Goal: Information Seeking & Learning: Check status

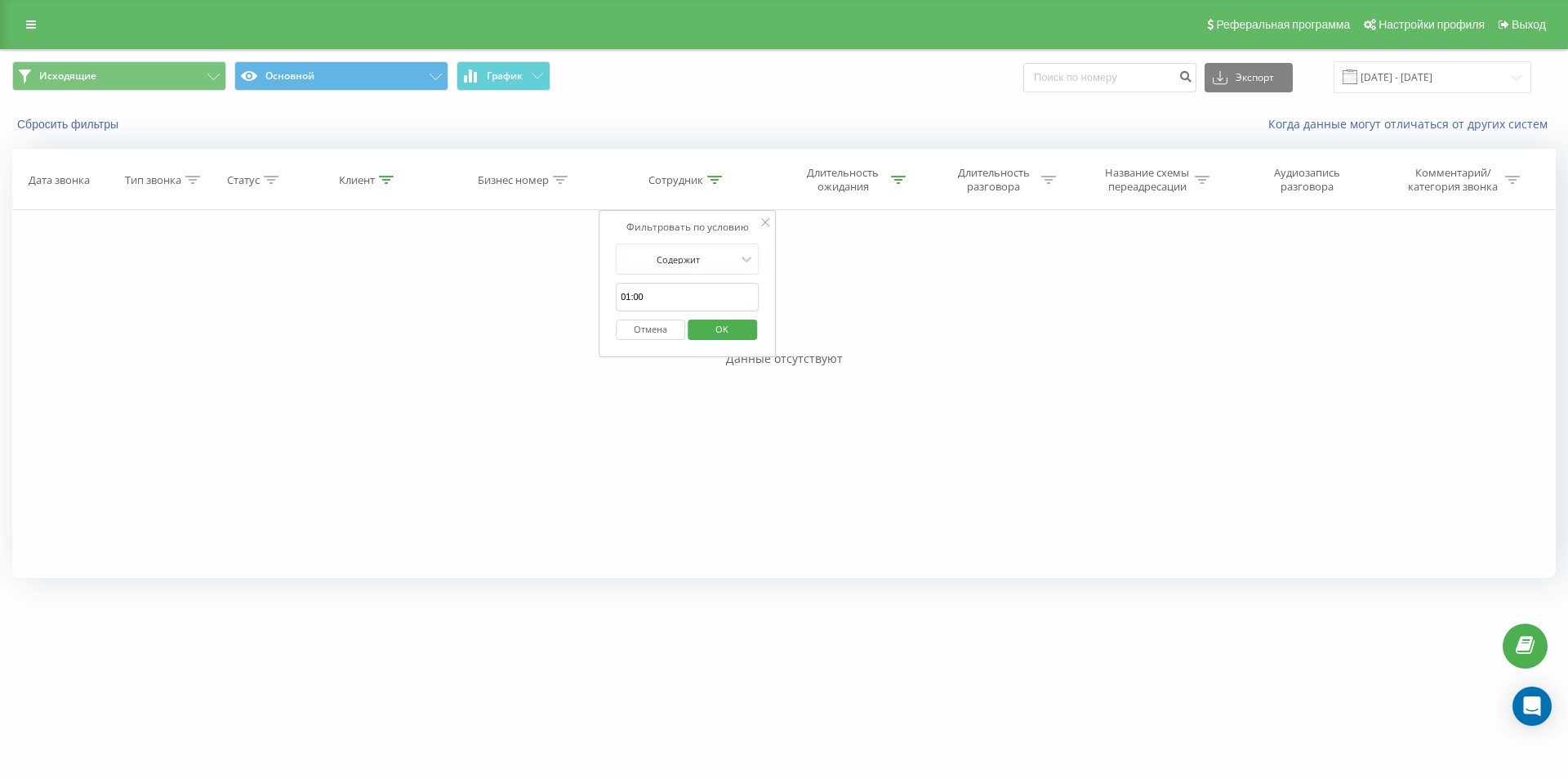
click at [767, 223] on icon at bounding box center [766, 222] width 8 height 8
click at [522, 72] on button "График" at bounding box center [503, 75] width 94 height 30
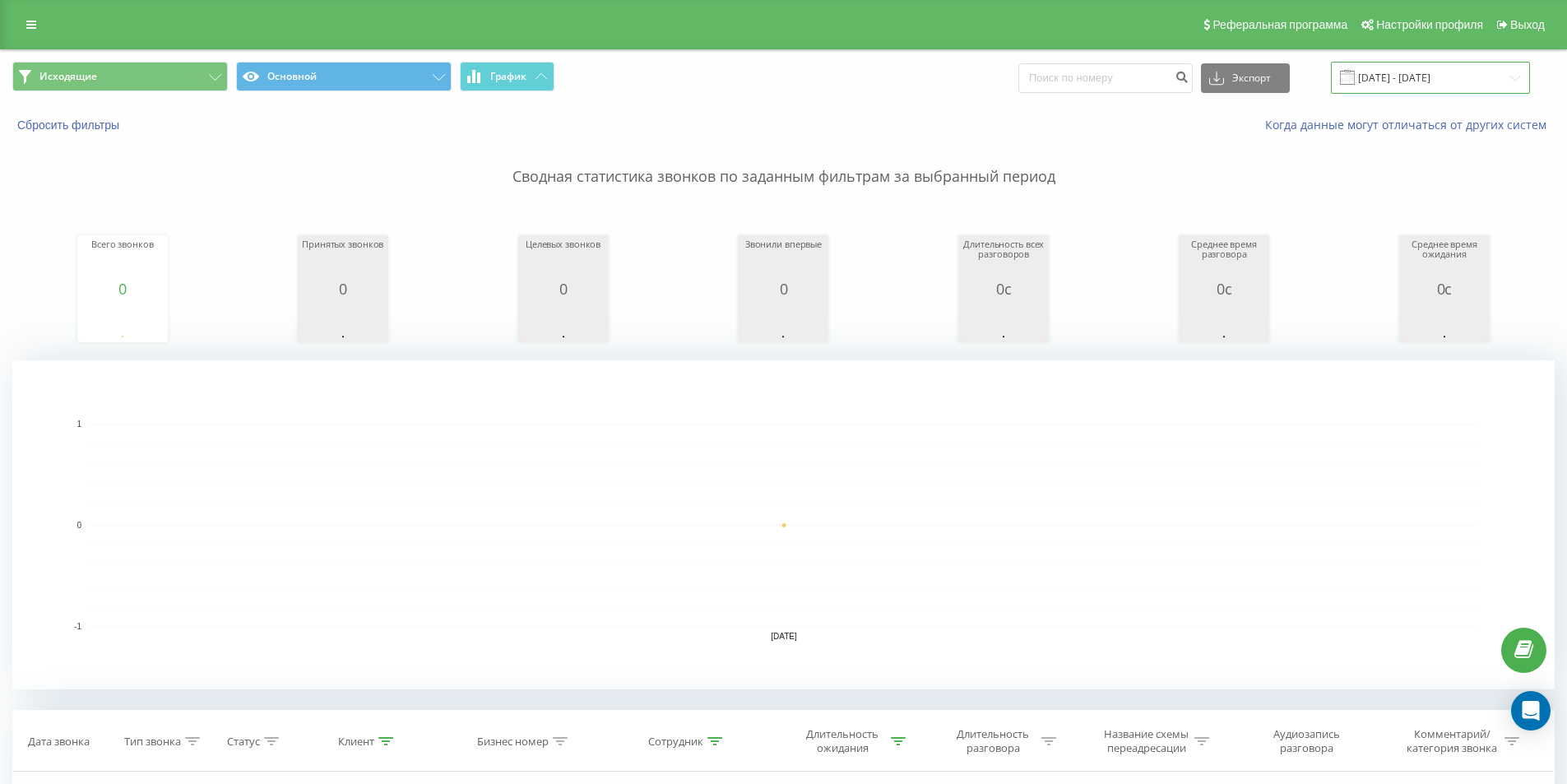
click at [1439, 79] on input "19.06.2025 - 19.06.2025" at bounding box center [1431, 77] width 199 height 32
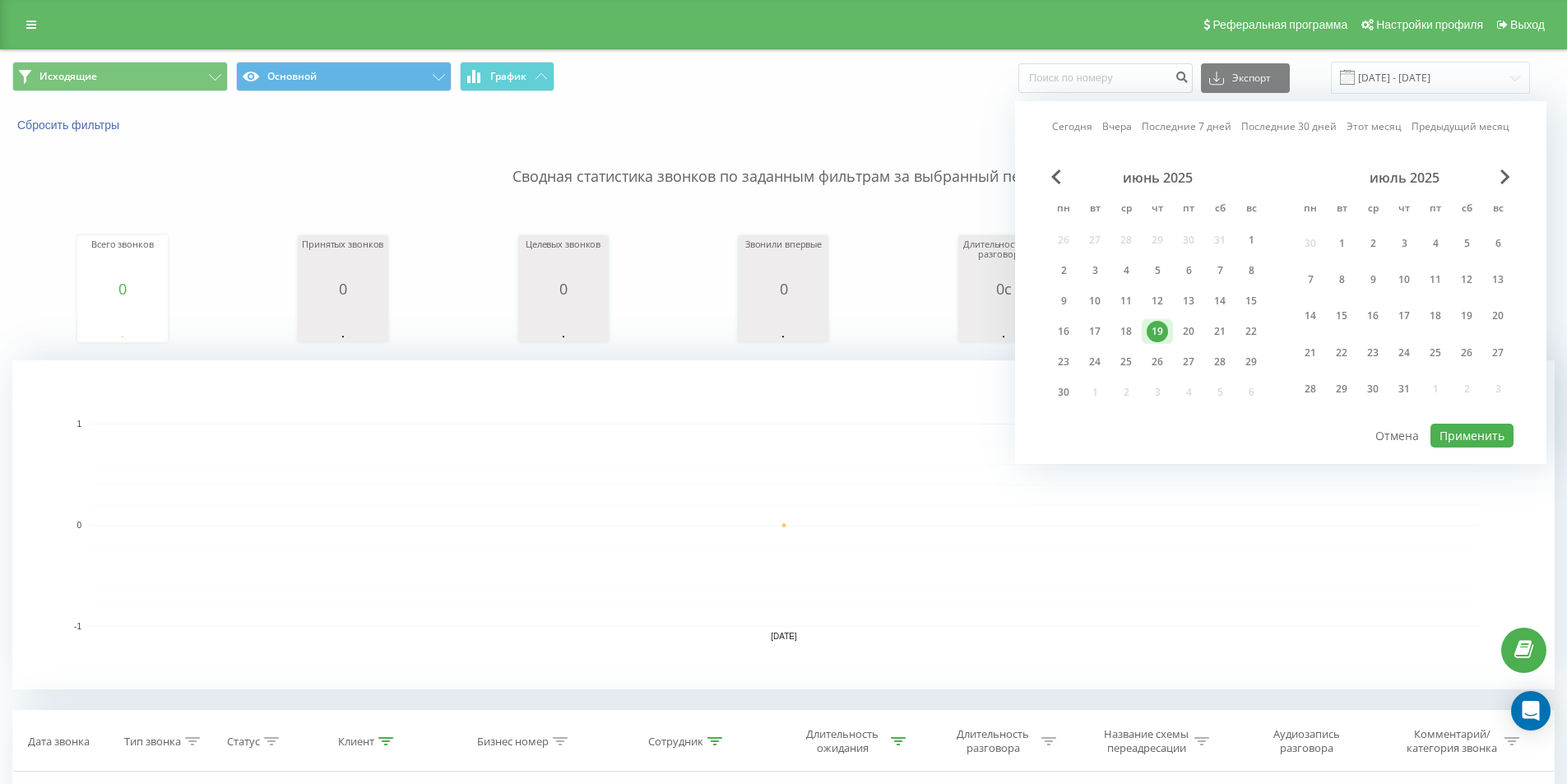
click at [1506, 185] on div "июль 2025" at bounding box center [1403, 177] width 219 height 16
click at [1502, 178] on span "Next Month" at bounding box center [1506, 176] width 10 height 14
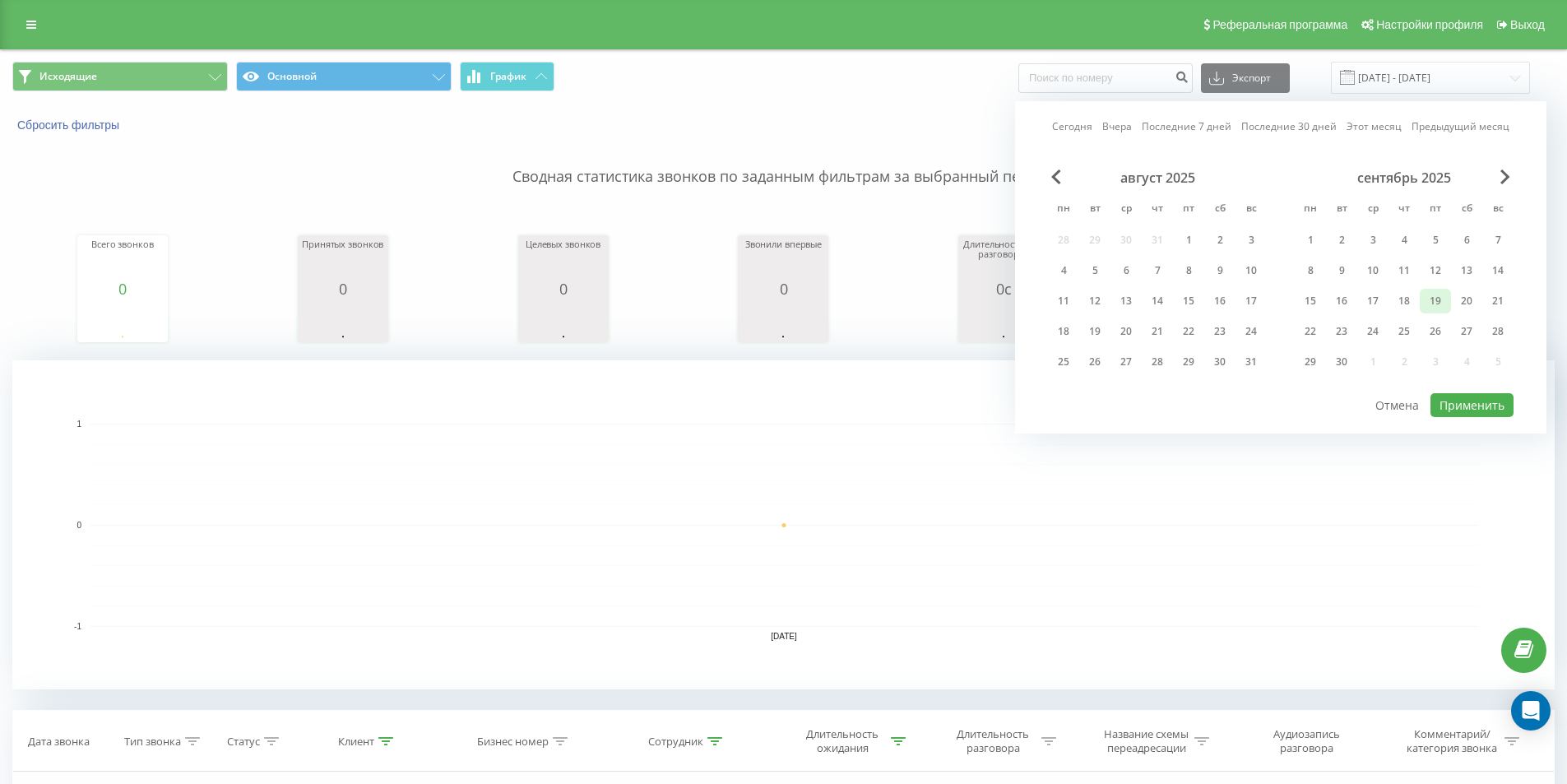
click at [1442, 299] on div "19" at bounding box center [1435, 300] width 21 height 21
click at [1474, 403] on button "Применить" at bounding box center [1472, 405] width 83 height 24
type input "[DATE] - [DATE]"
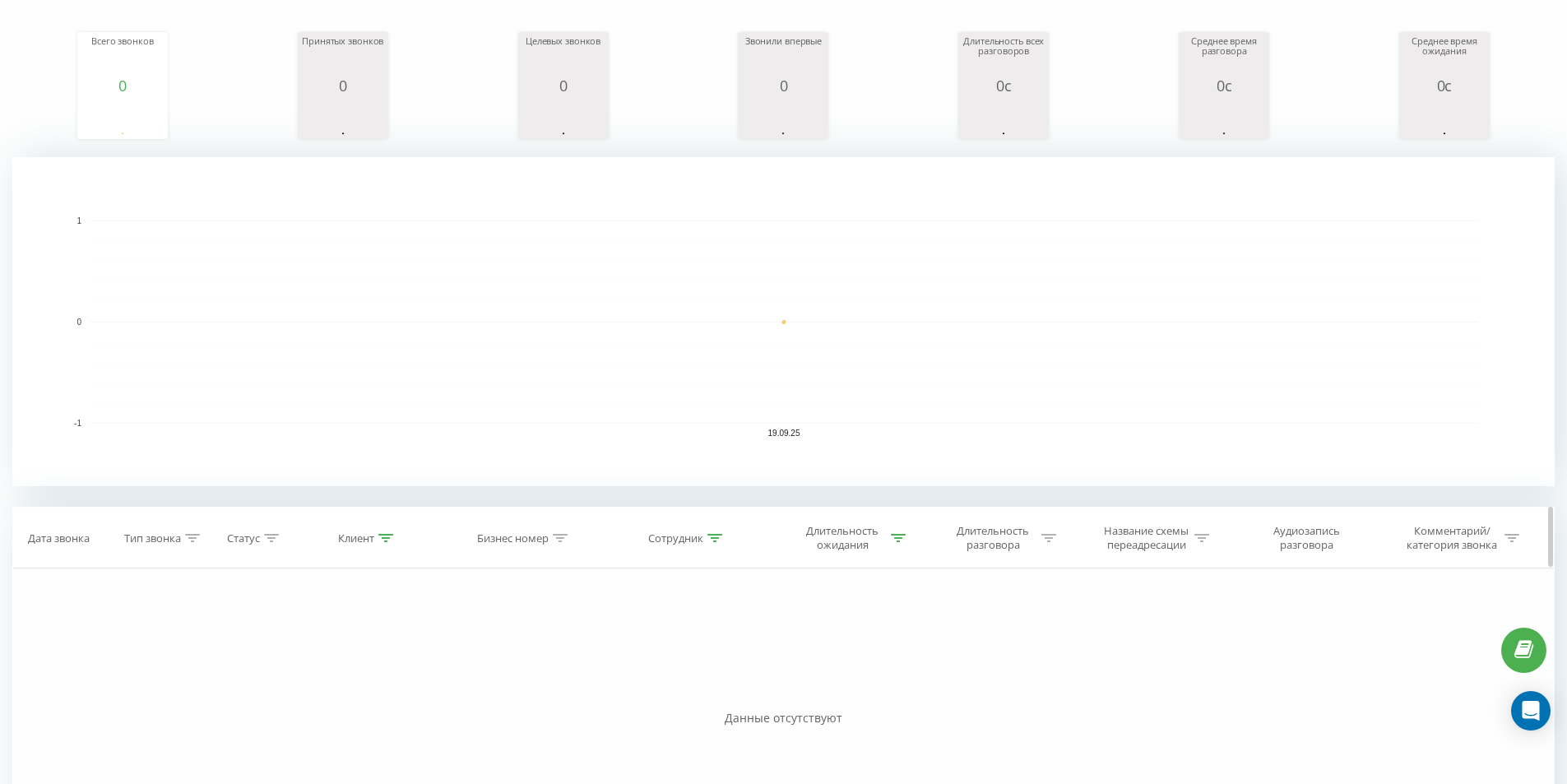
scroll to position [372, 0]
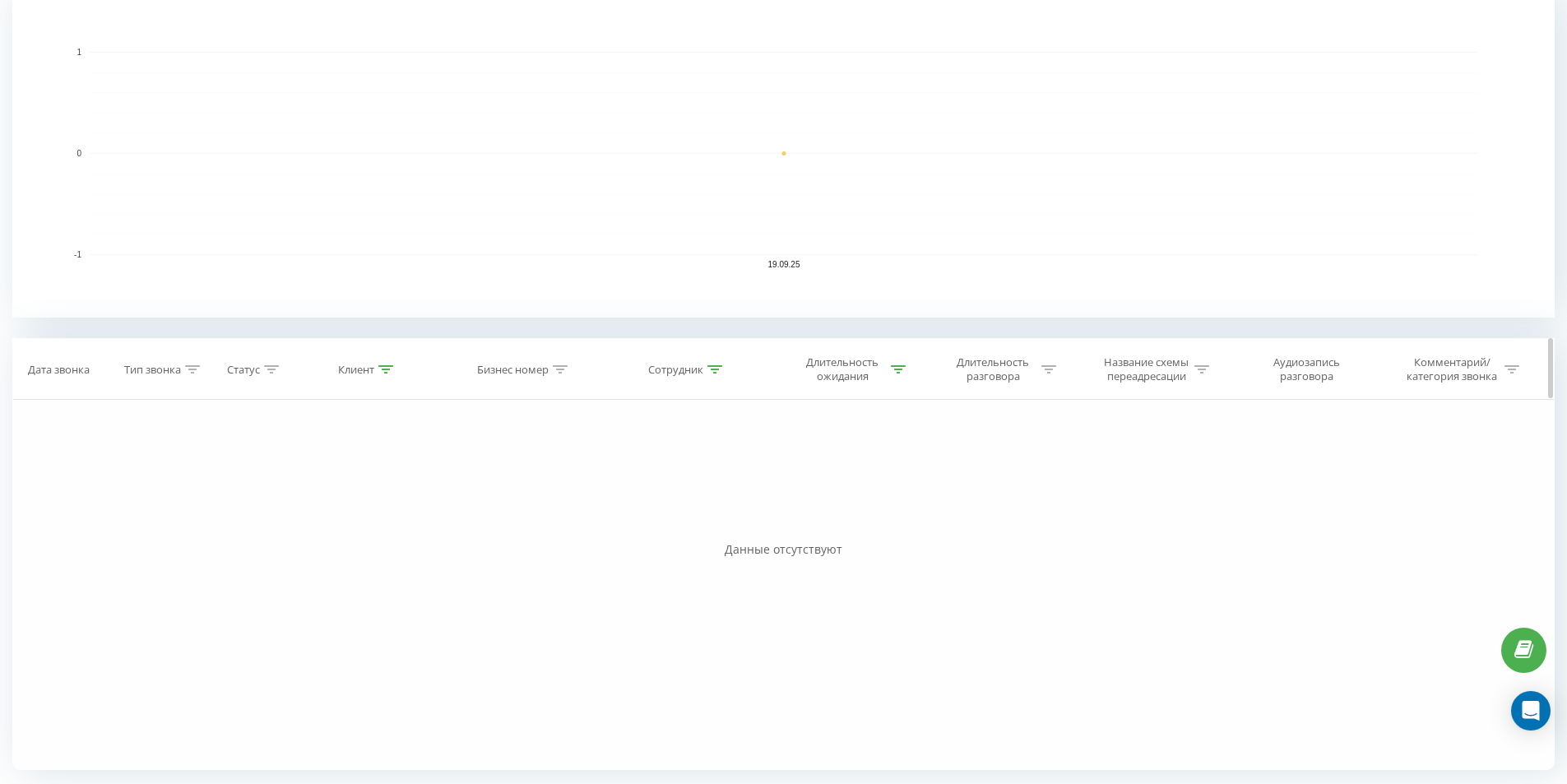
click at [986, 361] on div "Длительность разговора" at bounding box center [993, 369] width 88 height 28
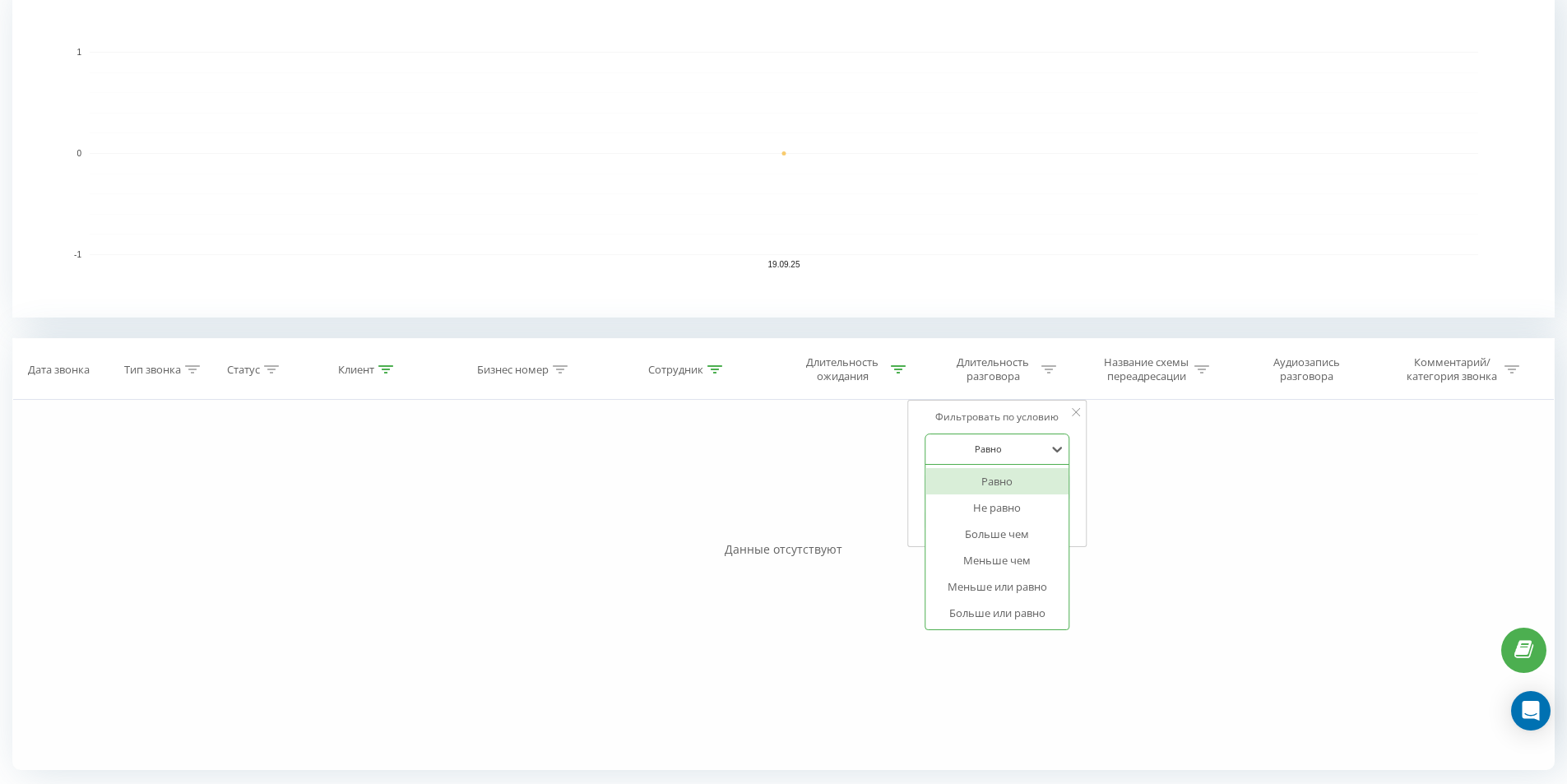
click at [996, 457] on div "Равно" at bounding box center [989, 449] width 120 height 25
click at [984, 612] on div "Больше или равно" at bounding box center [998, 612] width 143 height 26
click at [975, 492] on input "text" at bounding box center [998, 487] width 145 height 29
click at [1012, 518] on span "OK" at bounding box center [1032, 519] width 46 height 26
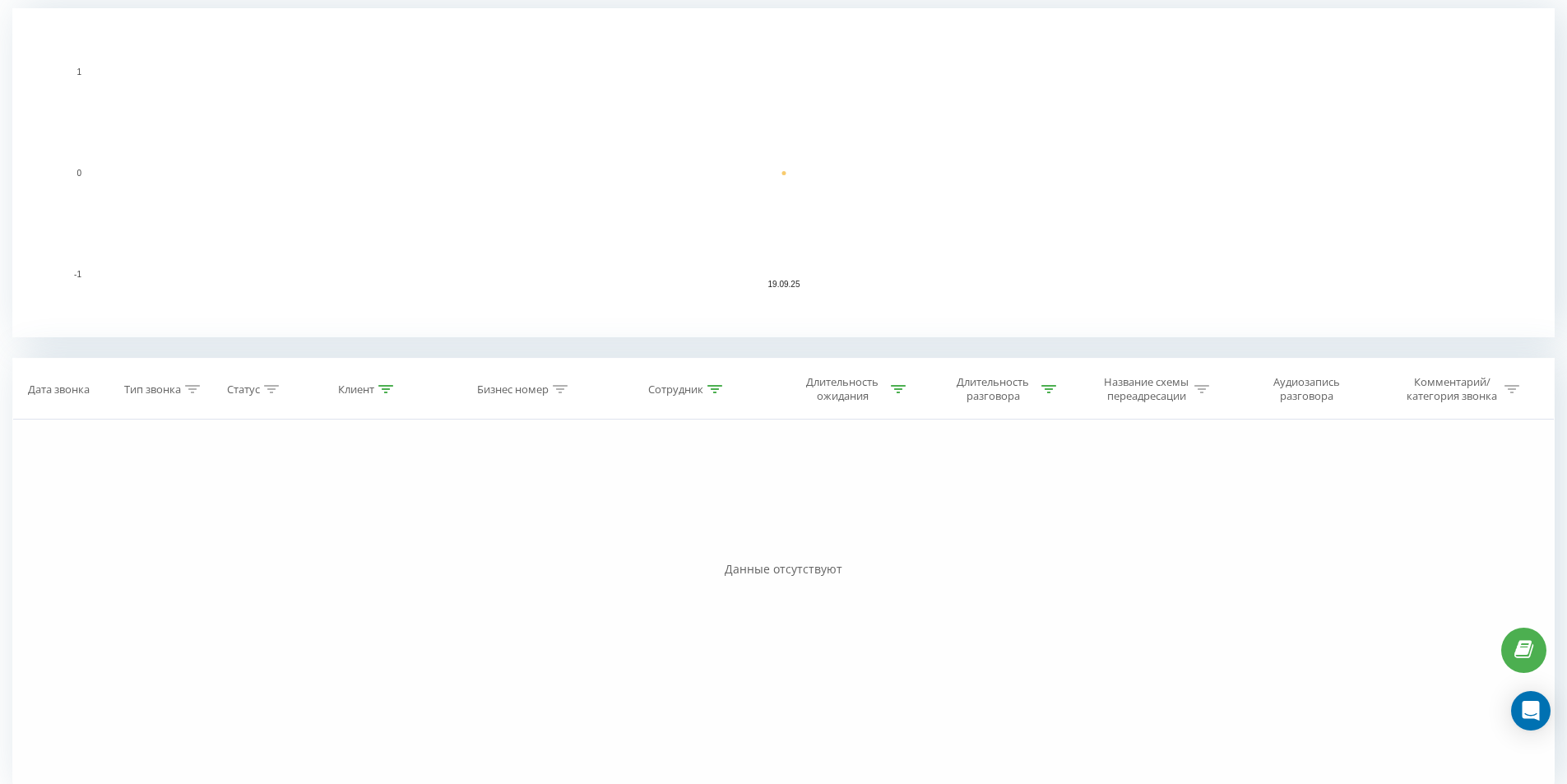
scroll to position [372, 0]
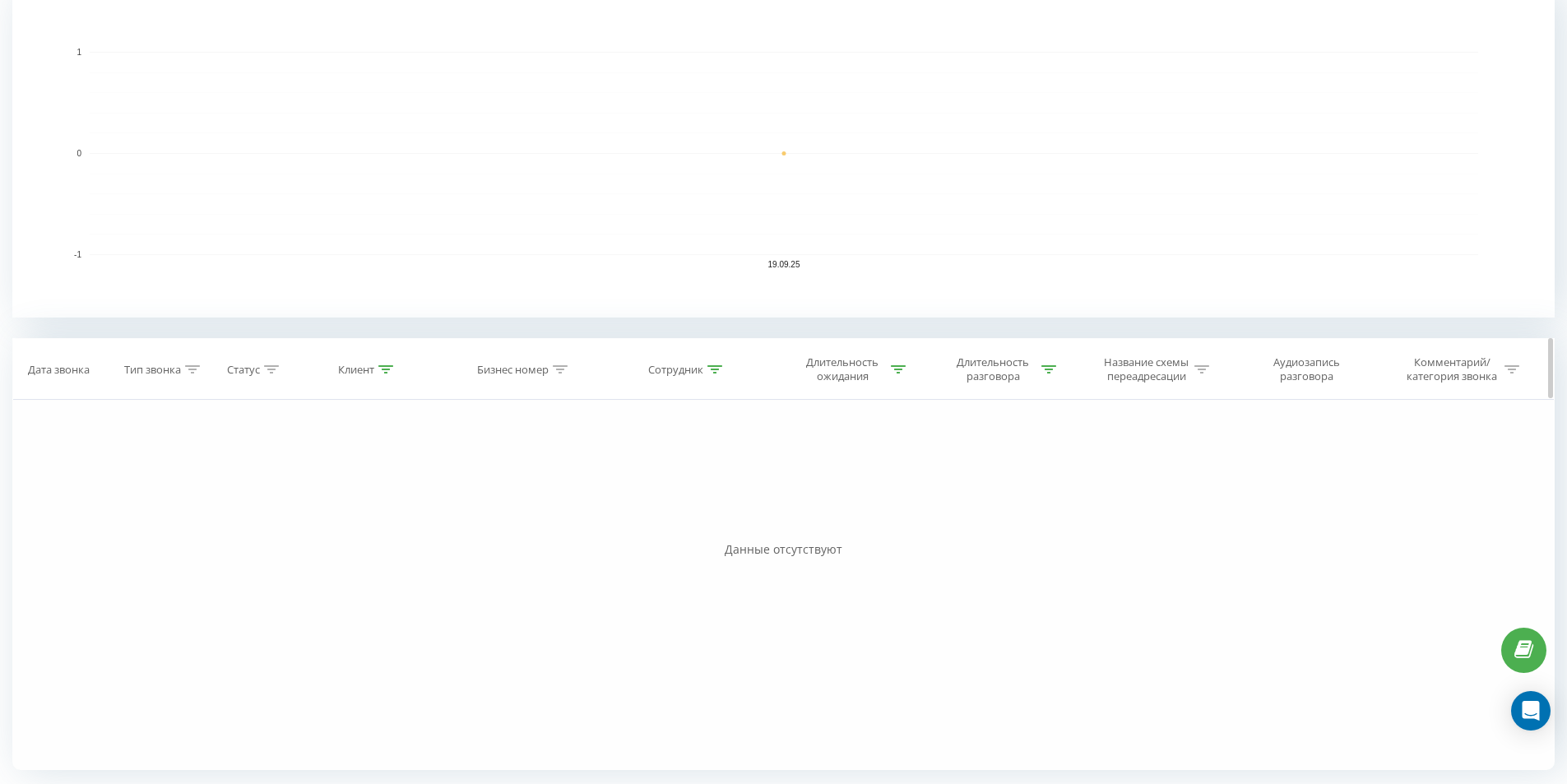
click at [1020, 364] on div "Длительность разговора" at bounding box center [993, 369] width 88 height 28
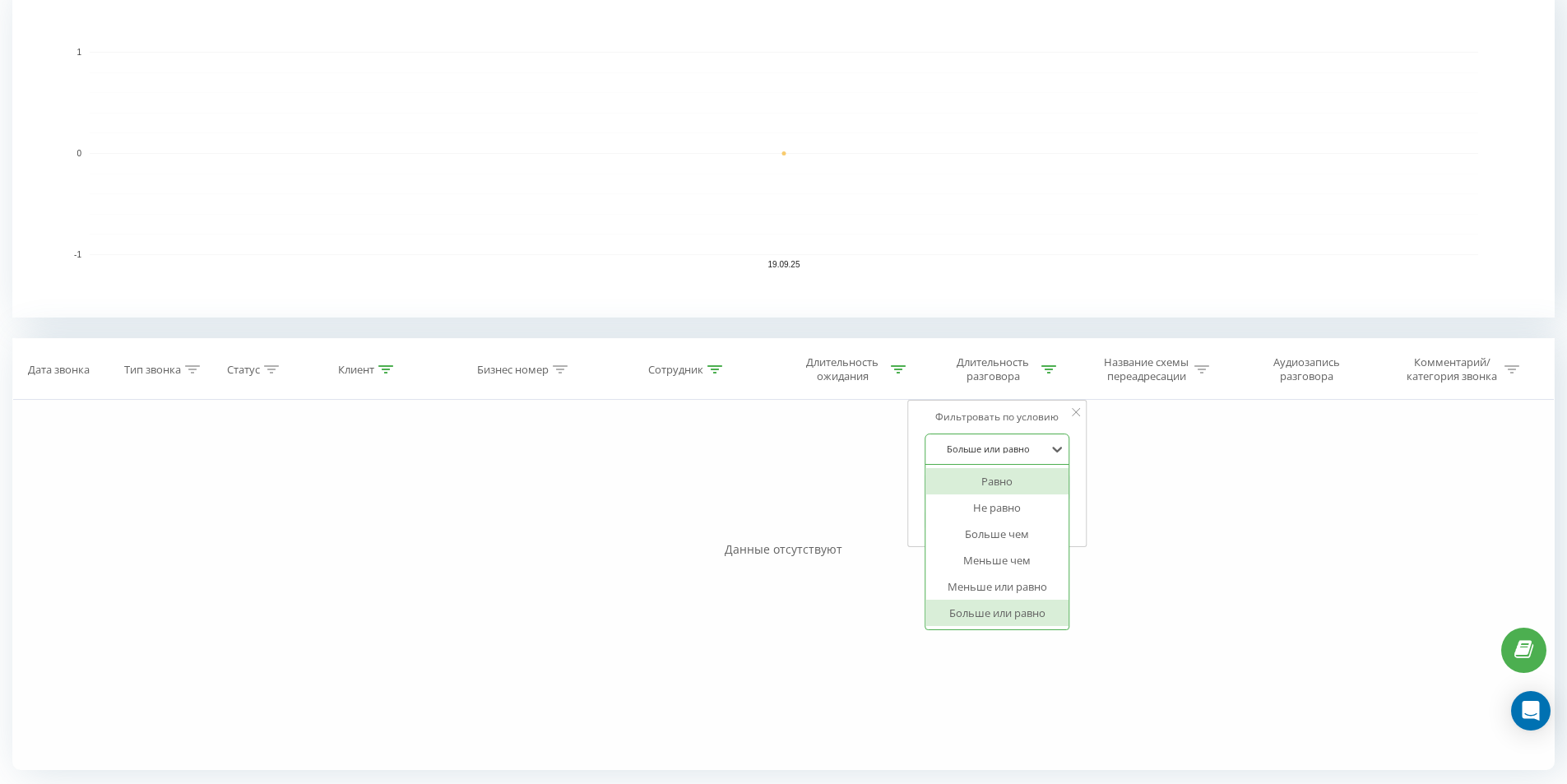
click at [999, 451] on div at bounding box center [989, 449] width 117 height 15
click at [1005, 611] on div "Больше или равно" at bounding box center [998, 612] width 143 height 26
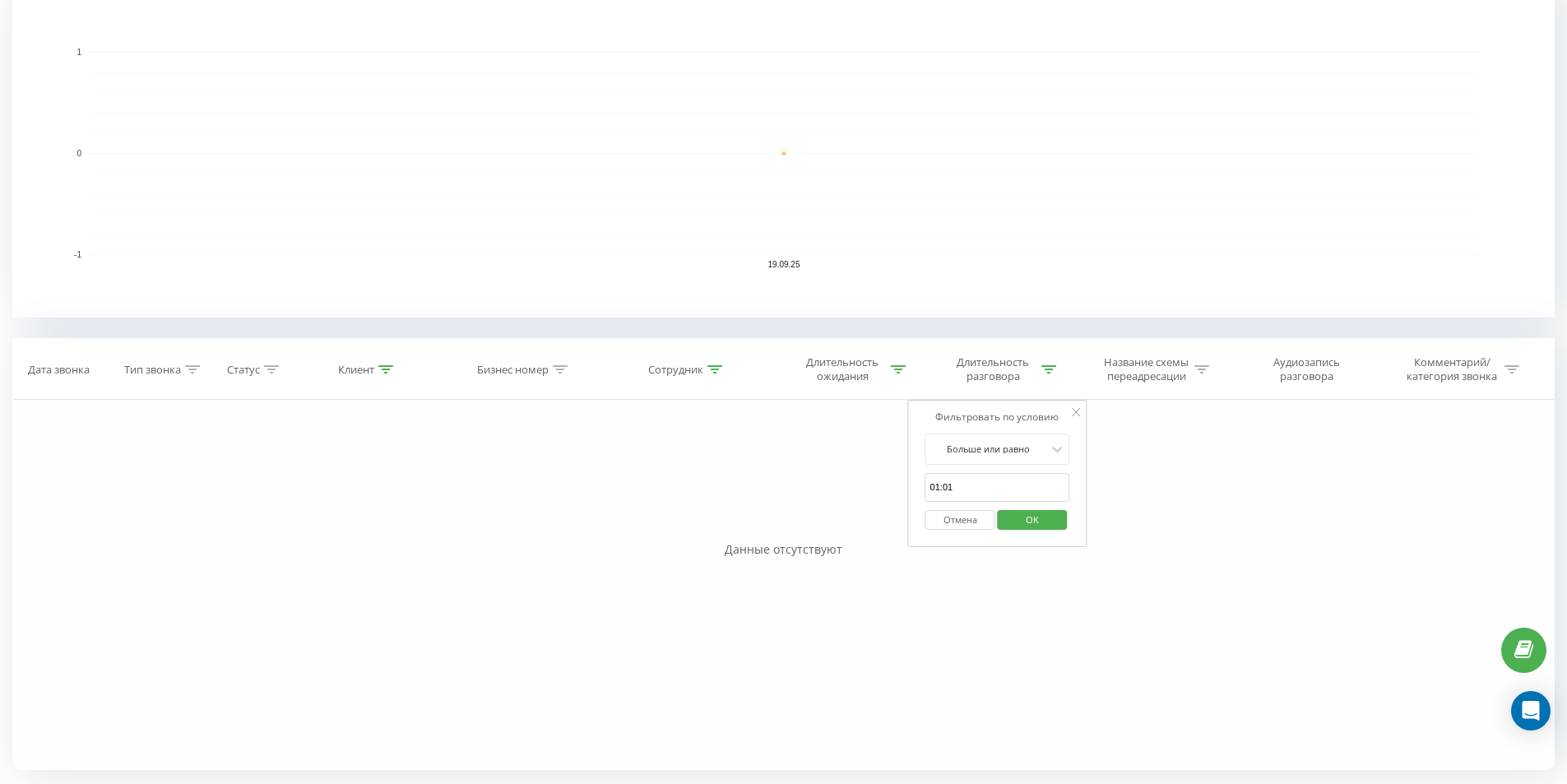
click at [999, 495] on input "01:01" at bounding box center [998, 487] width 145 height 29
click at [967, 478] on input "01:01" at bounding box center [998, 487] width 145 height 29
type input "01:00"
click at [1024, 520] on span "OK" at bounding box center [1032, 519] width 46 height 26
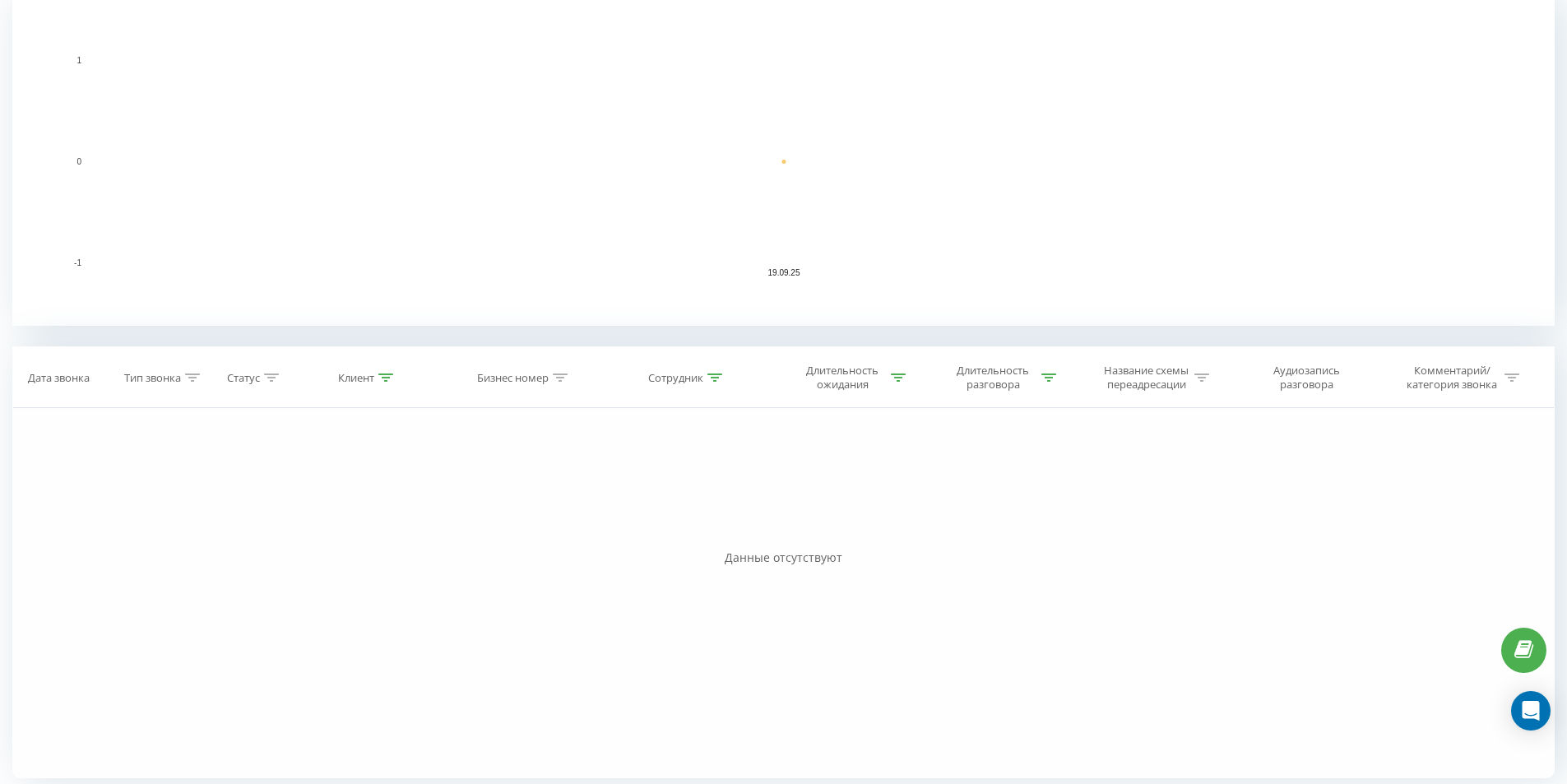
scroll to position [372, 0]
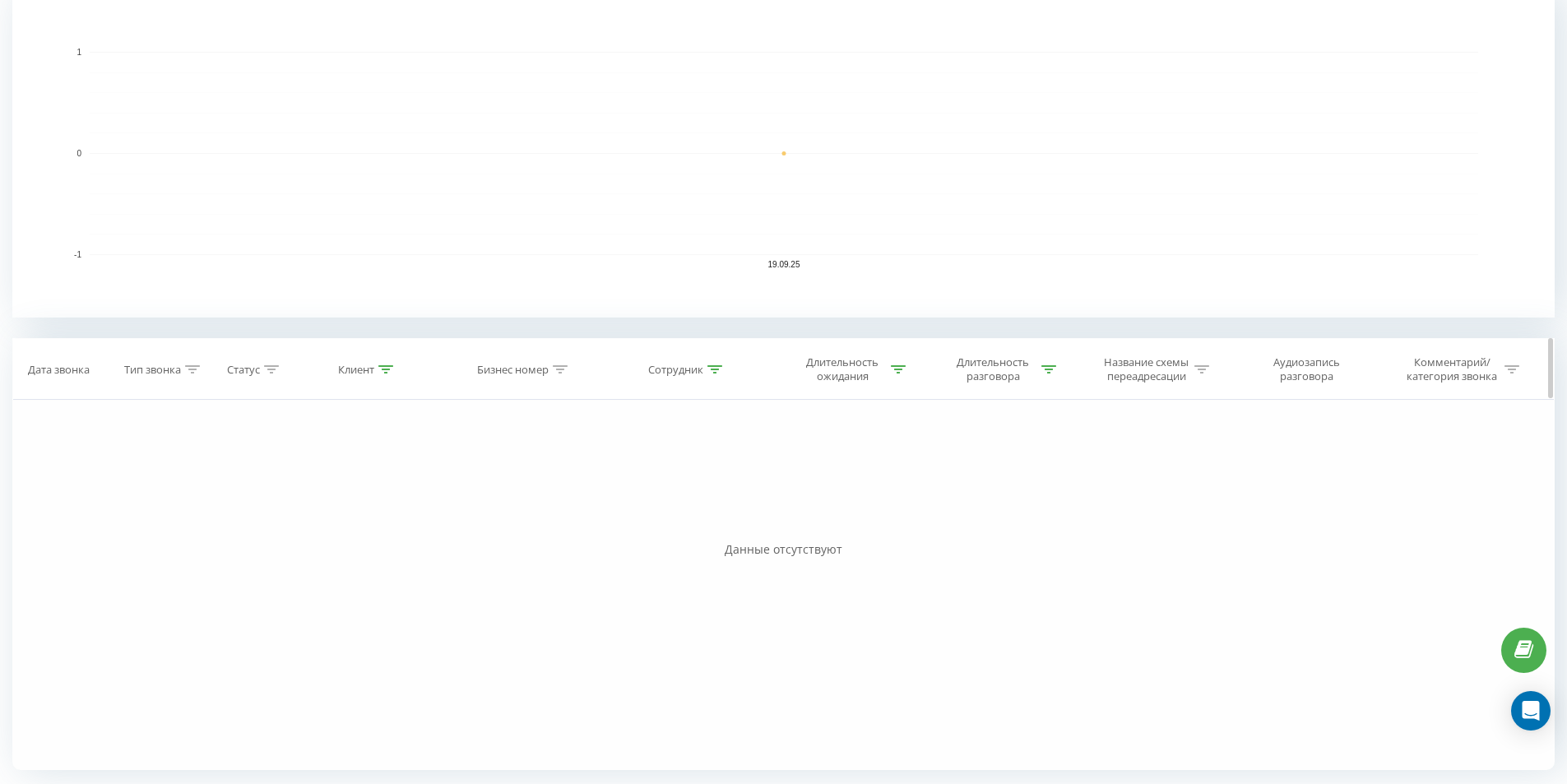
click at [680, 372] on div "Сотрудник" at bounding box center [675, 369] width 55 height 14
click at [834, 366] on div "Длительность ожидания" at bounding box center [842, 369] width 88 height 28
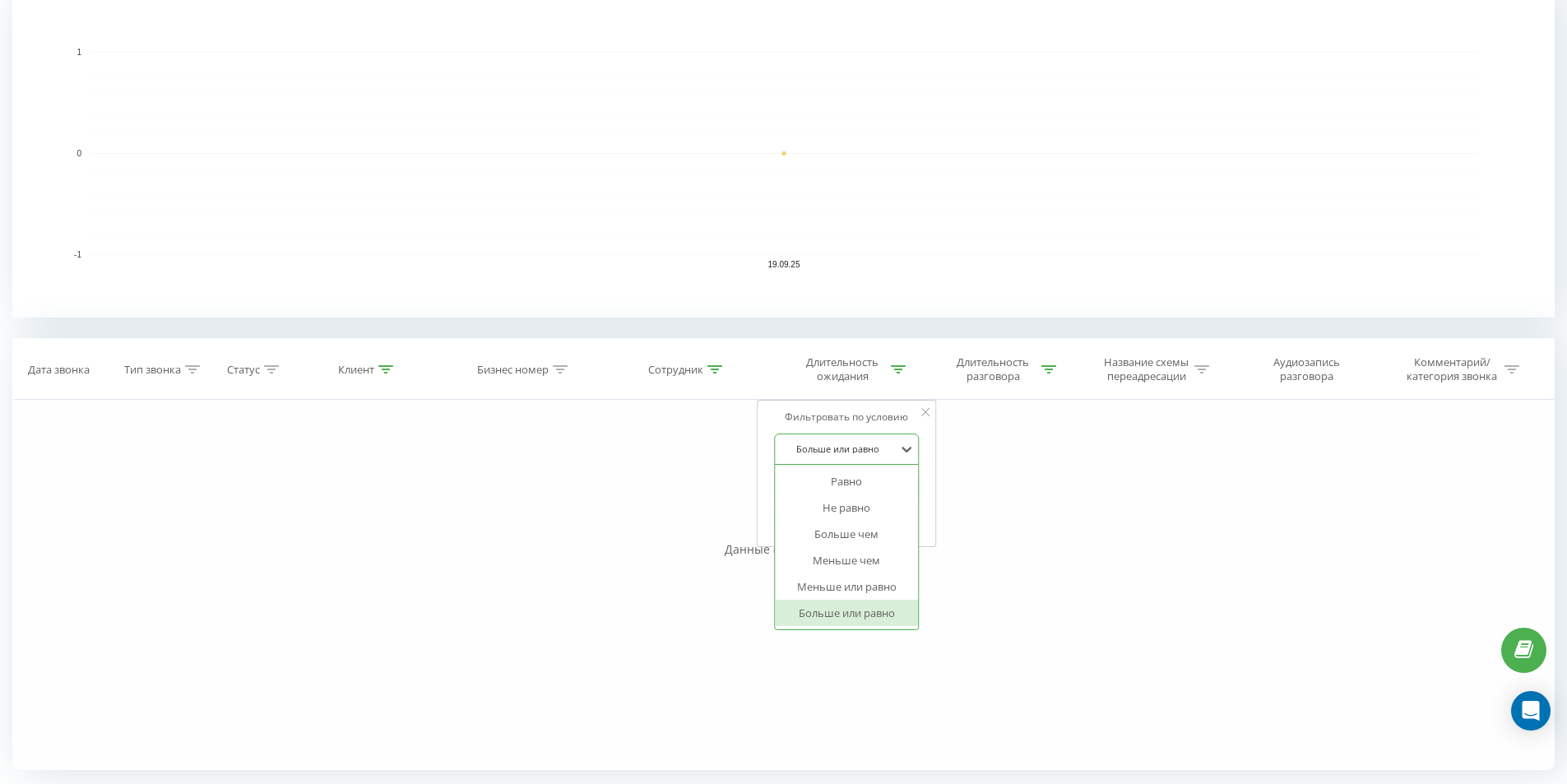
click at [842, 447] on div at bounding box center [838, 449] width 117 height 15
click at [856, 516] on div "Не равно" at bounding box center [847, 507] width 143 height 26
click at [881, 518] on span "OK" at bounding box center [881, 519] width 46 height 26
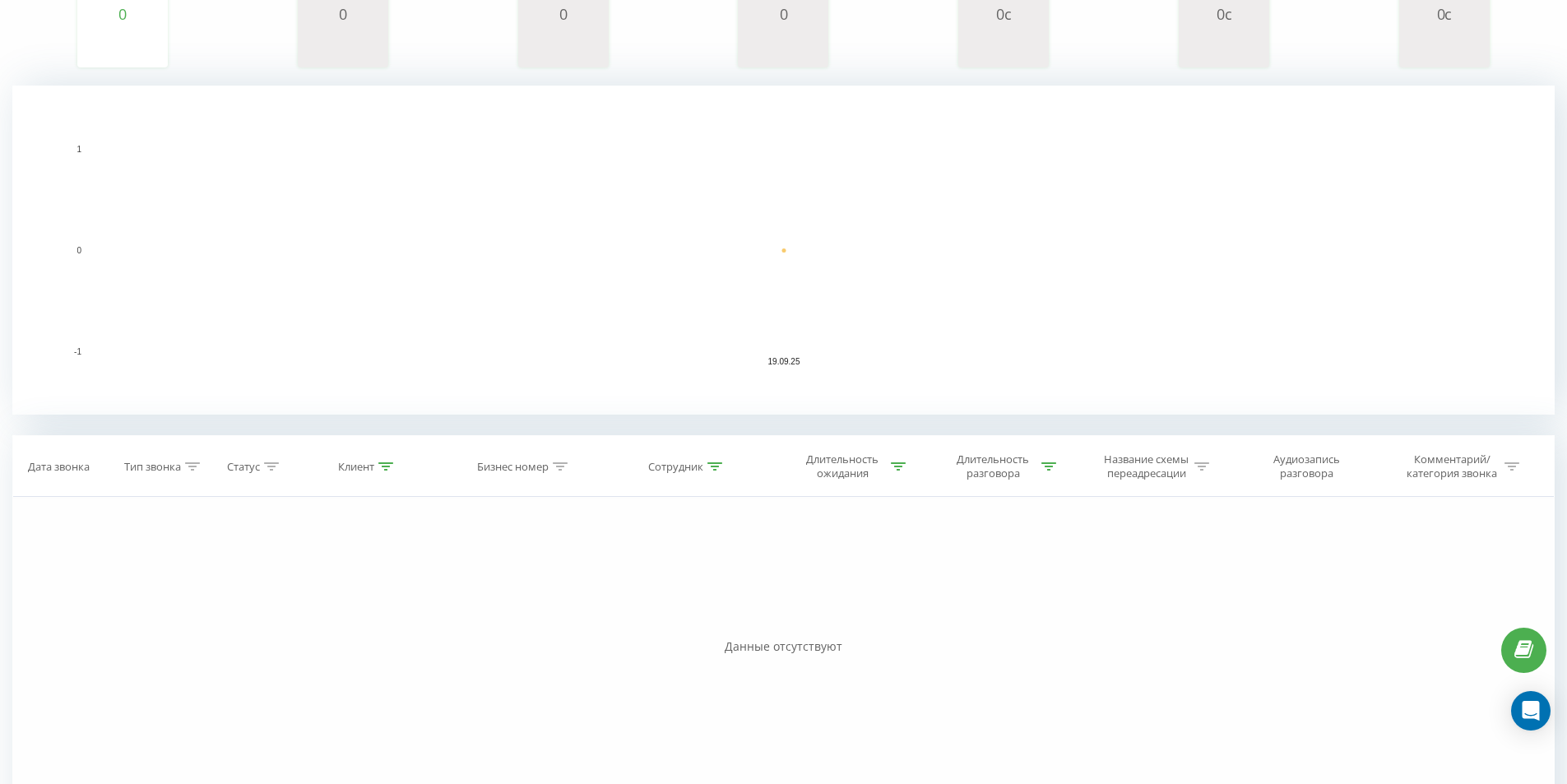
scroll to position [372, 0]
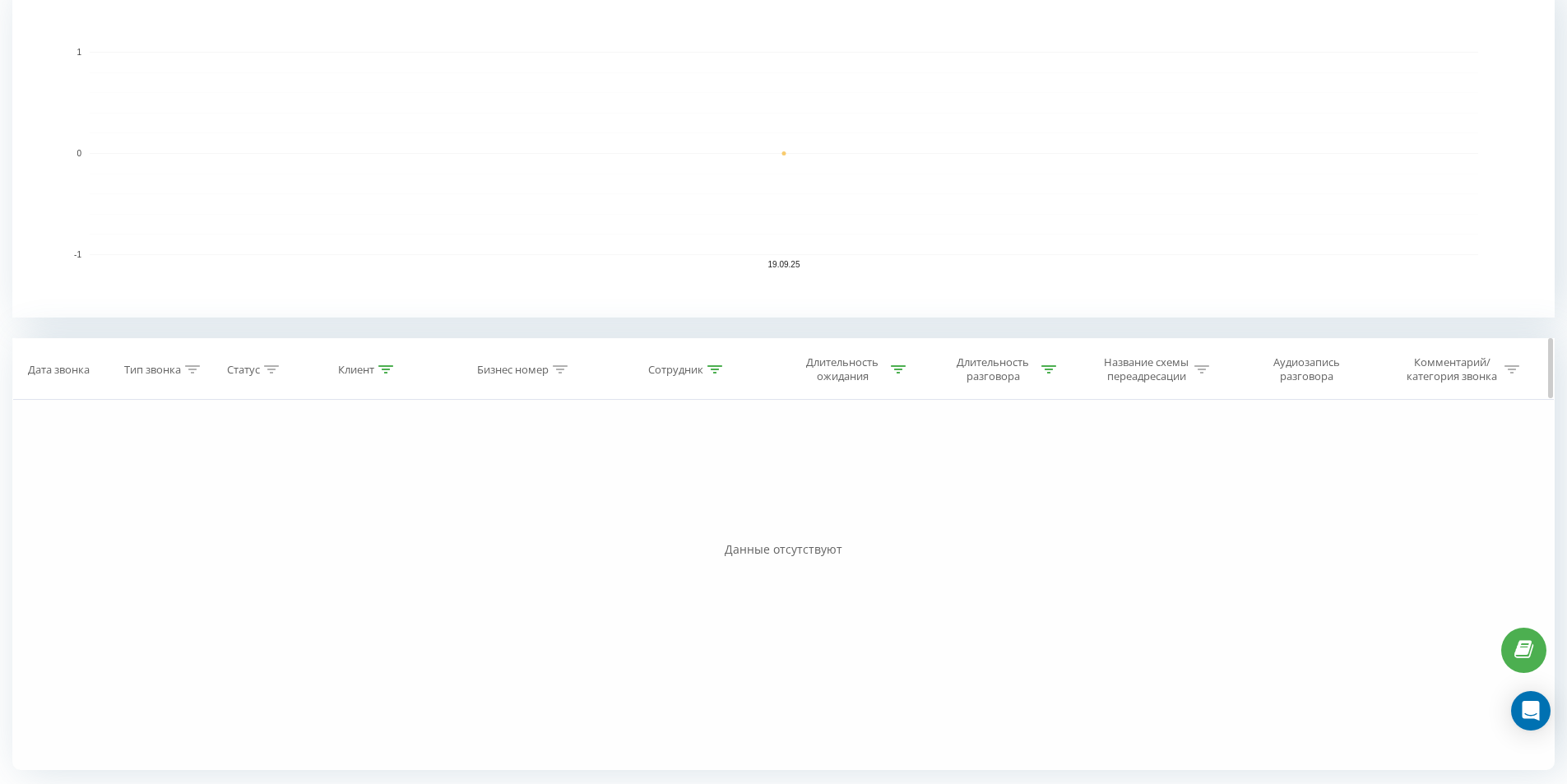
click at [898, 375] on div at bounding box center [898, 369] width 14 height 14
click at [889, 486] on input "01:00" at bounding box center [847, 487] width 145 height 29
click at [869, 449] on div at bounding box center [838, 449] width 117 height 15
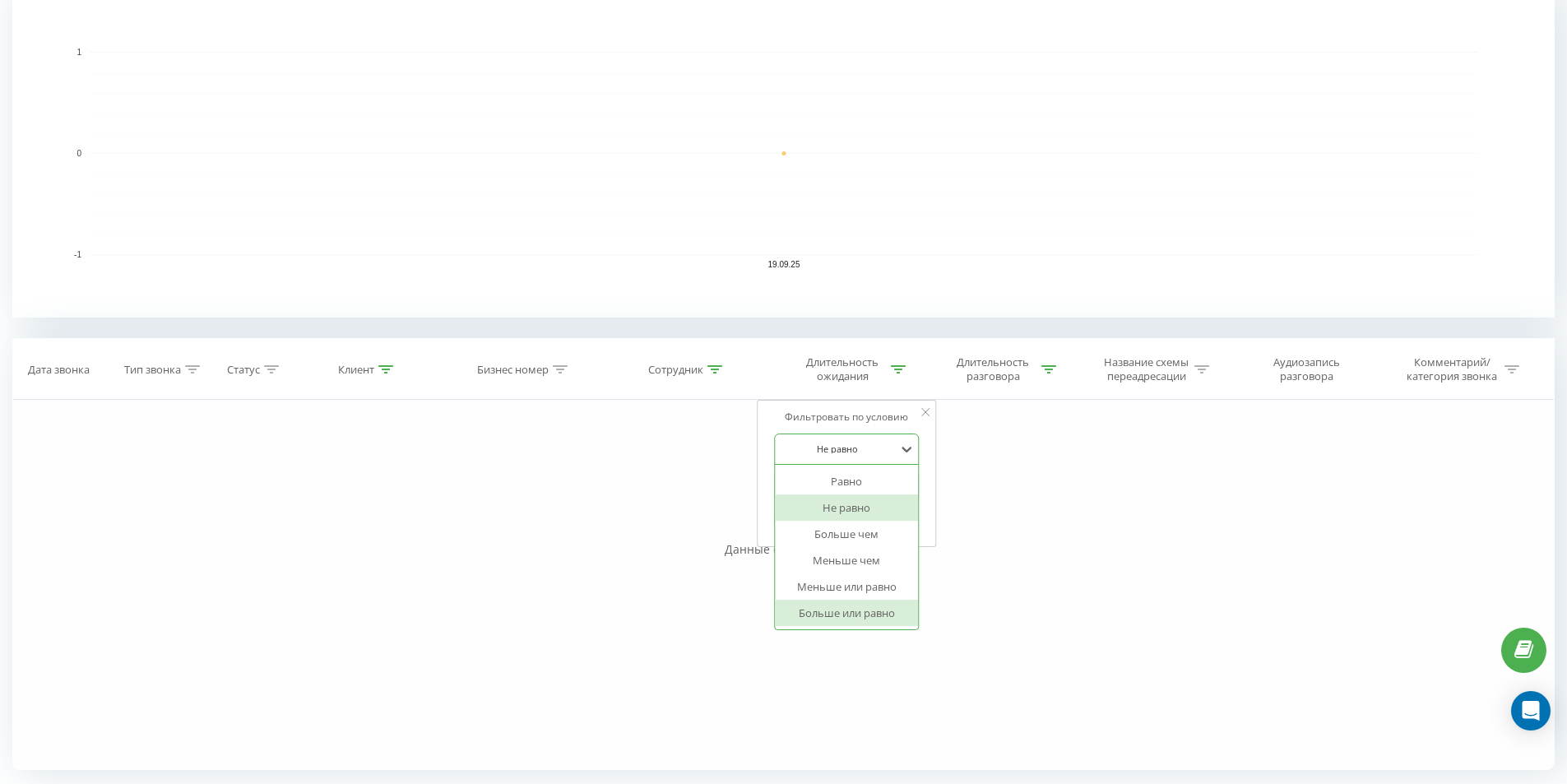
click at [871, 613] on div "Больше или равно" at bounding box center [847, 612] width 143 height 26
click at [843, 488] on input "01:00" at bounding box center [847, 487] width 145 height 29
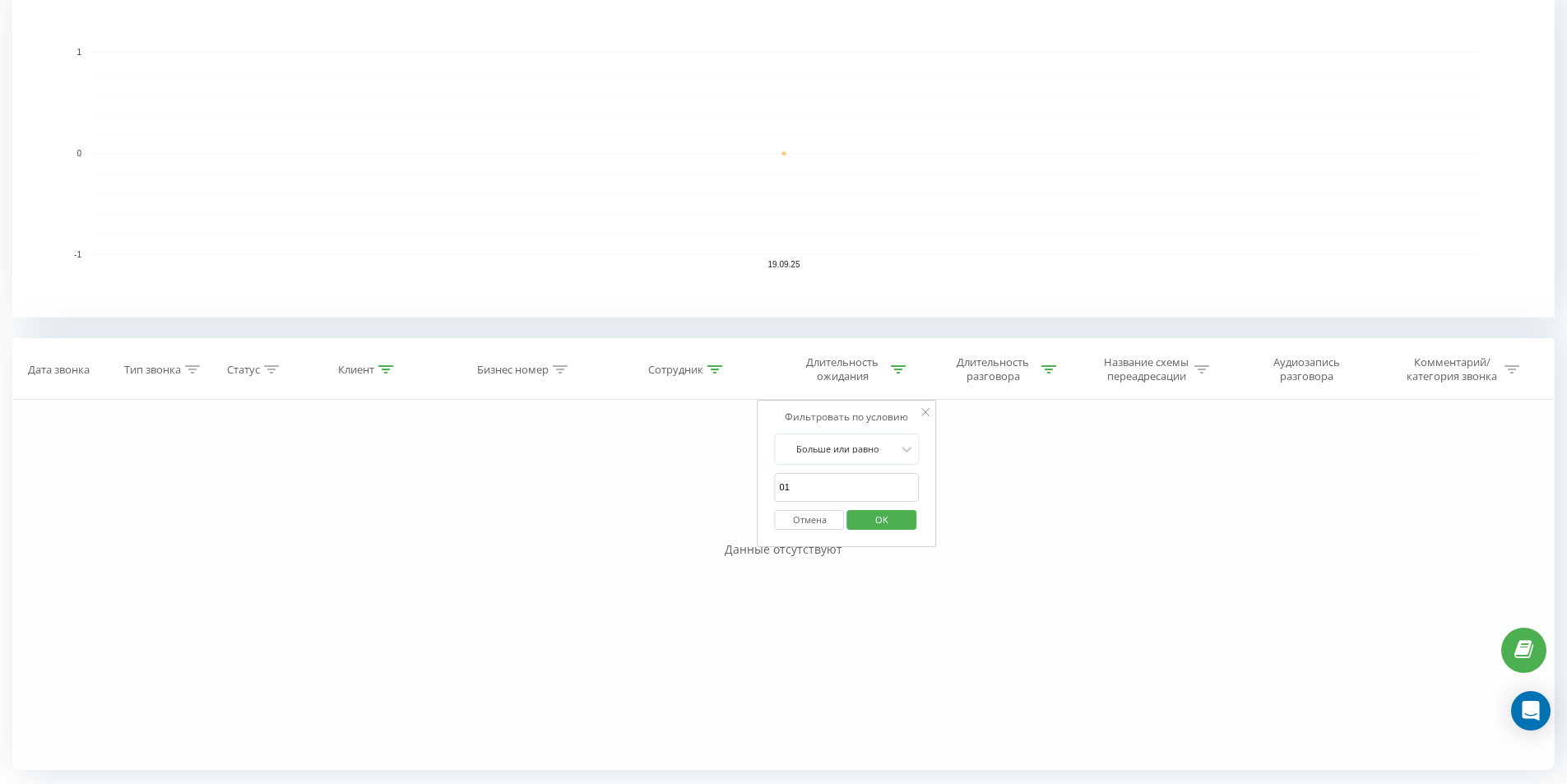
type input "0"
click at [888, 494] on input "00" at bounding box center [847, 487] width 145 height 29
click at [842, 475] on input "0" at bounding box center [847, 487] width 145 height 29
click at [829, 482] on input "0" at bounding box center [847, 487] width 145 height 29
type input "0"
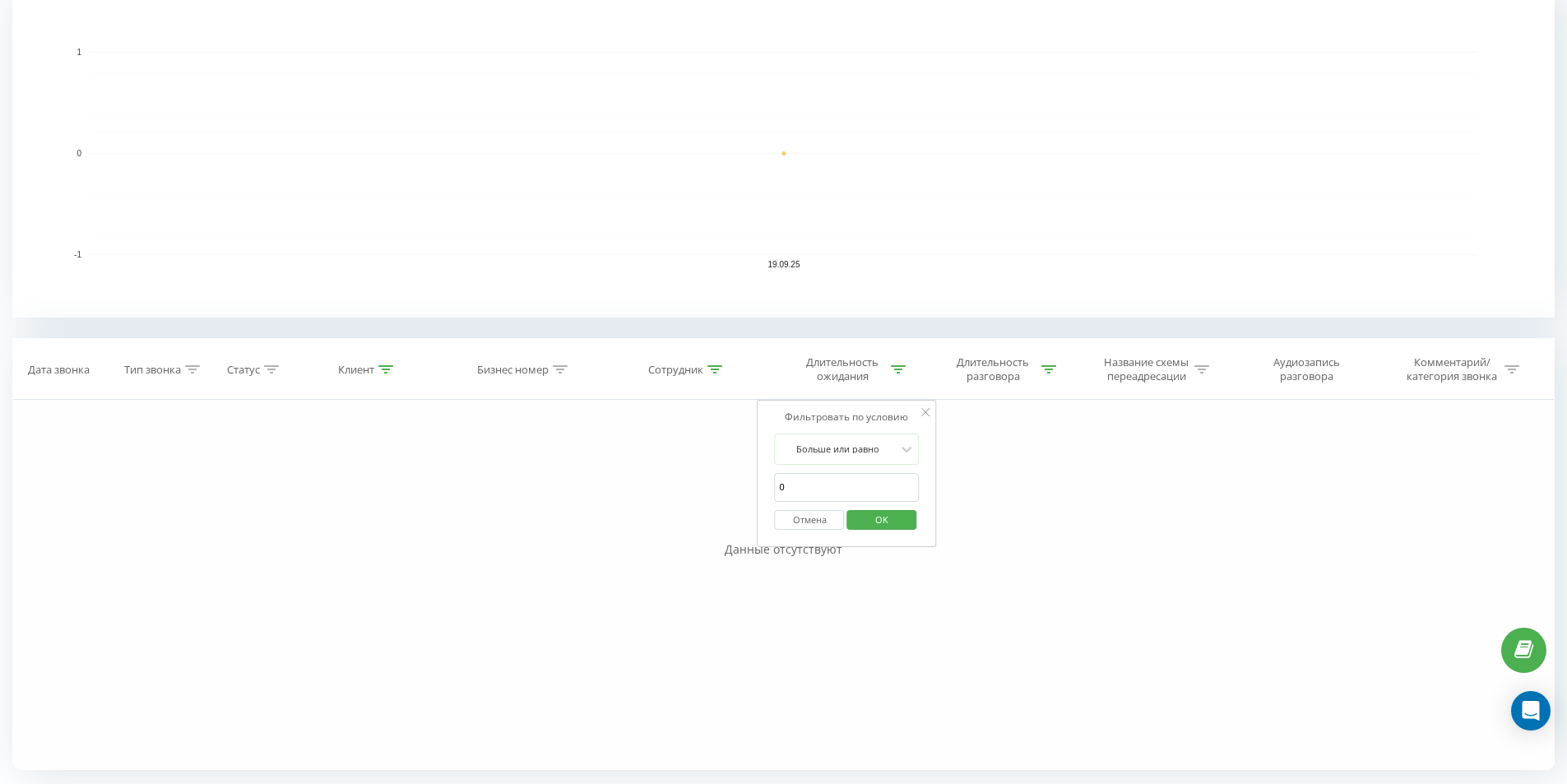
click at [847, 419] on div "Фильтровать по условию" at bounding box center [847, 416] width 145 height 16
drag, startPoint x: 874, startPoint y: 530, endPoint x: 869, endPoint y: 515, distance: 15.8
click at [874, 527] on span "OK" at bounding box center [881, 519] width 46 height 26
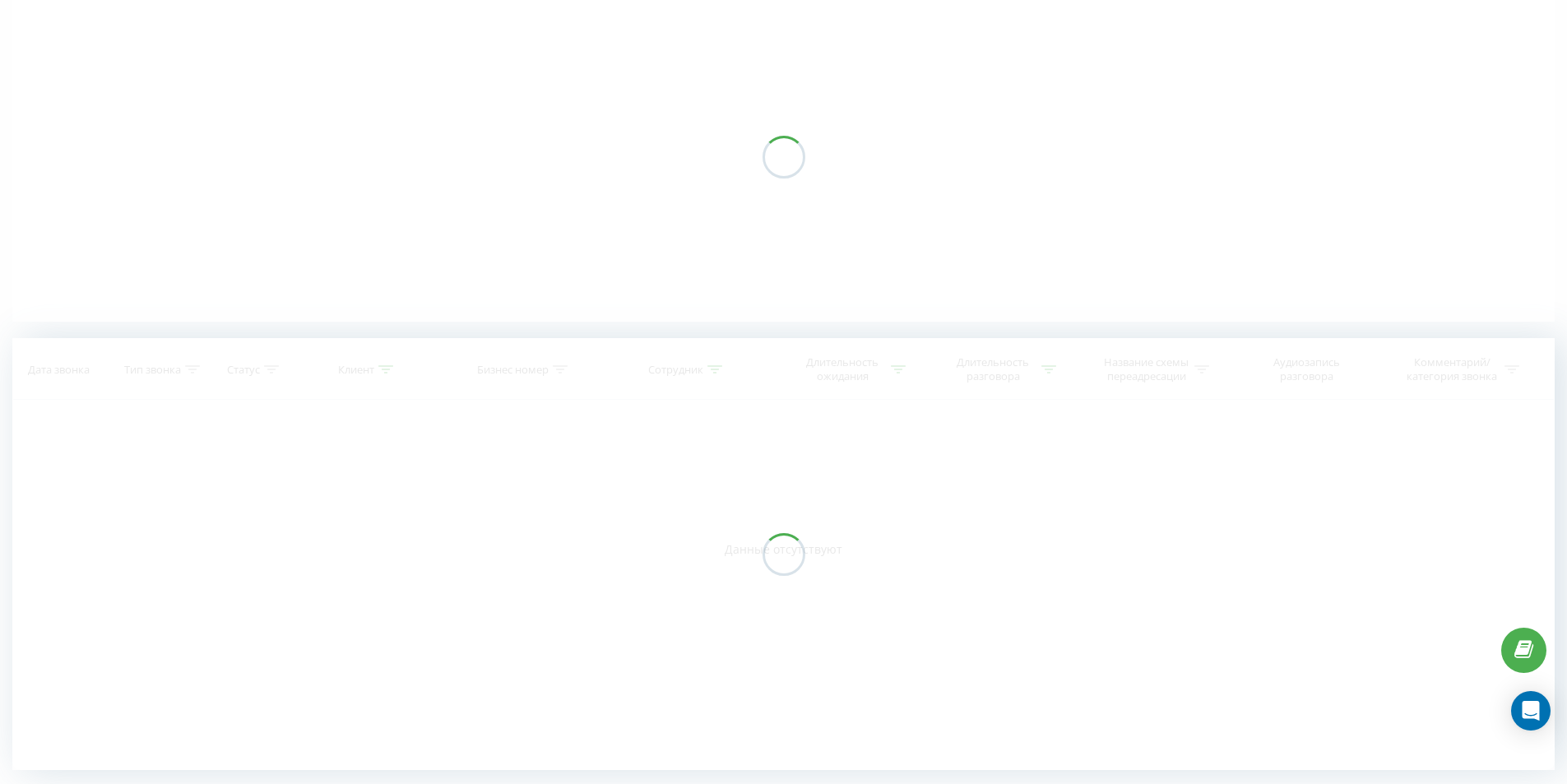
scroll to position [140, 0]
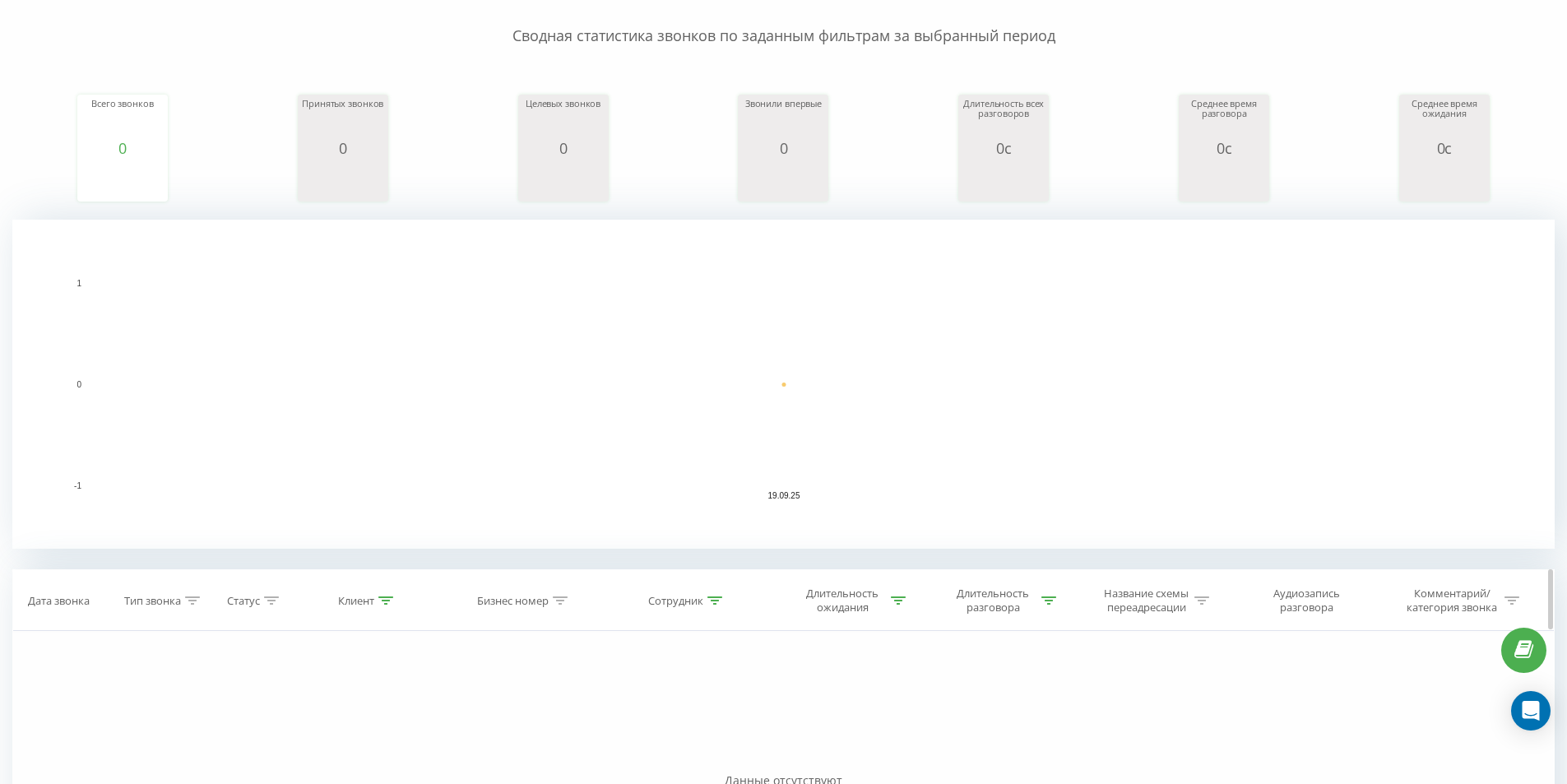
click at [861, 600] on div "Длительность ожидания" at bounding box center [842, 600] width 88 height 28
click at [847, 713] on input "0" at bounding box center [847, 718] width 145 height 29
click at [883, 764] on div "Отмена OK" at bounding box center [847, 751] width 145 height 37
click at [927, 647] on div at bounding box center [926, 644] width 9 height 16
click at [982, 604] on div "Длительность разговора" at bounding box center [993, 600] width 88 height 28
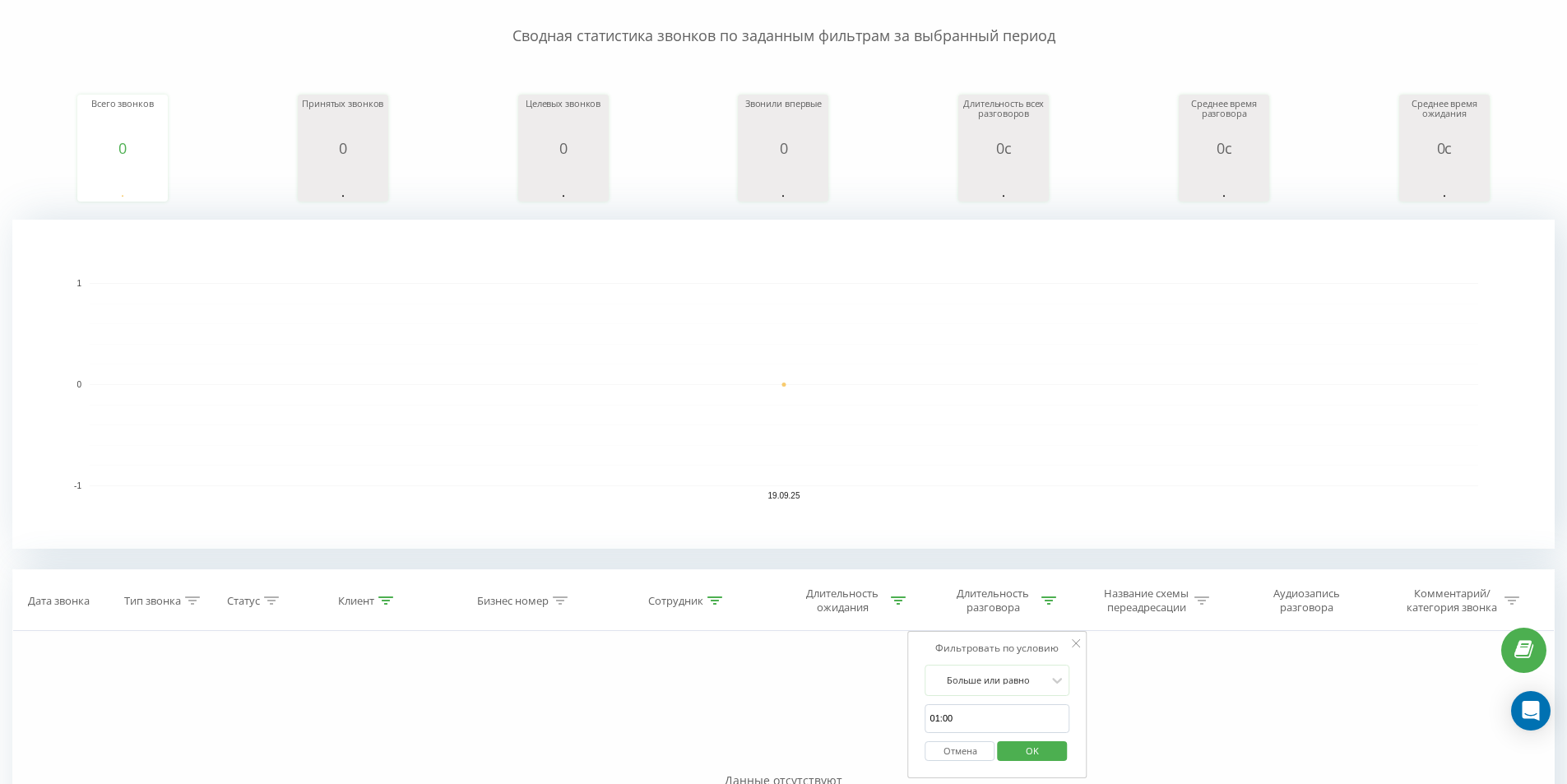
click at [963, 718] on input "01:00" at bounding box center [998, 718] width 145 height 29
click button "OK" at bounding box center [1032, 751] width 70 height 20
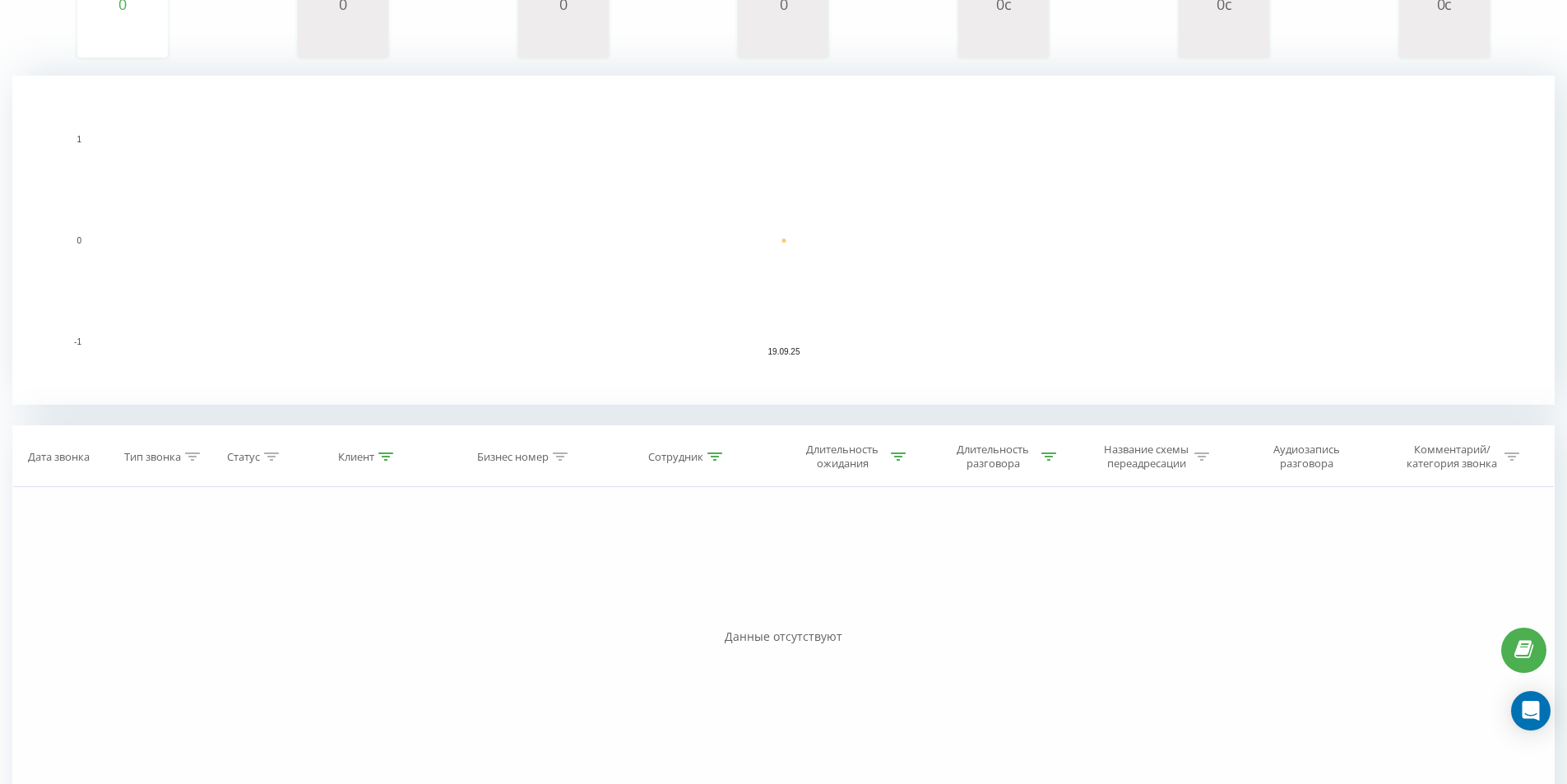
scroll to position [372, 0]
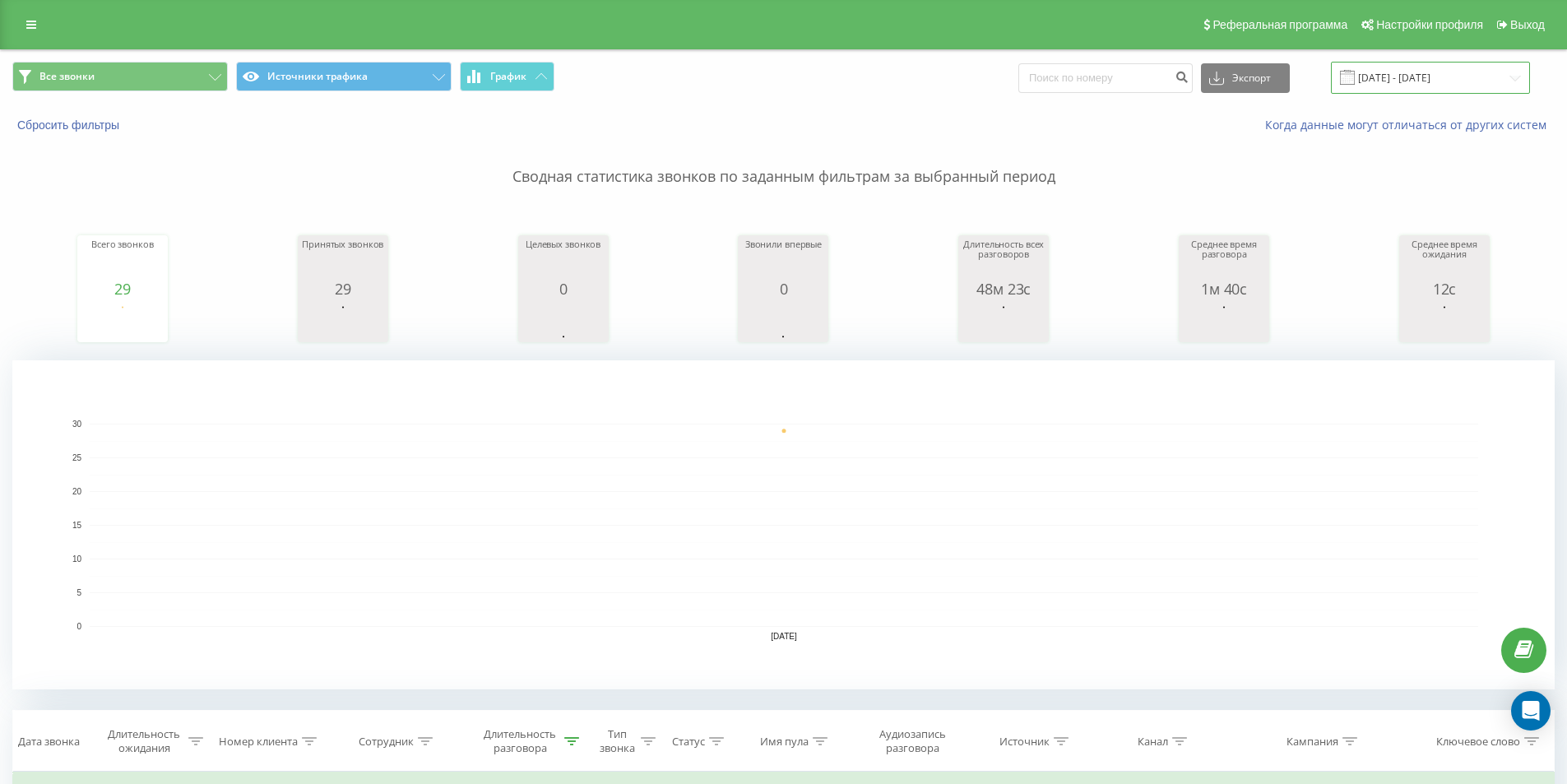
click at [1453, 82] on input "03.09.2025 - 03.09.2025" at bounding box center [1431, 77] width 199 height 32
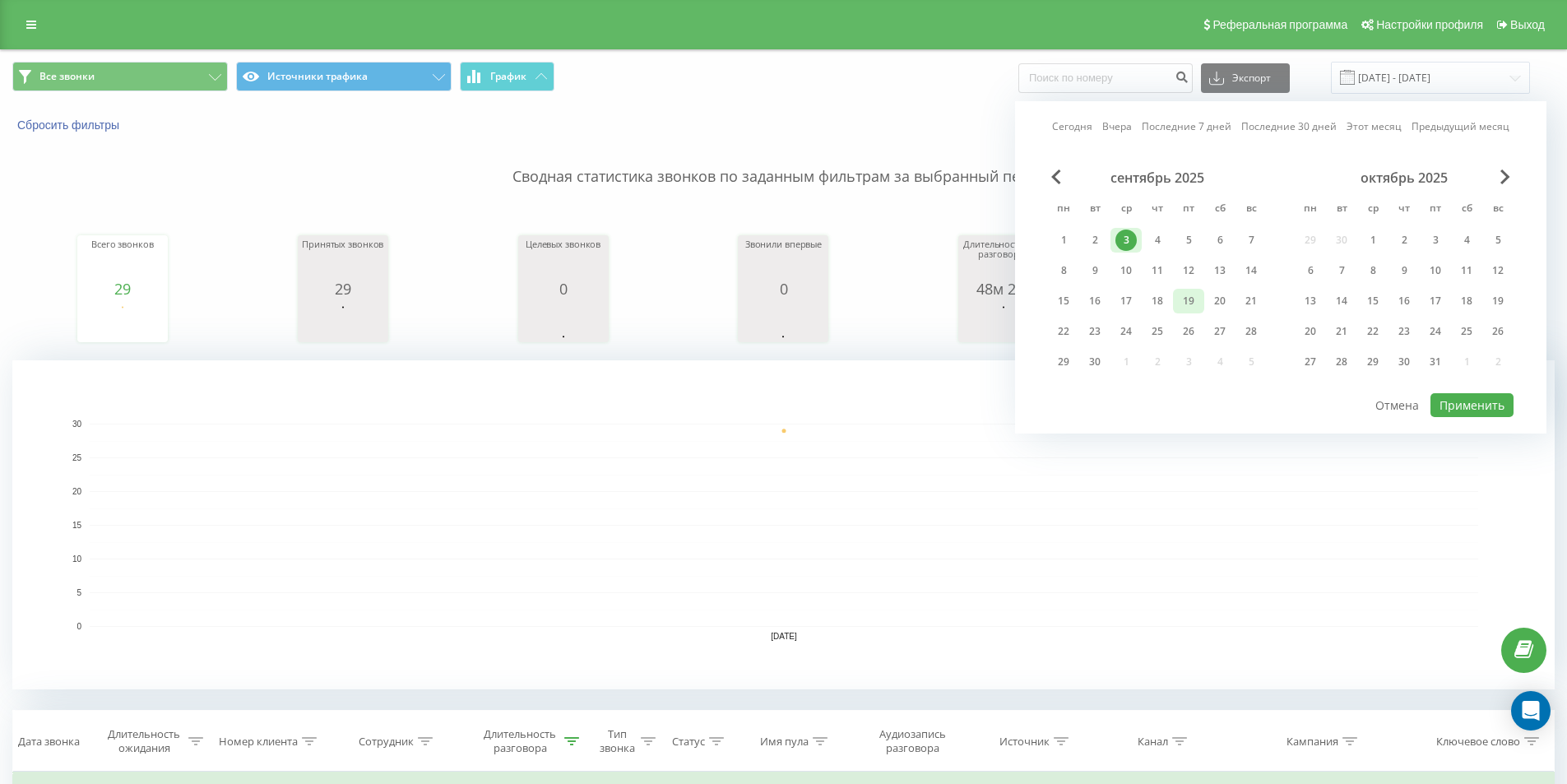
click at [1195, 297] on div "19" at bounding box center [1188, 300] width 21 height 21
click at [1474, 401] on button "Применить" at bounding box center [1472, 405] width 83 height 24
type input "[DATE] - [DATE]"
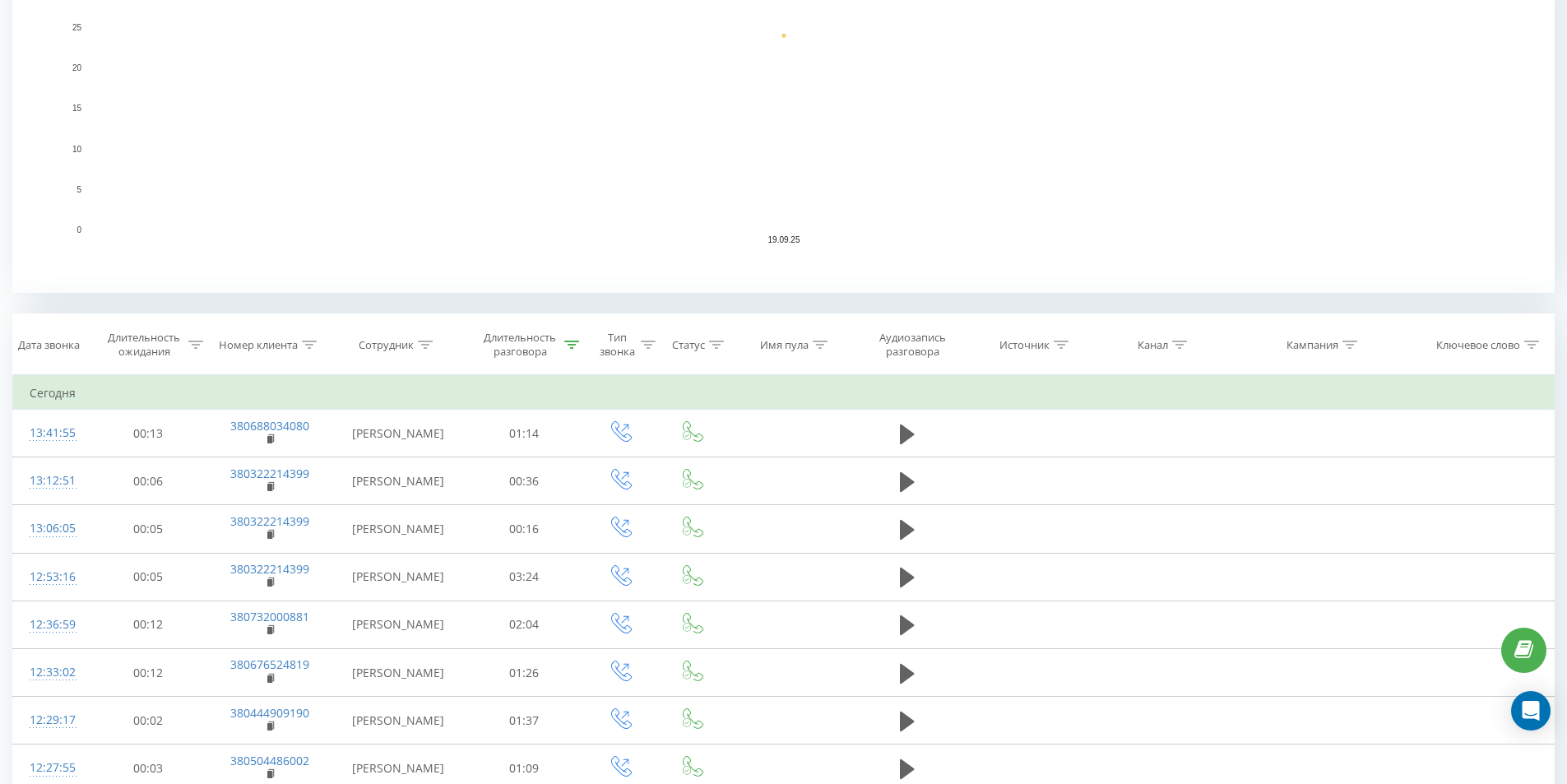
scroll to position [411, 0]
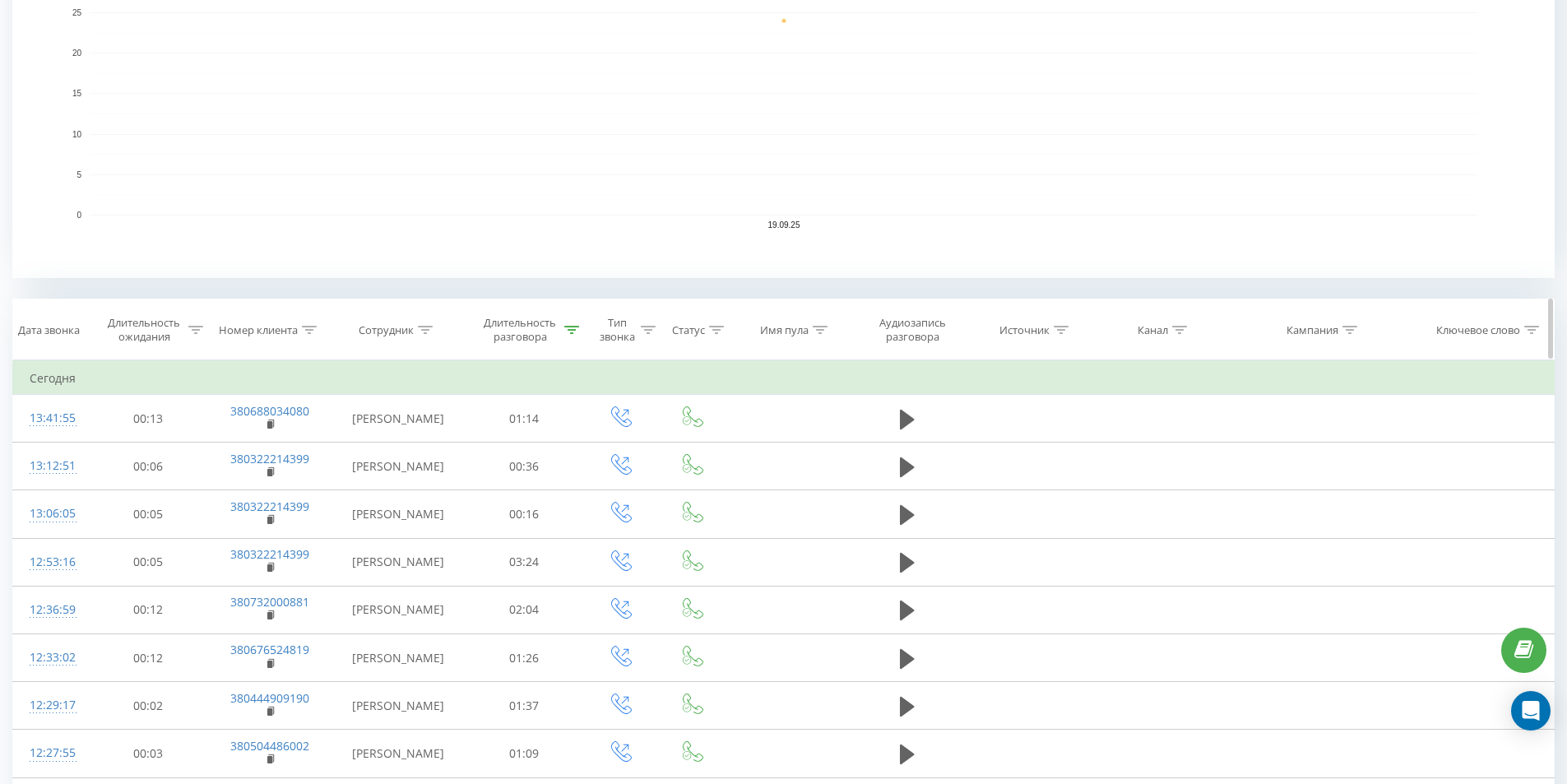
click at [544, 329] on div "Длительность разговора" at bounding box center [520, 329] width 82 height 28
click at [548, 472] on span "OK" at bounding box center [560, 480] width 46 height 26
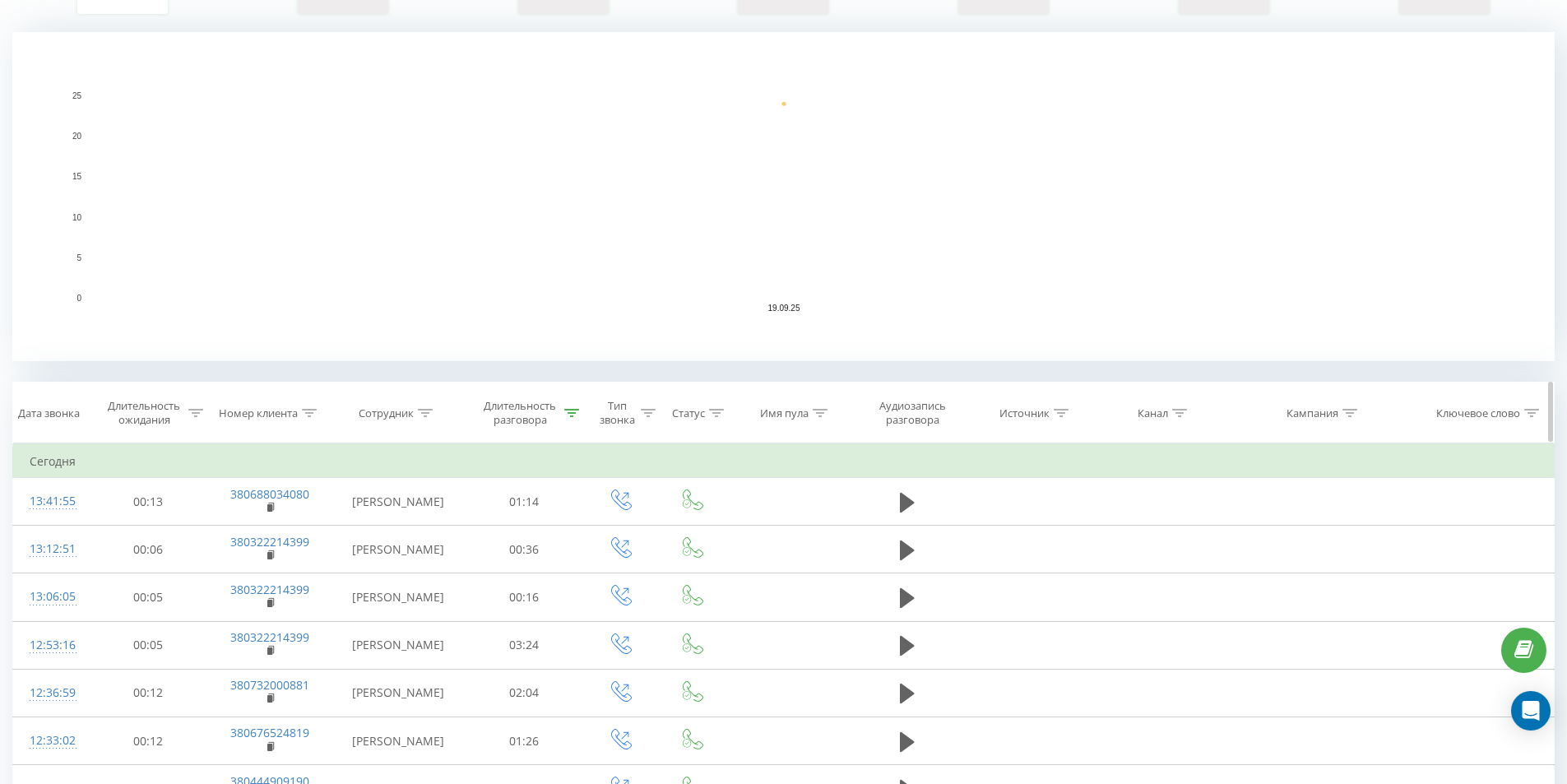
scroll to position [329, 0]
click at [508, 419] on div "Длительность разговора" at bounding box center [520, 412] width 82 height 28
click at [508, 418] on div "Длительность разговора" at bounding box center [520, 412] width 82 height 28
click at [515, 415] on div "Длительность разговора" at bounding box center [520, 412] width 82 height 28
click at [788, 302] on text "19.09.25" at bounding box center [784, 306] width 32 height 9
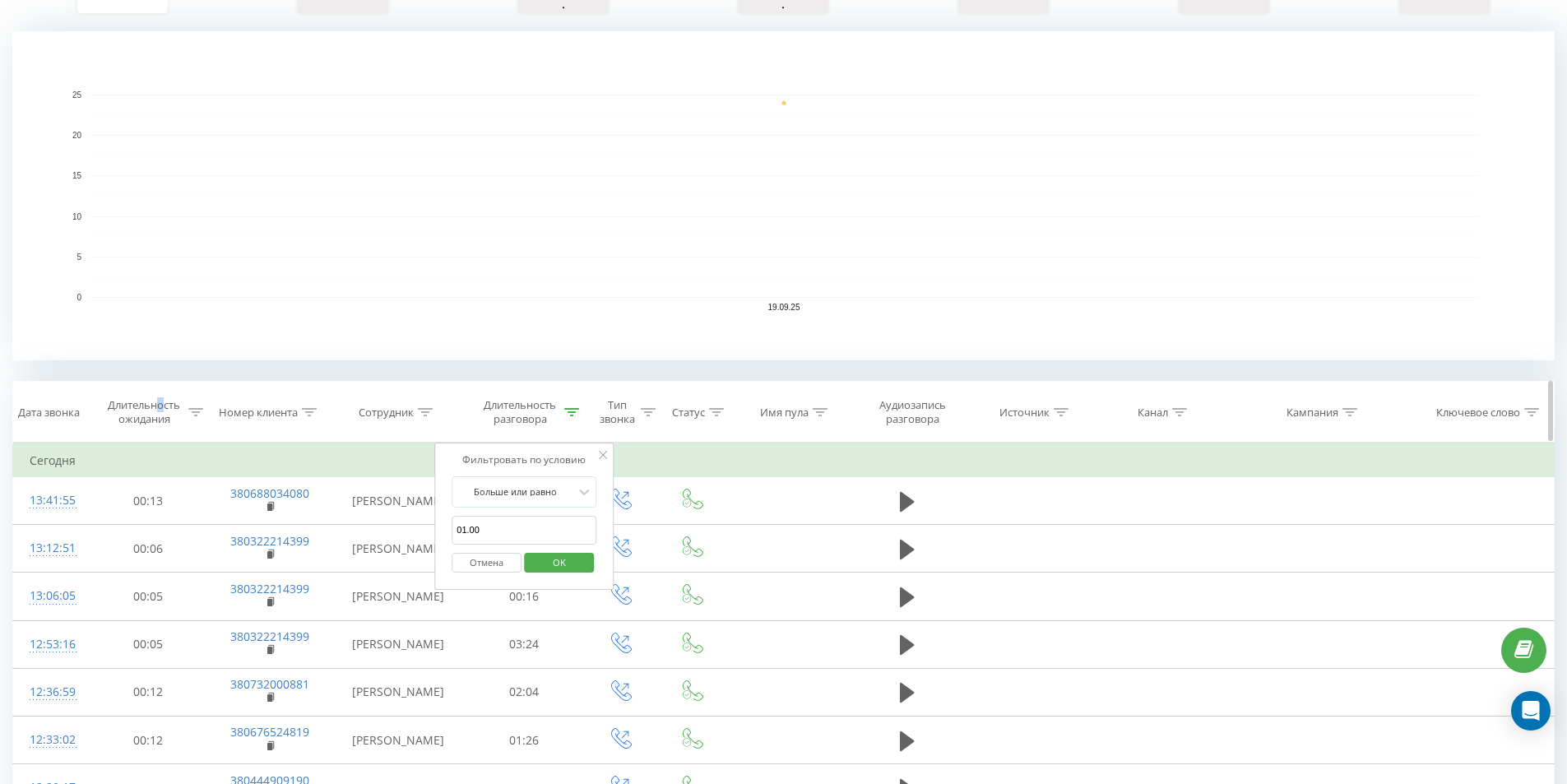
click at [164, 409] on div "Длительность ожидания" at bounding box center [145, 412] width 82 height 28
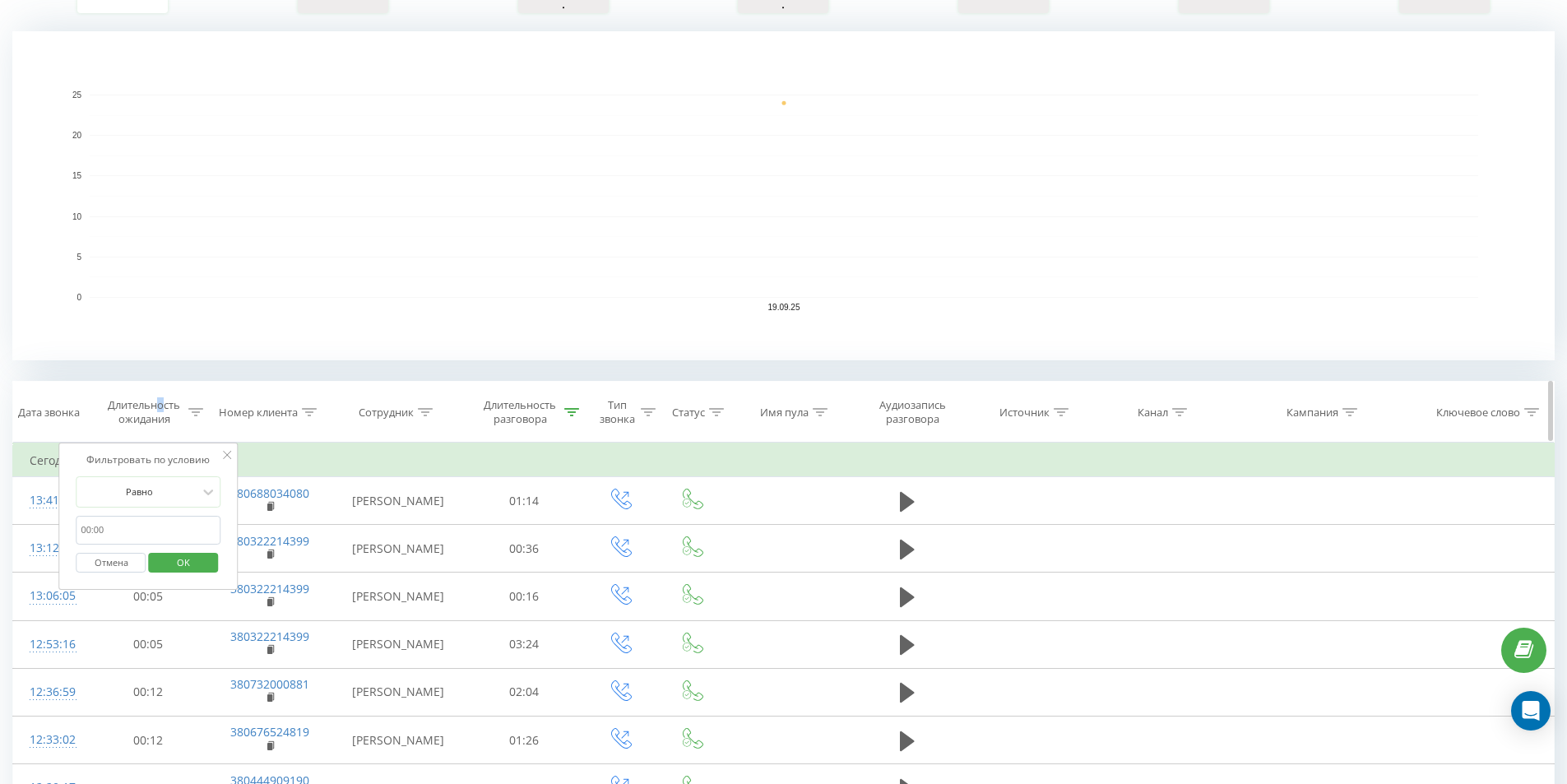
click at [164, 409] on div "Длительность ожидания" at bounding box center [145, 412] width 82 height 28
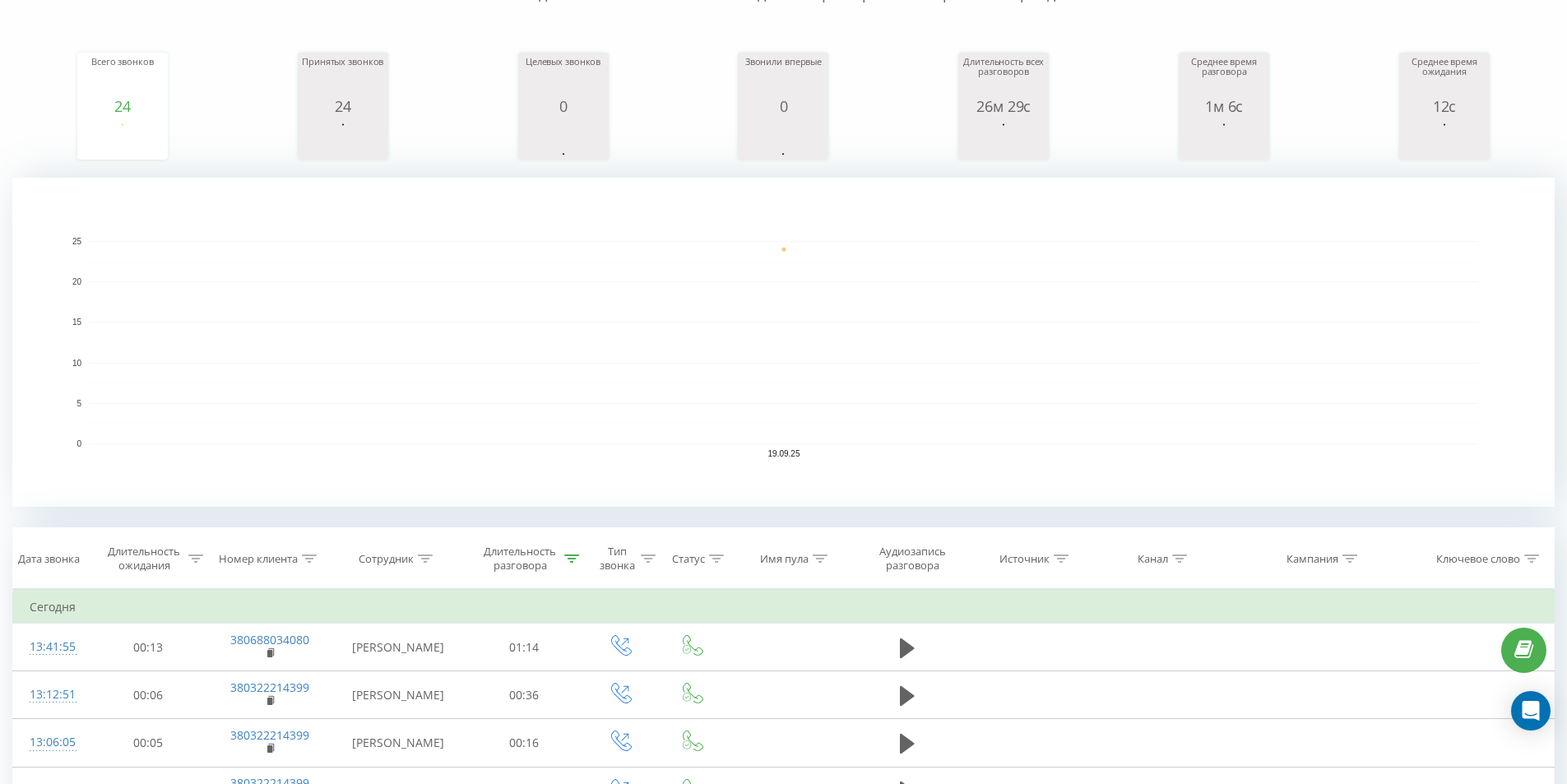
scroll to position [163, 0]
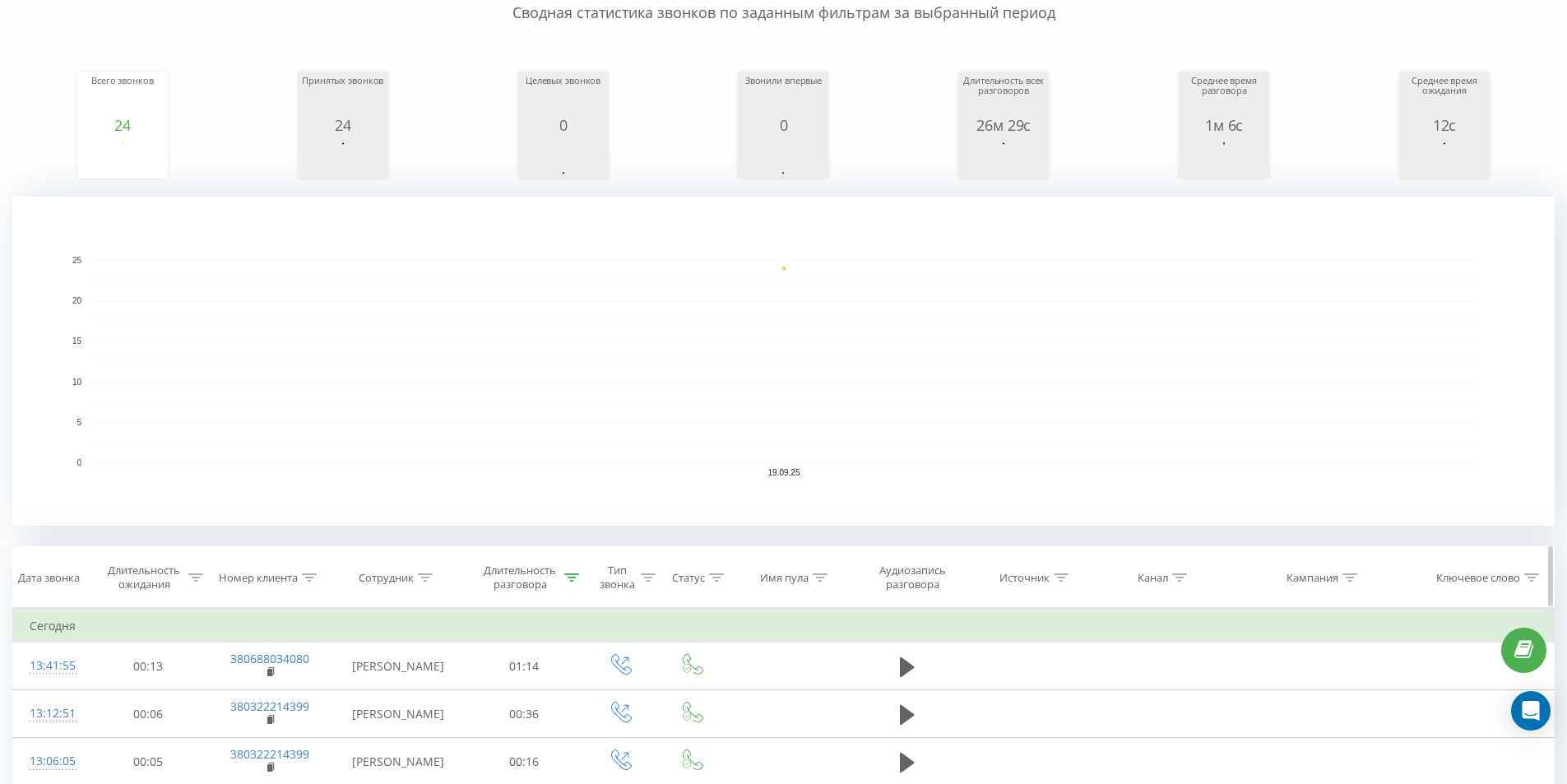
click at [519, 590] on div "Длительность разговора" at bounding box center [520, 577] width 82 height 28
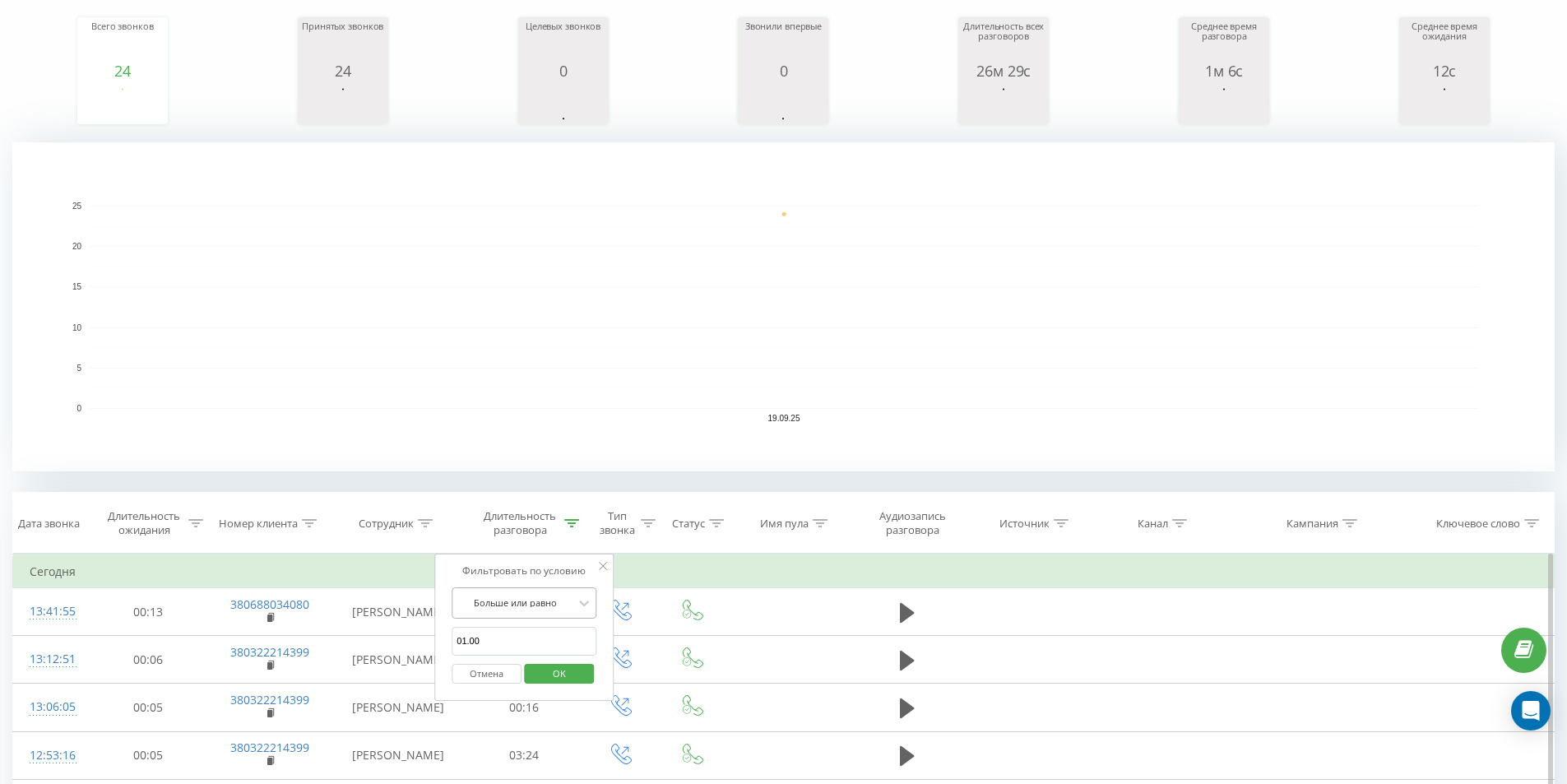
click at [514, 618] on div "Больше или равно" at bounding box center [524, 603] width 145 height 31
click at [520, 768] on div "Больше или равно" at bounding box center [524, 766] width 143 height 26
click at [506, 638] on input "01.00" at bounding box center [524, 641] width 145 height 29
click button "OK" at bounding box center [559, 674] width 70 height 20
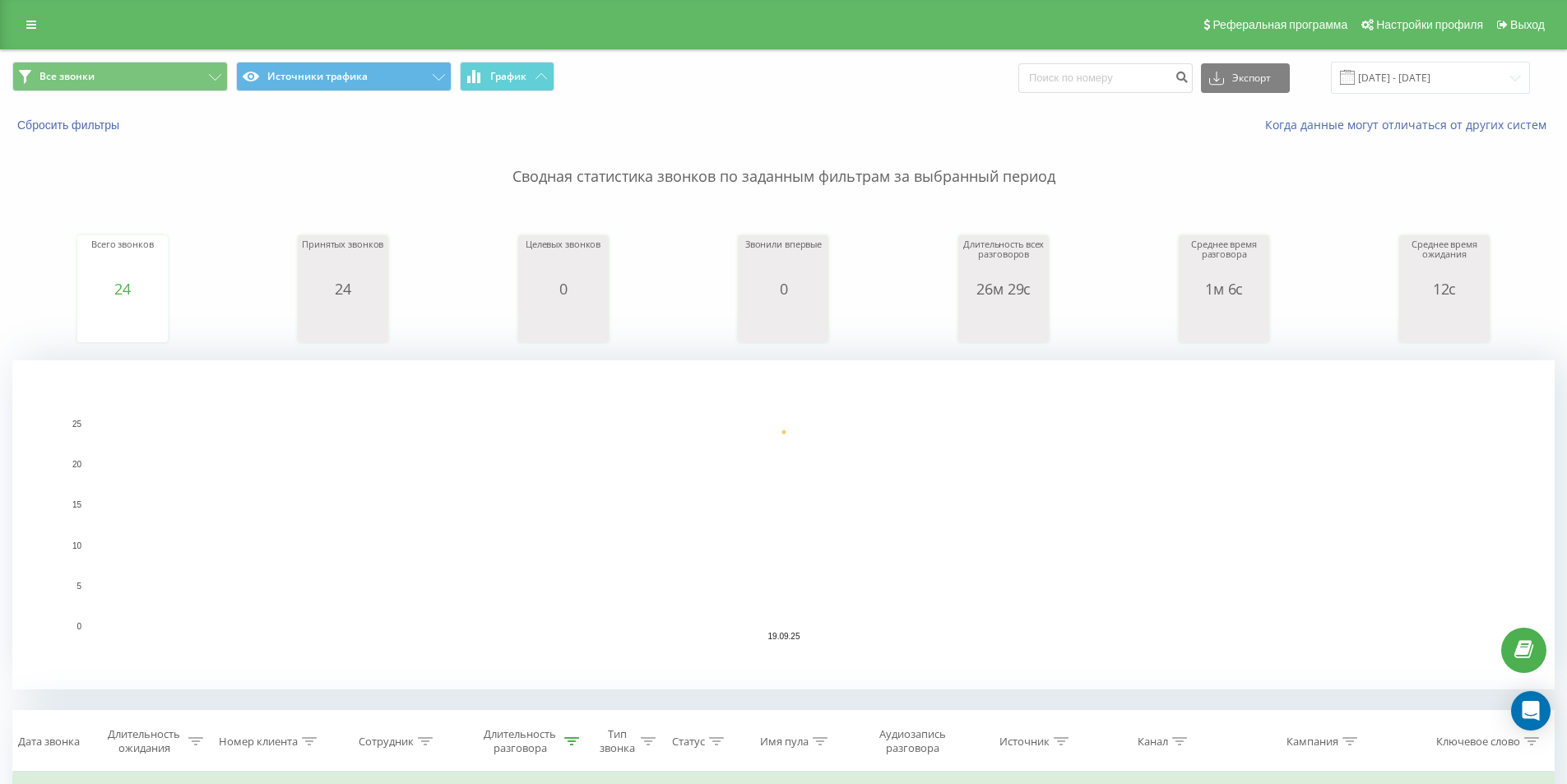
scroll to position [494, 0]
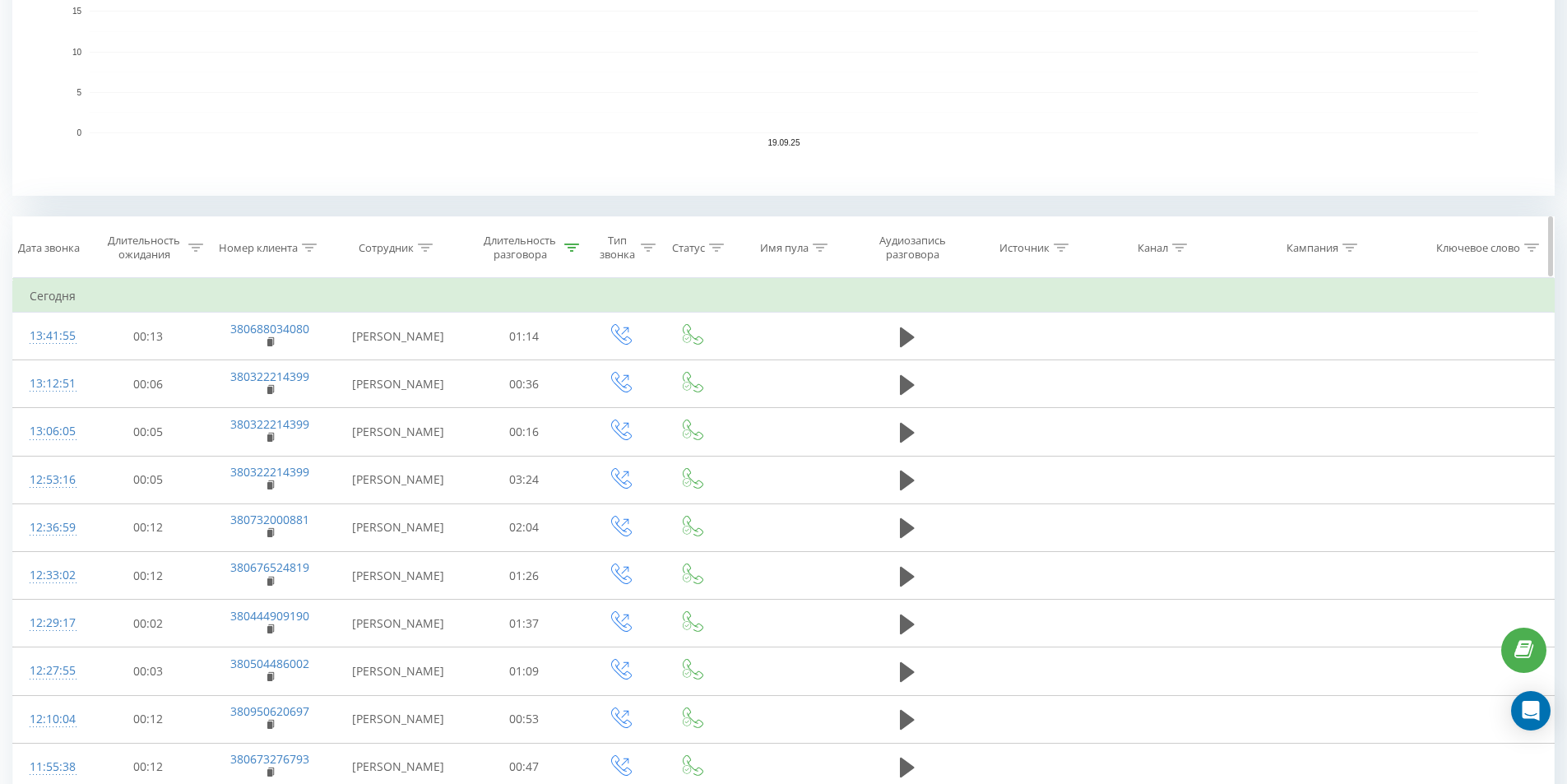
click at [634, 246] on div "Тип звонка" at bounding box center [617, 247] width 38 height 28
click at [663, 321] on div at bounding box center [612, 327] width 117 height 15
click at [646, 365] on div "Введите значение" at bounding box center [612, 366] width 117 height 13
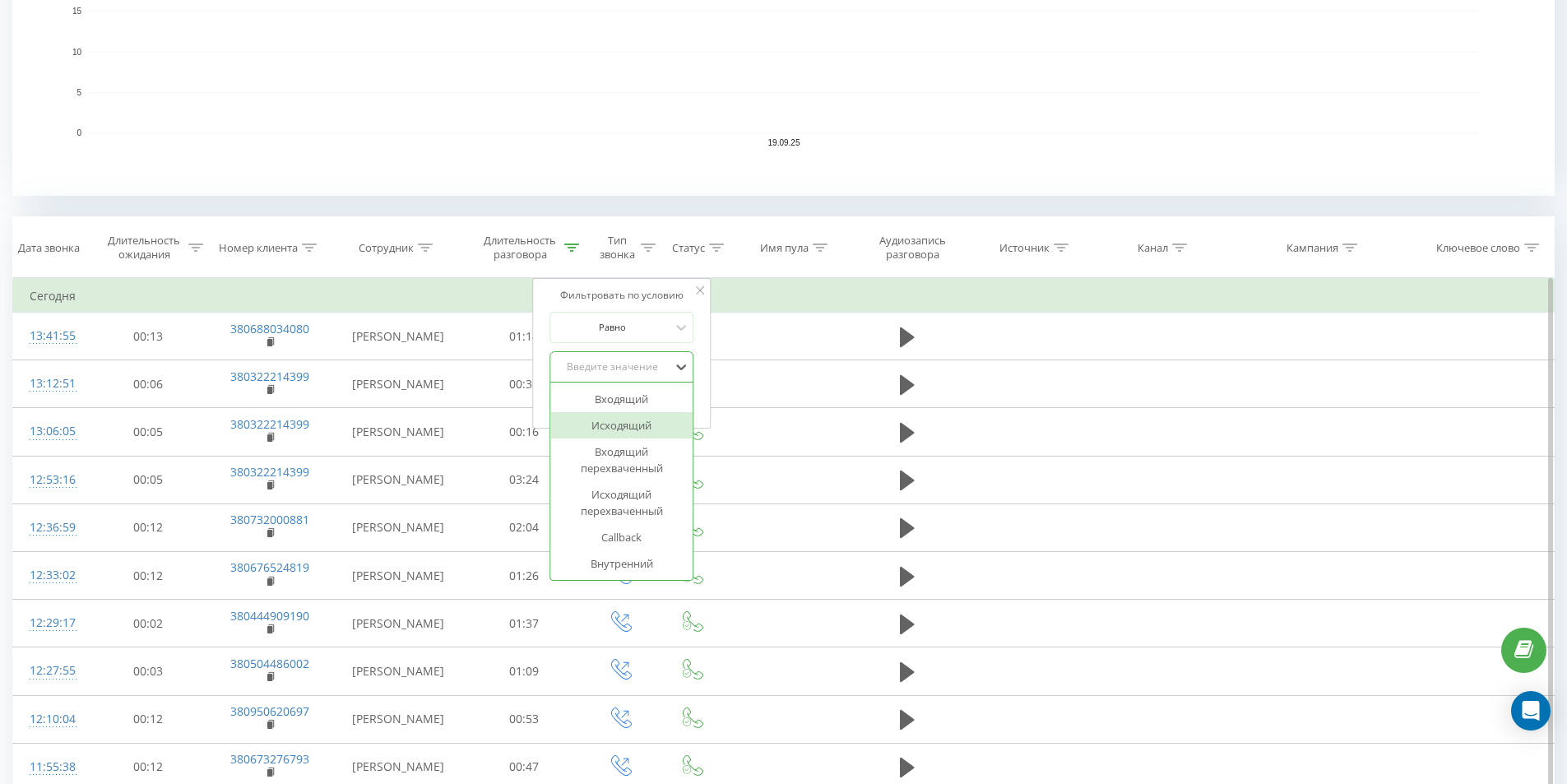
click at [617, 432] on div "Исходящий" at bounding box center [622, 425] width 143 height 26
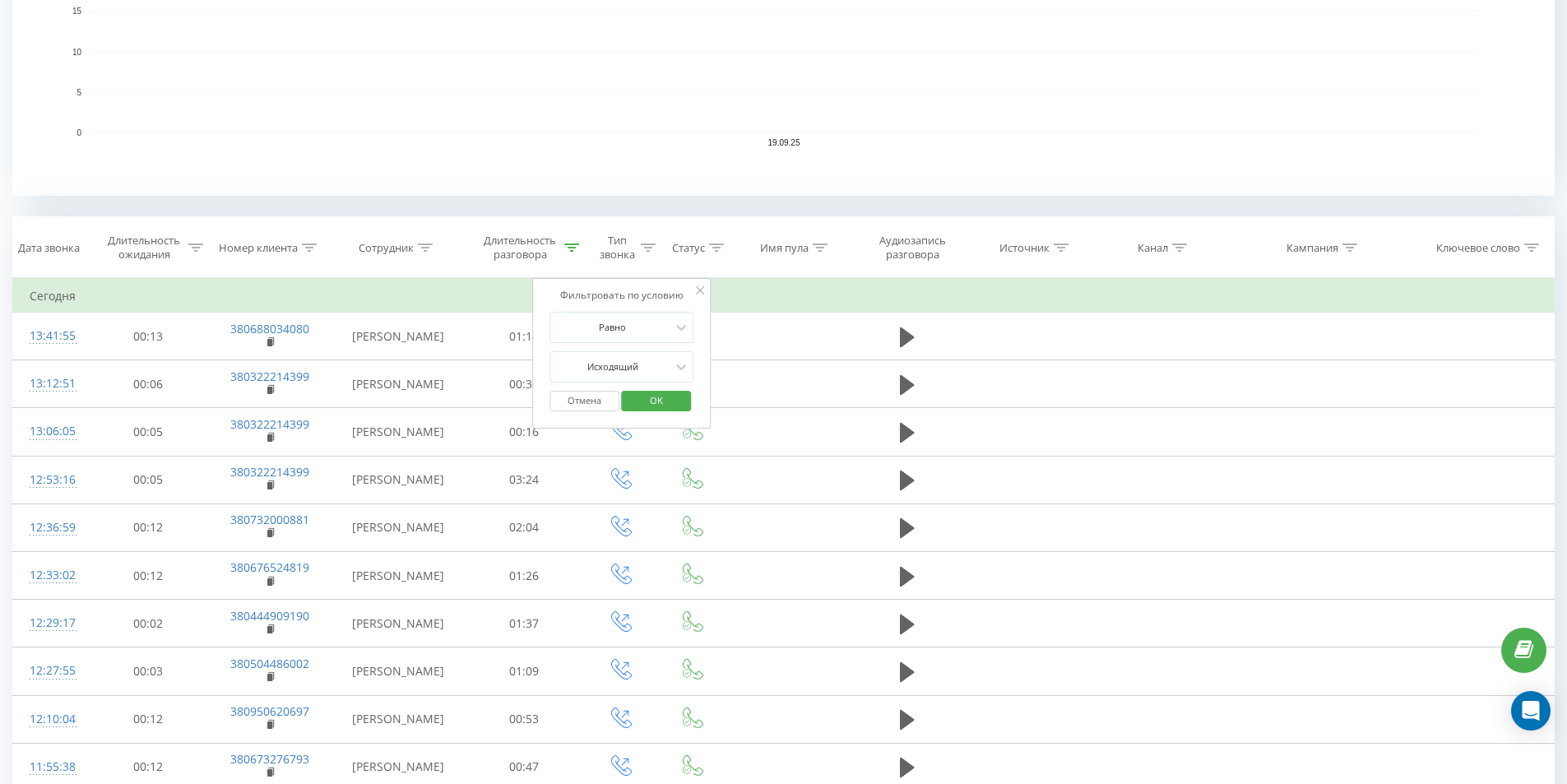
drag, startPoint x: 661, startPoint y: 387, endPoint x: 657, endPoint y: 397, distance: 10.8
click at [661, 390] on span "OK" at bounding box center [657, 400] width 46 height 26
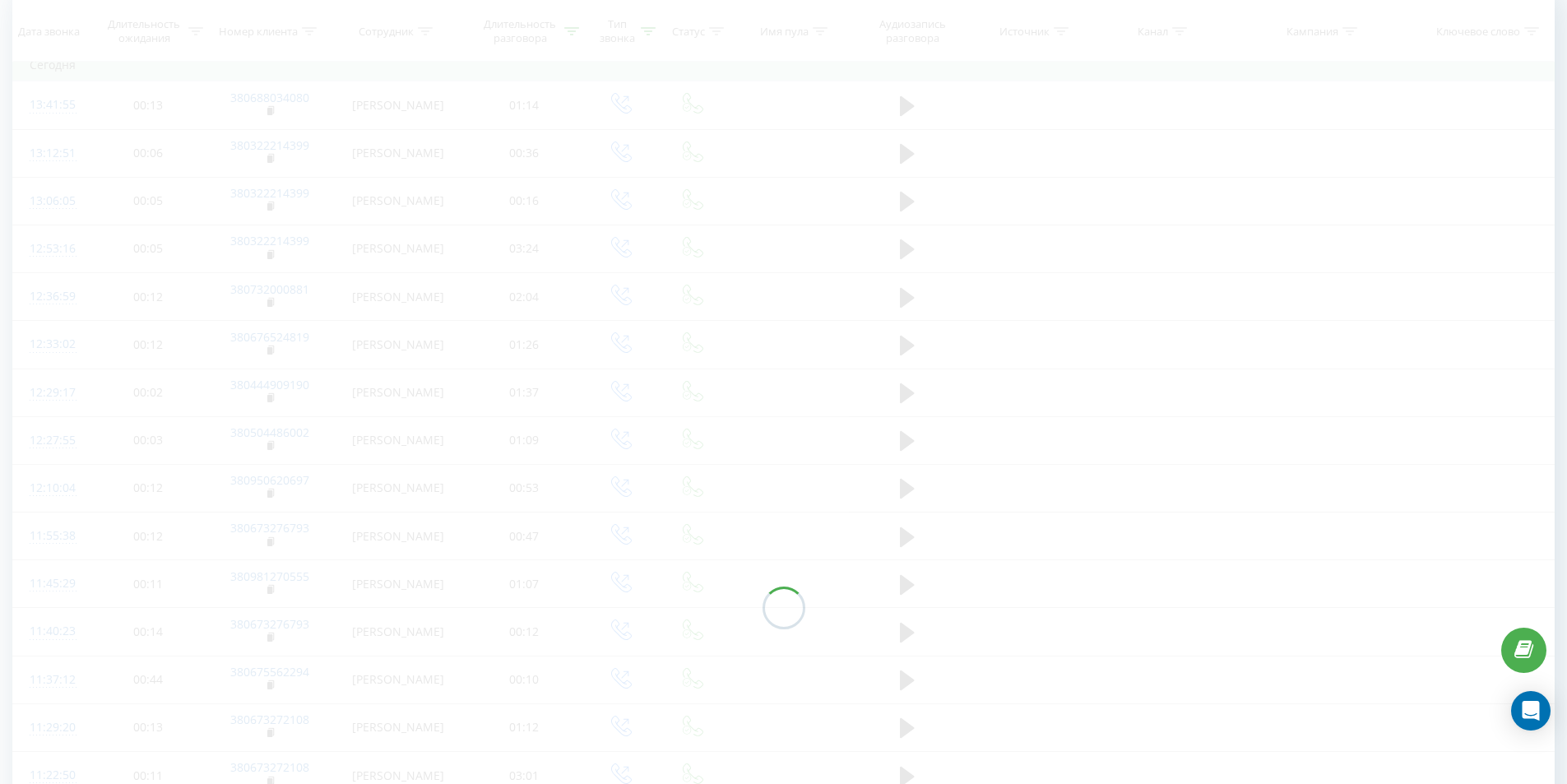
click at [657, 398] on div at bounding box center [783, 608] width 1542 height 1245
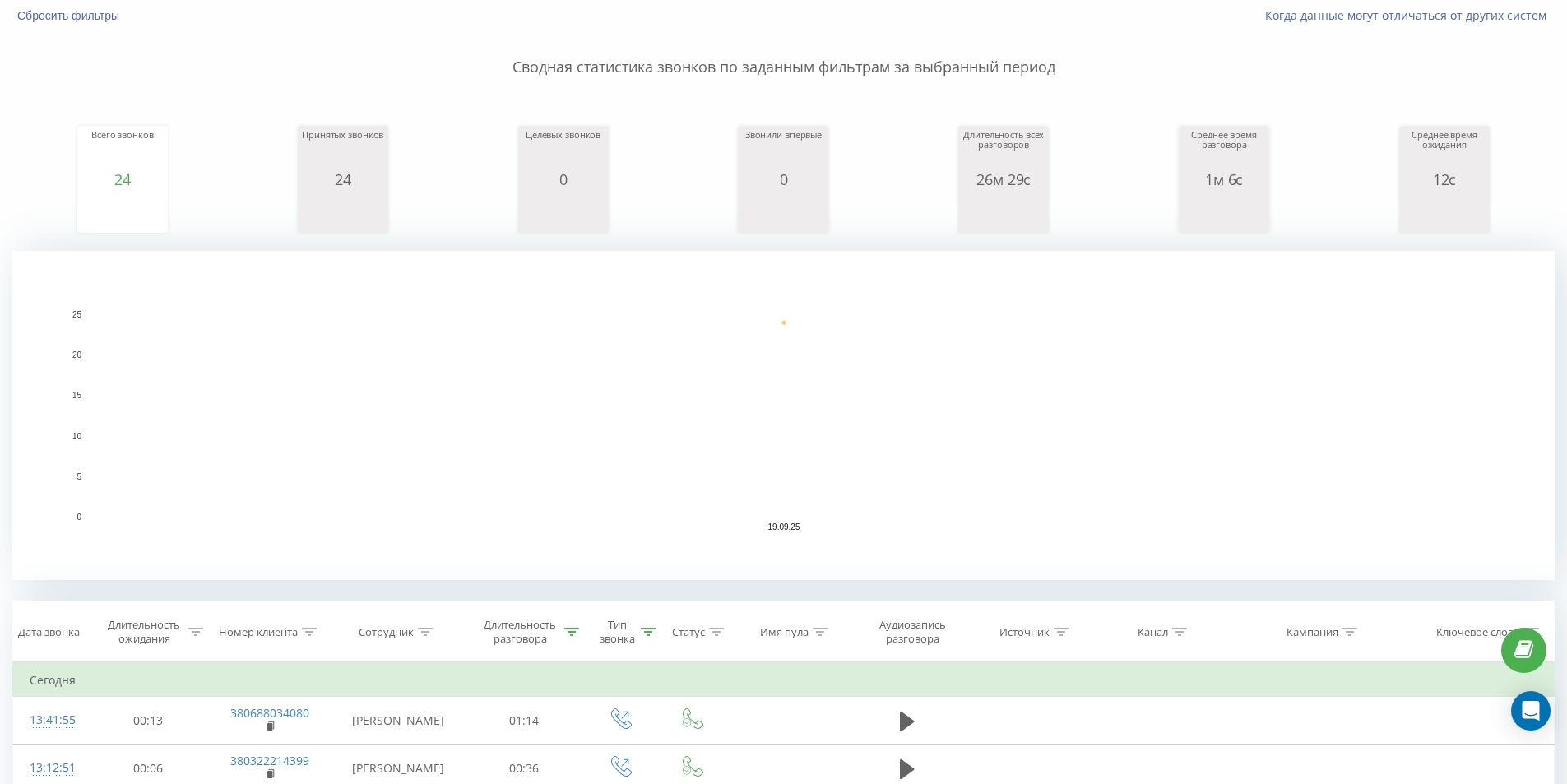
scroll to position [247, 0]
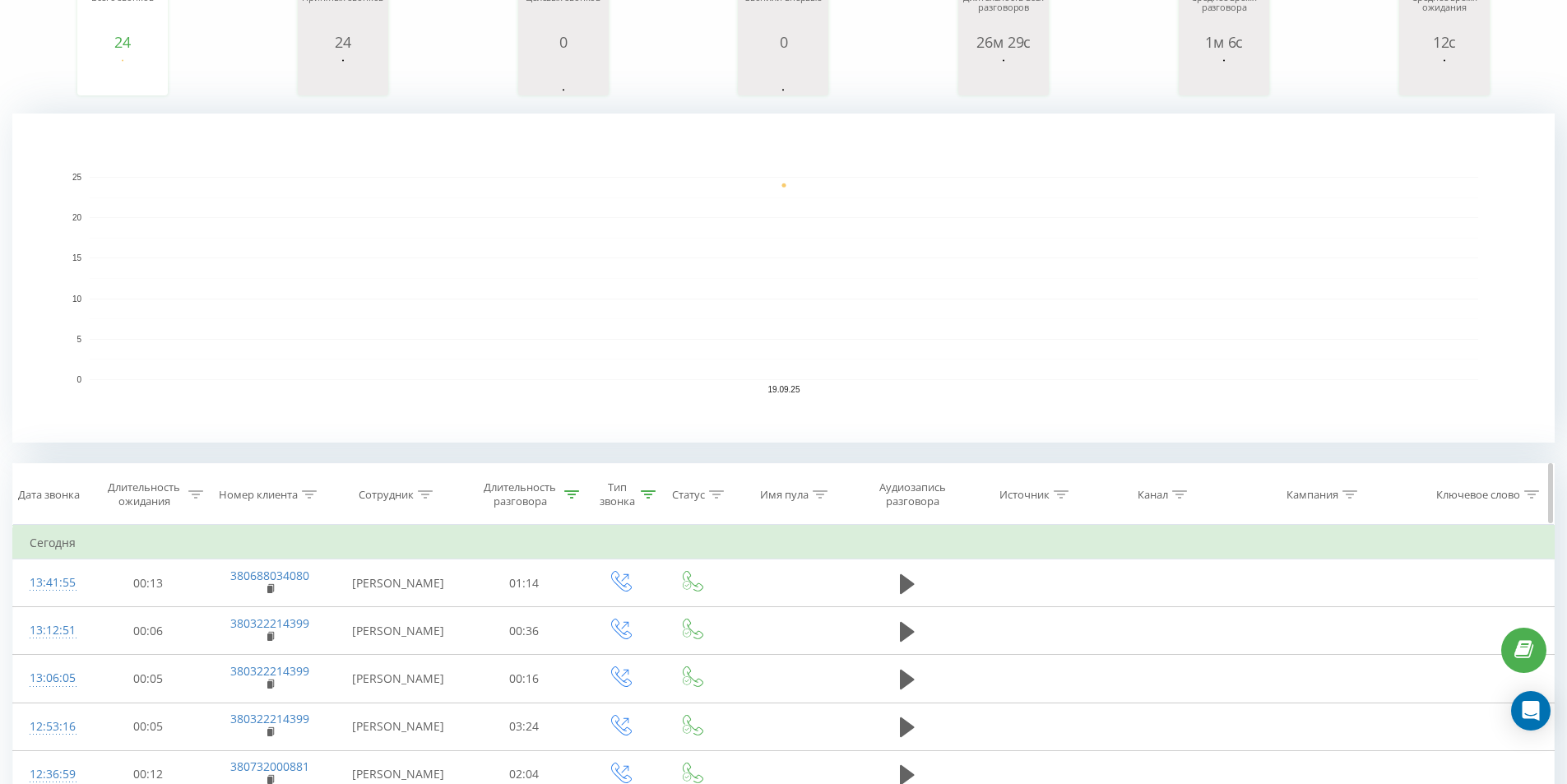
click at [703, 488] on div "Статус" at bounding box center [688, 495] width 33 height 14
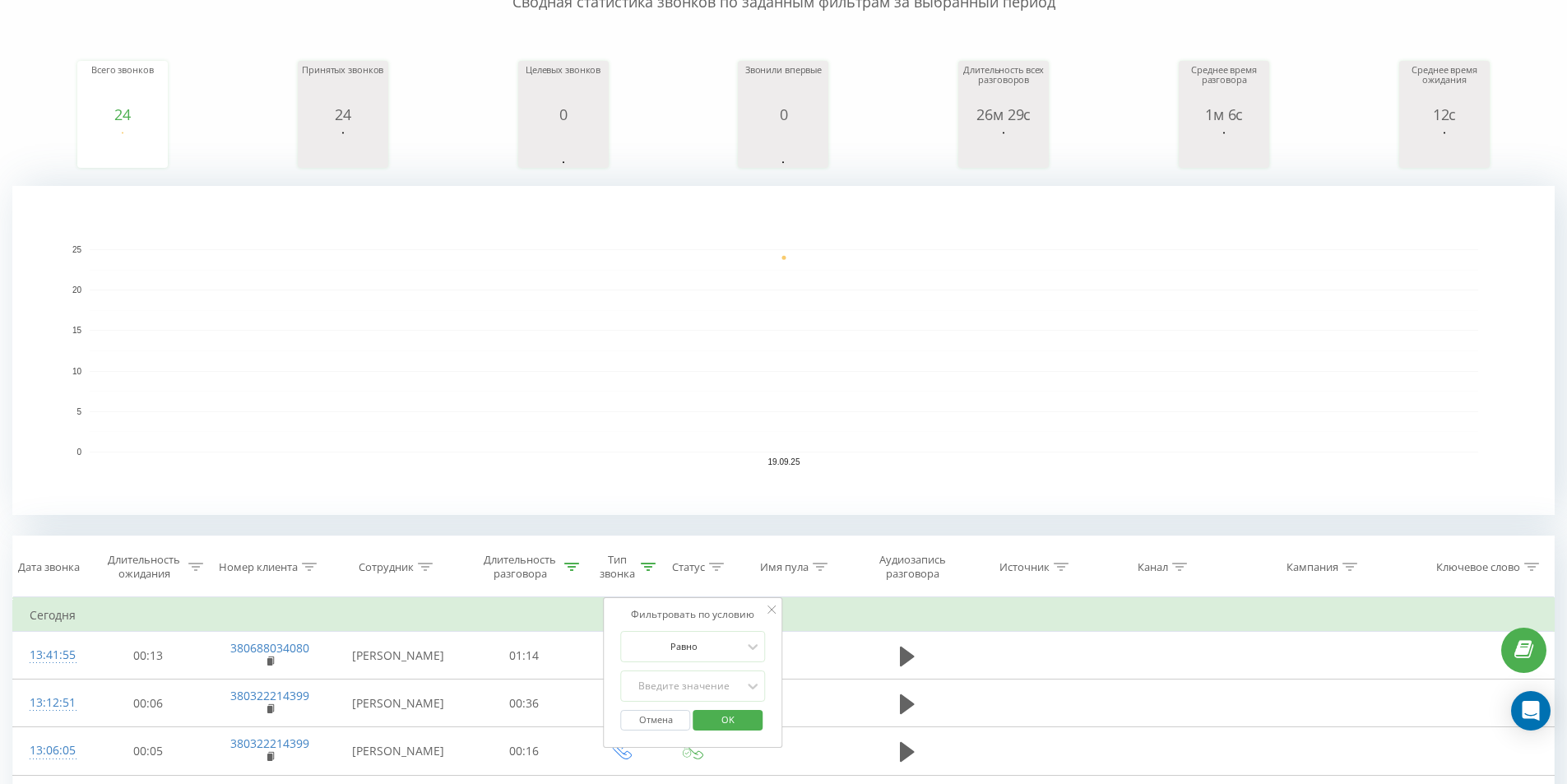
scroll to position [329, 0]
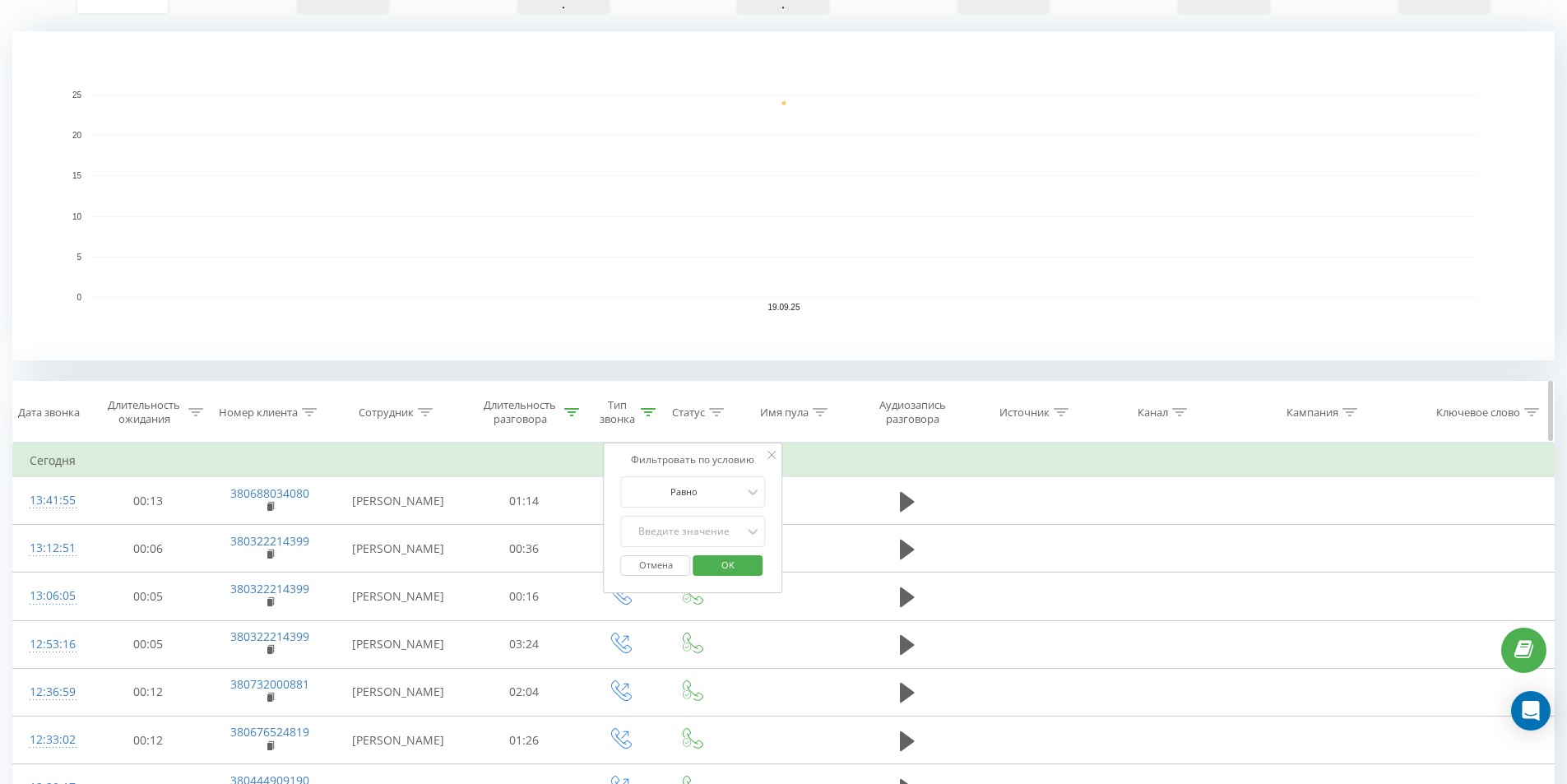
click at [544, 413] on div "Длительность разговора" at bounding box center [520, 412] width 82 height 28
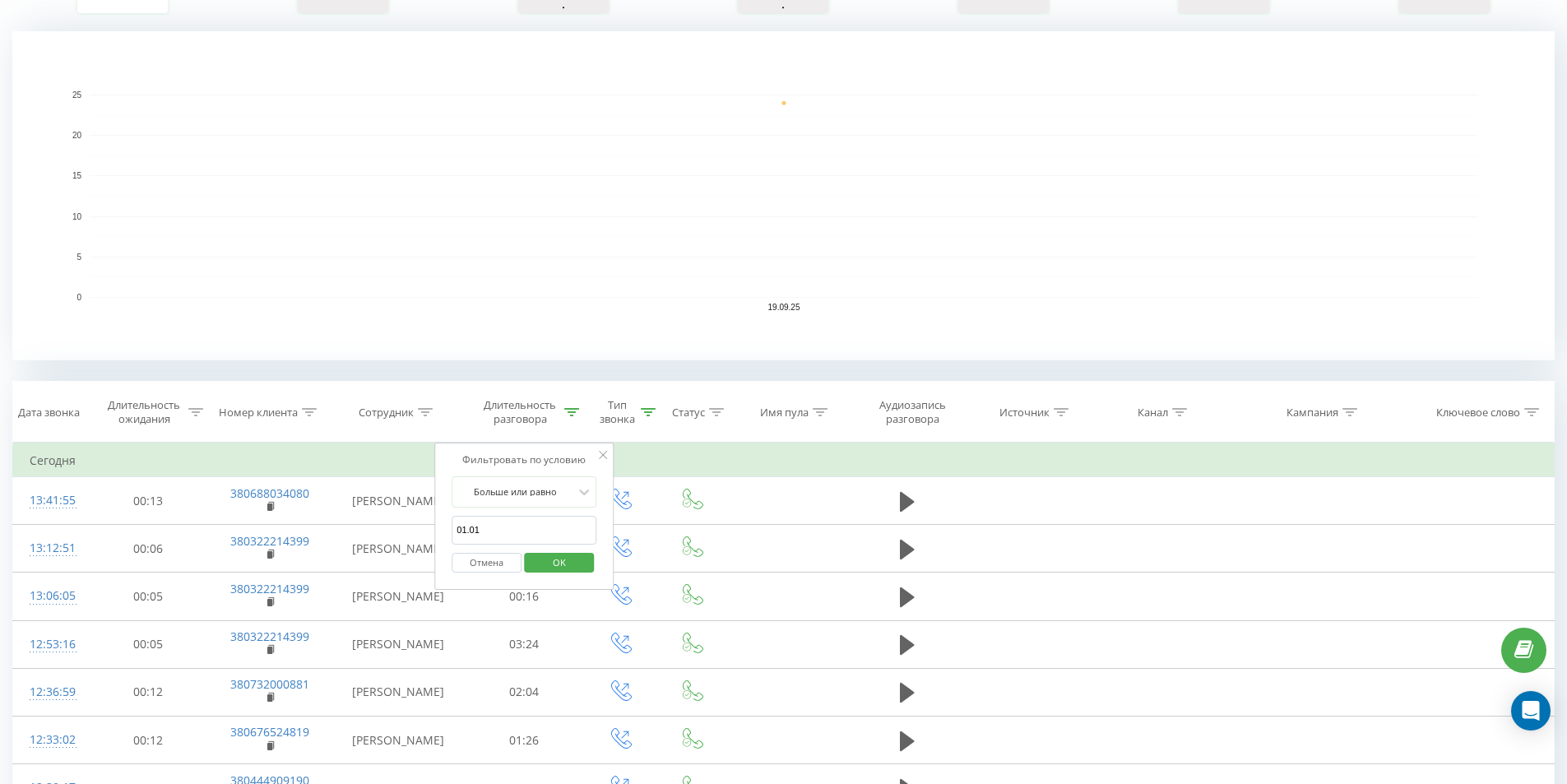
drag, startPoint x: 544, startPoint y: 413, endPoint x: 416, endPoint y: 335, distance: 149.9
click at [416, 335] on rect "A chart." at bounding box center [783, 196] width 1542 height 329
click at [599, 453] on icon at bounding box center [603, 455] width 9 height 9
click at [520, 413] on div "Длительность разговора" at bounding box center [520, 412] width 82 height 28
click at [514, 489] on div at bounding box center [514, 491] width 117 height 15
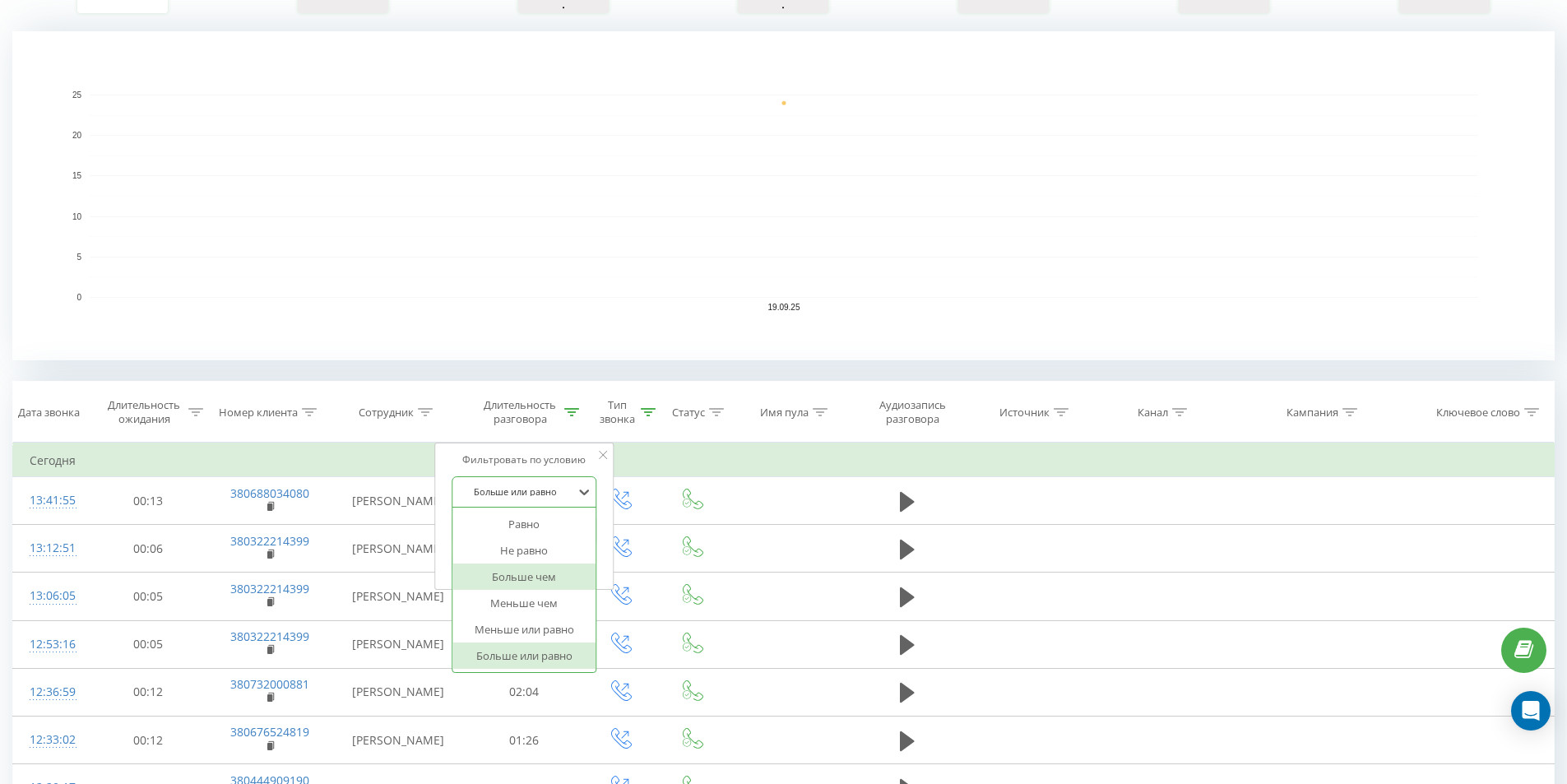
click at [537, 578] on div "Больше чем" at bounding box center [524, 576] width 143 height 26
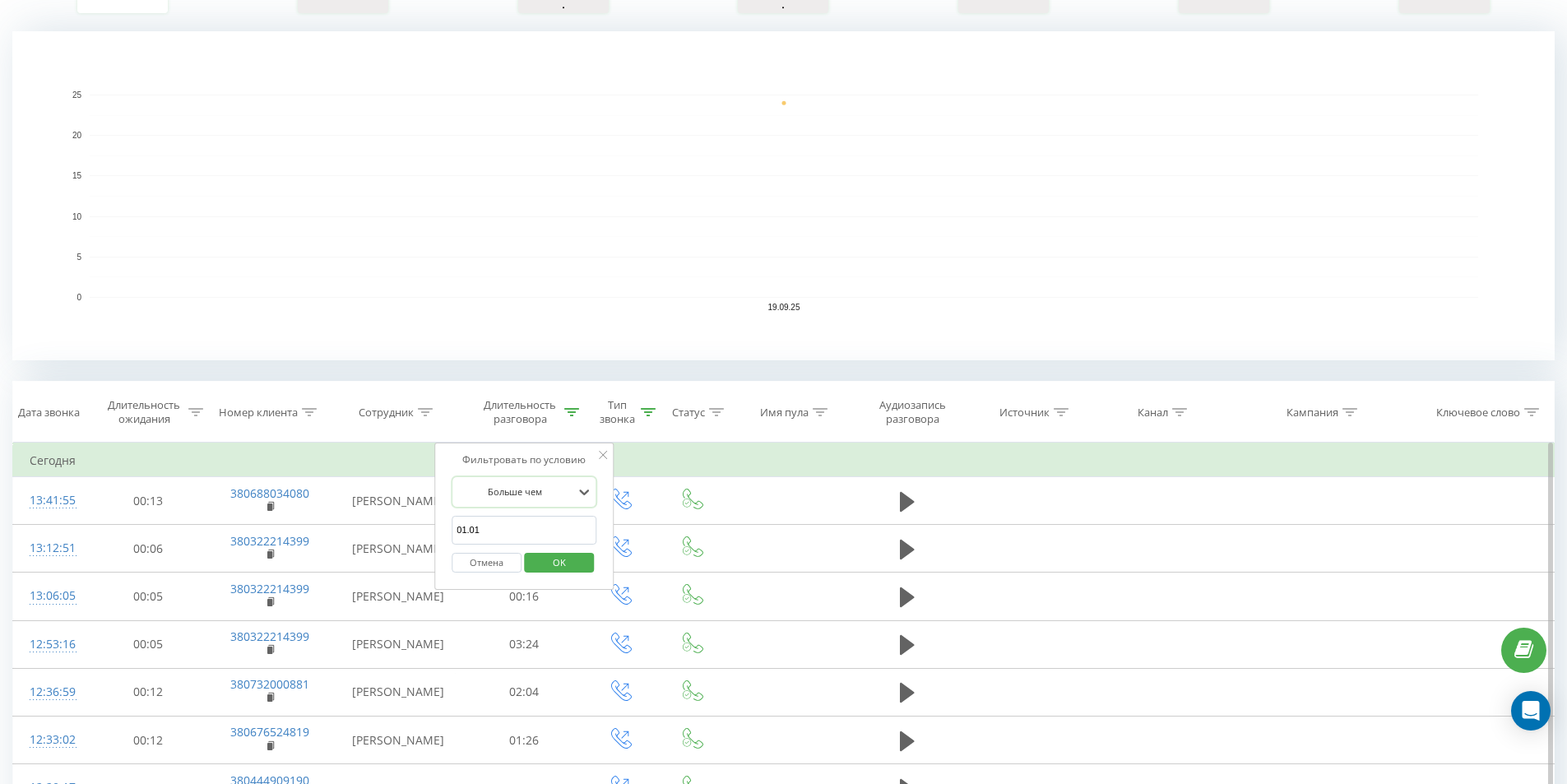
click at [523, 534] on input "01.01" at bounding box center [524, 530] width 145 height 29
type input "01.00"
click button "OK" at bounding box center [559, 563] width 70 height 20
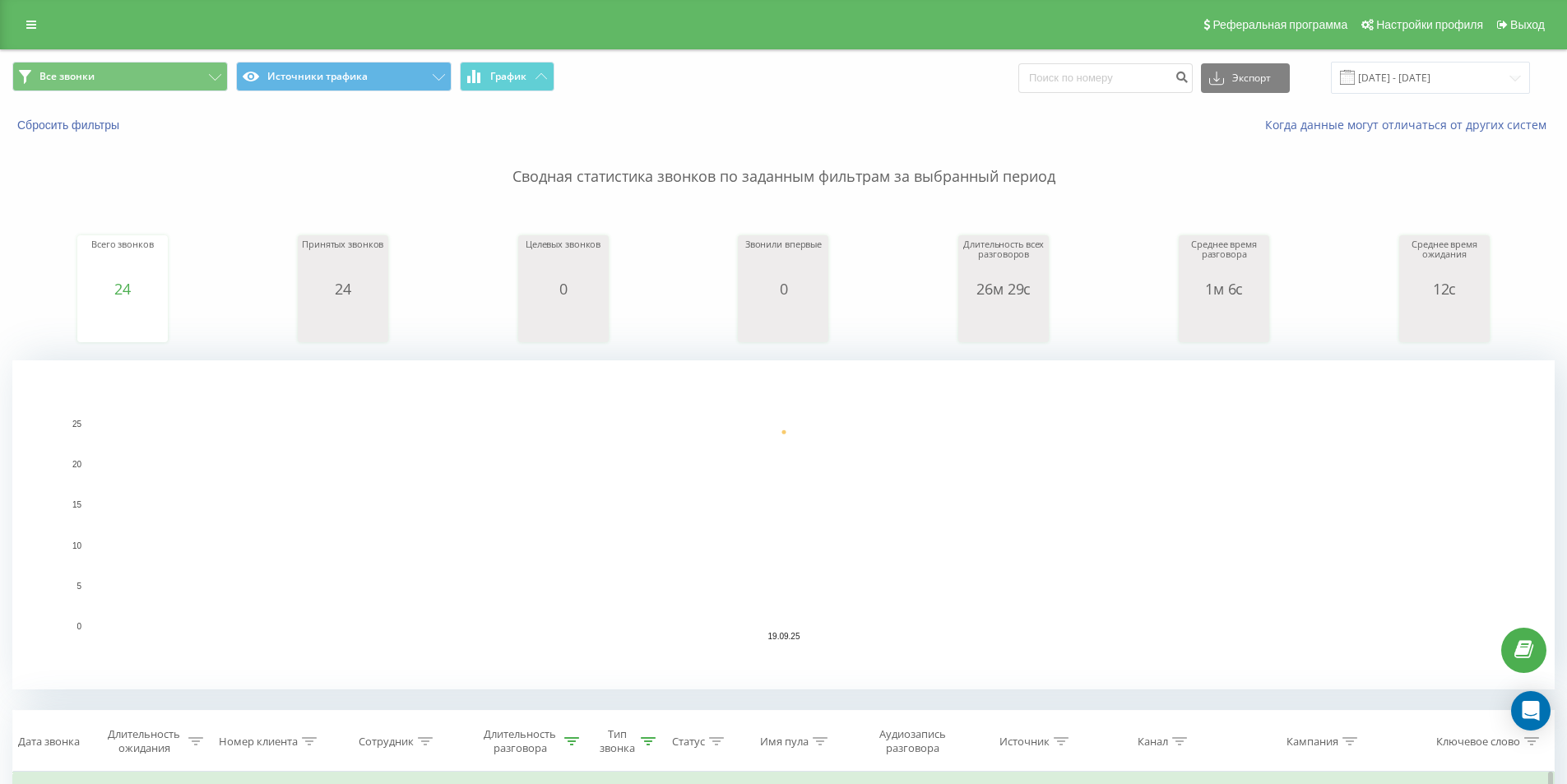
scroll to position [247, 0]
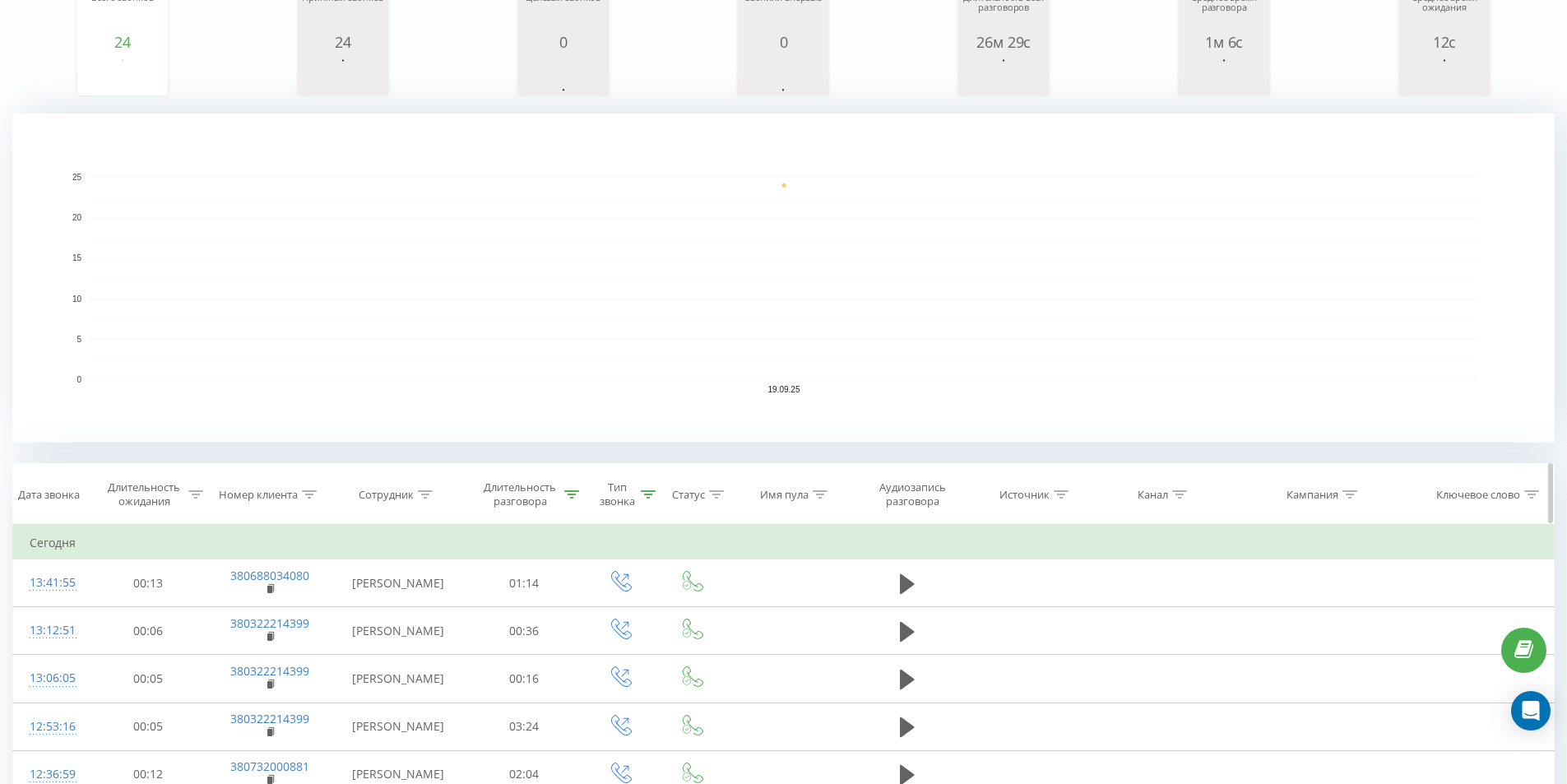
click at [576, 495] on icon at bounding box center [571, 495] width 14 height 9
click at [571, 583] on div "Больше чем" at bounding box center [514, 574] width 120 height 25
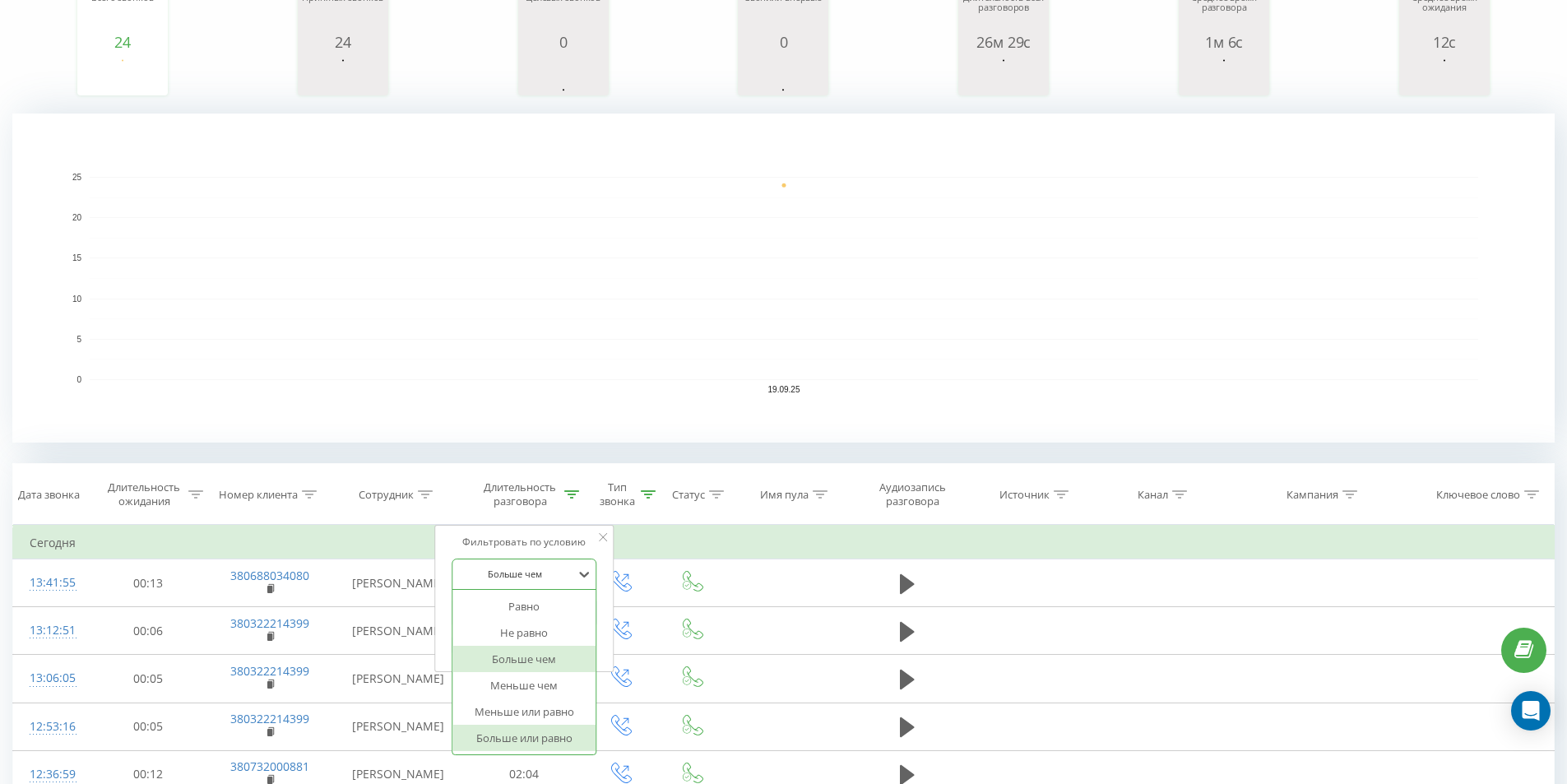
click at [538, 737] on div "Больше или равно" at bounding box center [524, 737] width 143 height 26
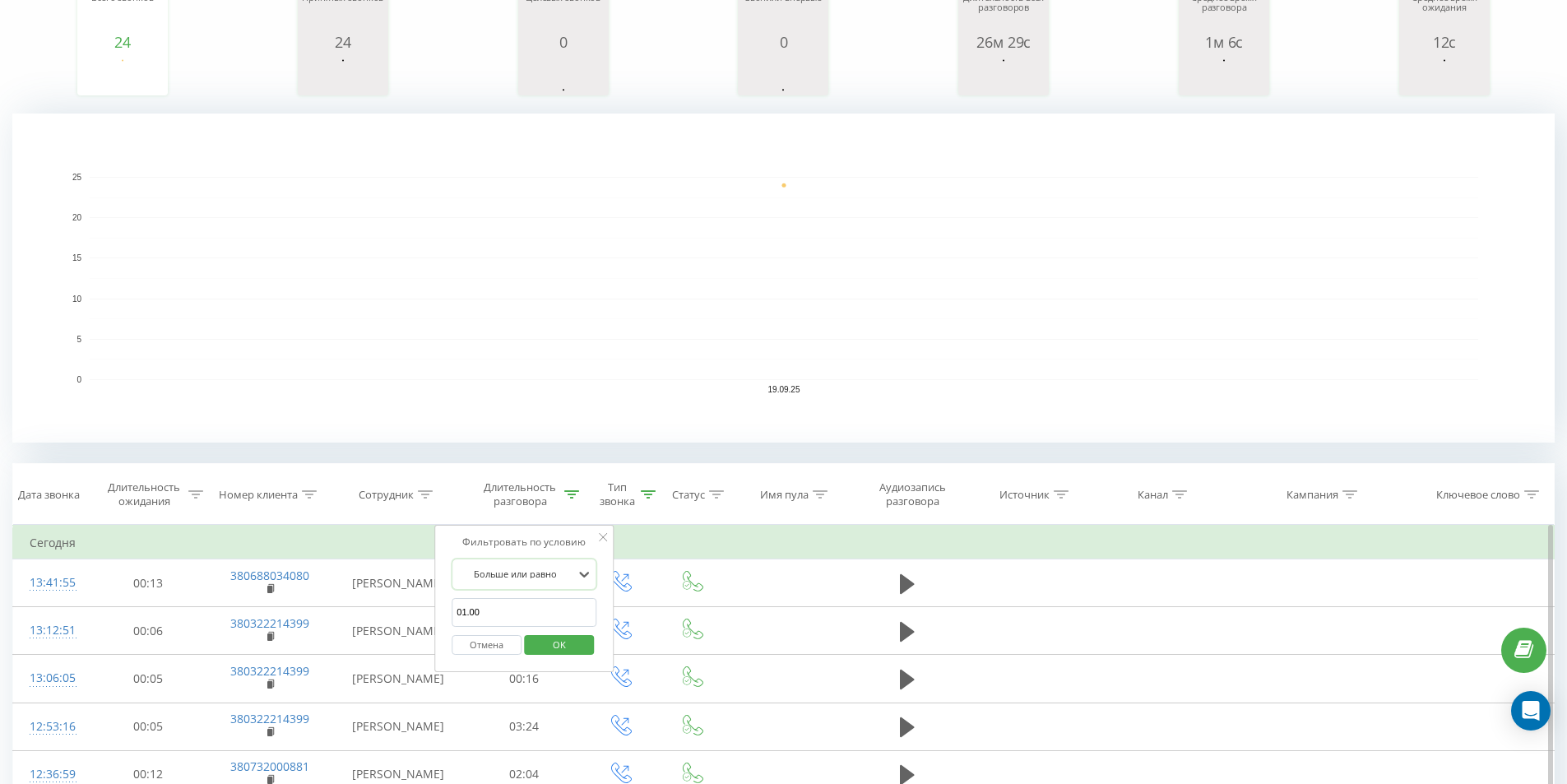
click at [561, 654] on span "OK" at bounding box center [560, 644] width 46 height 26
click at [376, 492] on div "Сотрудник" at bounding box center [386, 495] width 55 height 14
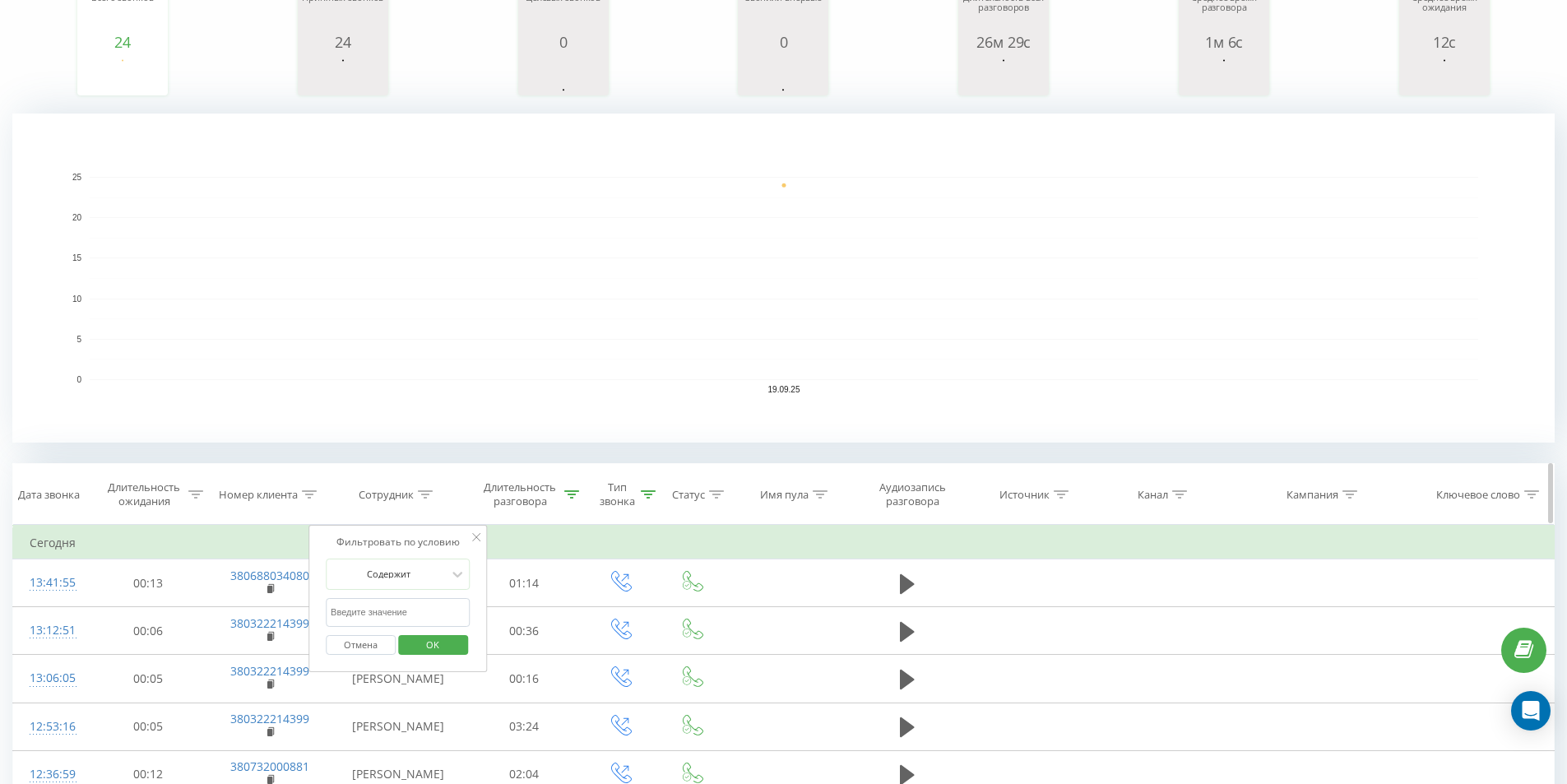
click at [376, 492] on div "Сотрудник" at bounding box center [386, 495] width 55 height 14
click at [568, 495] on icon at bounding box center [571, 495] width 14 height 9
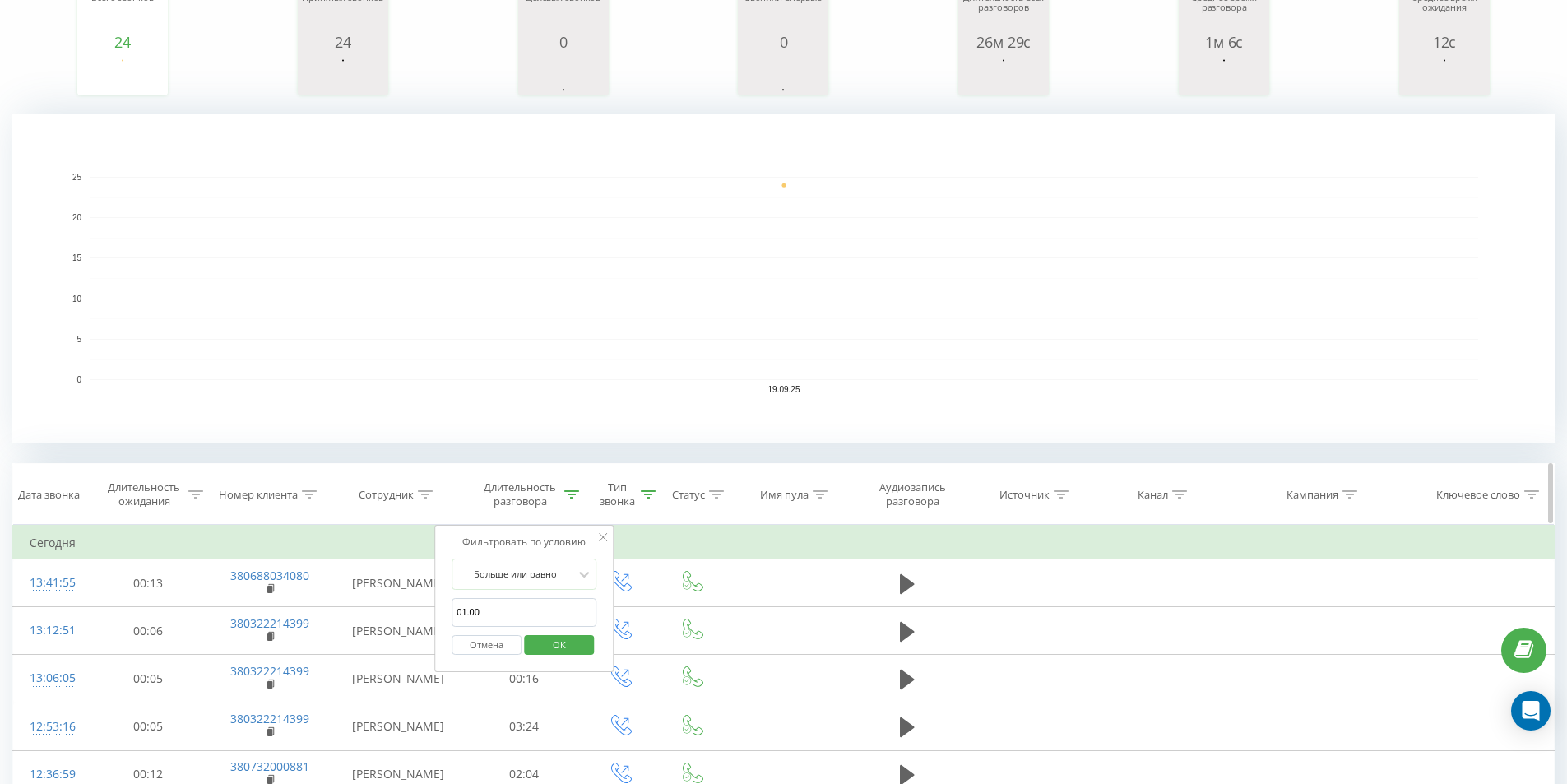
click at [568, 495] on icon at bounding box center [571, 495] width 14 height 9
click at [644, 495] on icon at bounding box center [648, 495] width 14 height 9
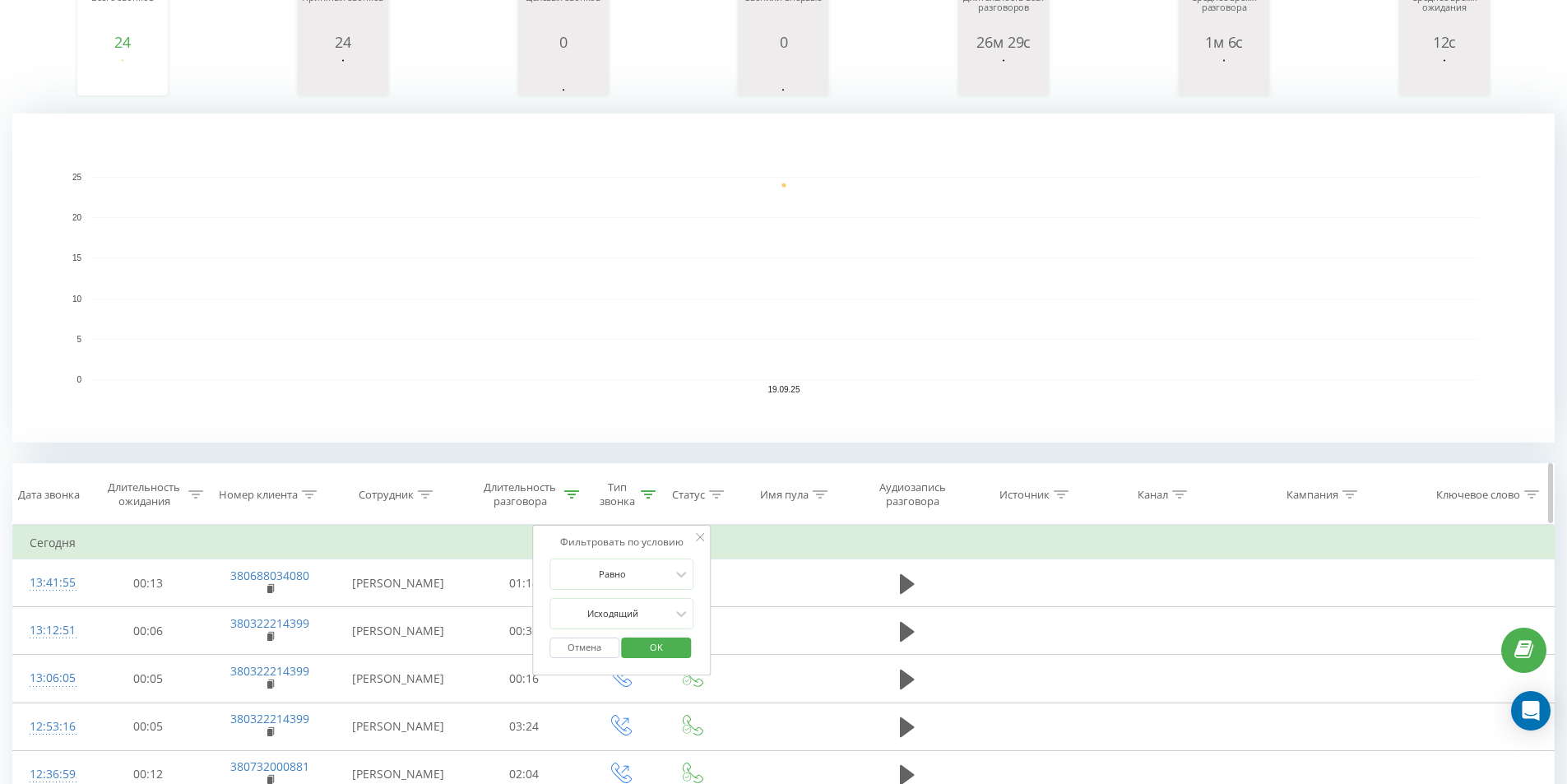
click at [644, 495] on icon at bounding box center [648, 495] width 14 height 9
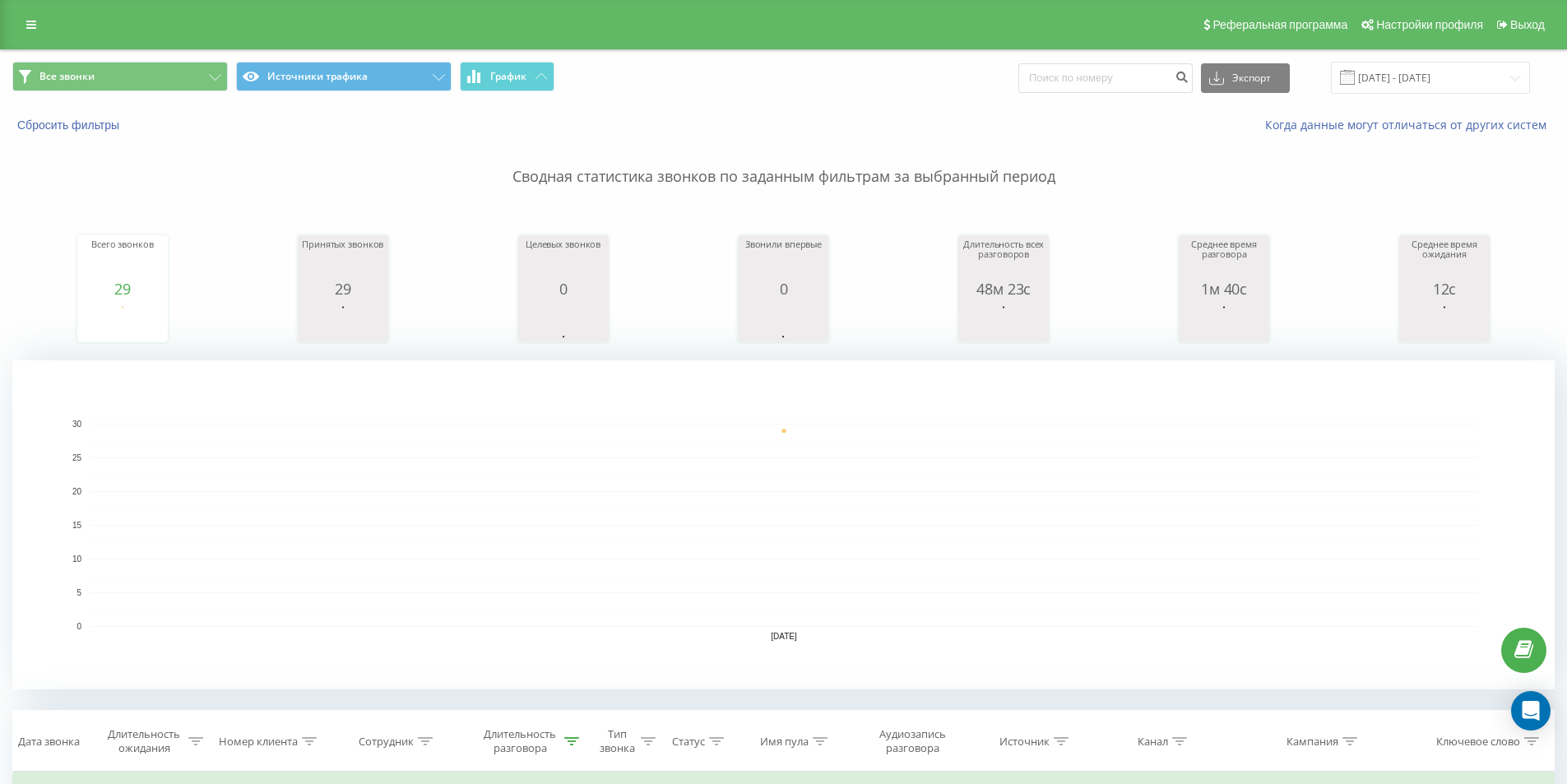
click at [1355, 81] on span at bounding box center [1347, 77] width 14 height 14
click at [1450, 77] on input "03.09.2025 - 03.09.2025" at bounding box center [1431, 77] width 199 height 32
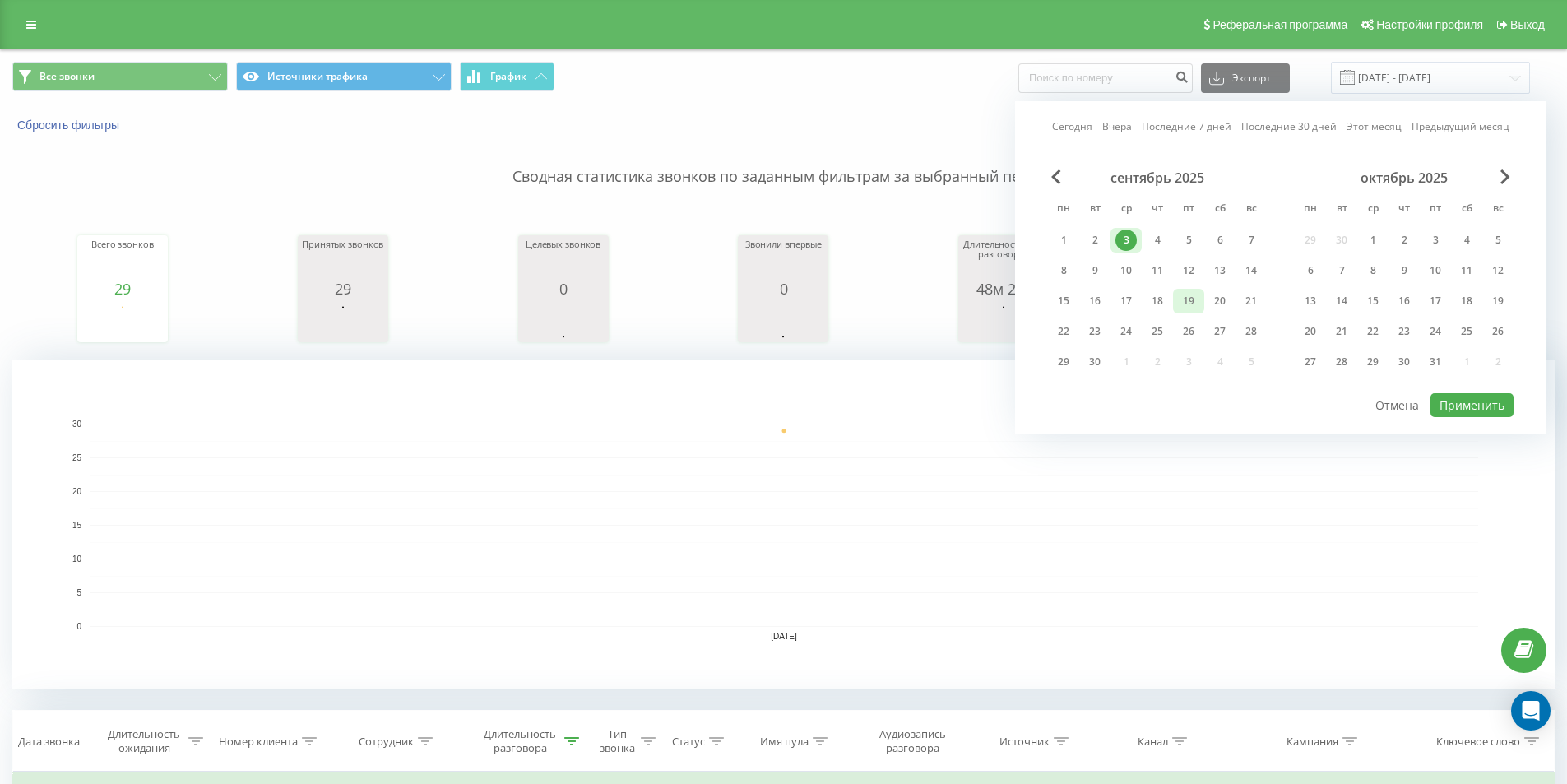
click at [1194, 300] on div "19" at bounding box center [1188, 300] width 21 height 21
click at [1440, 398] on button "Применить" at bounding box center [1472, 405] width 83 height 24
type input "[DATE] - [DATE]"
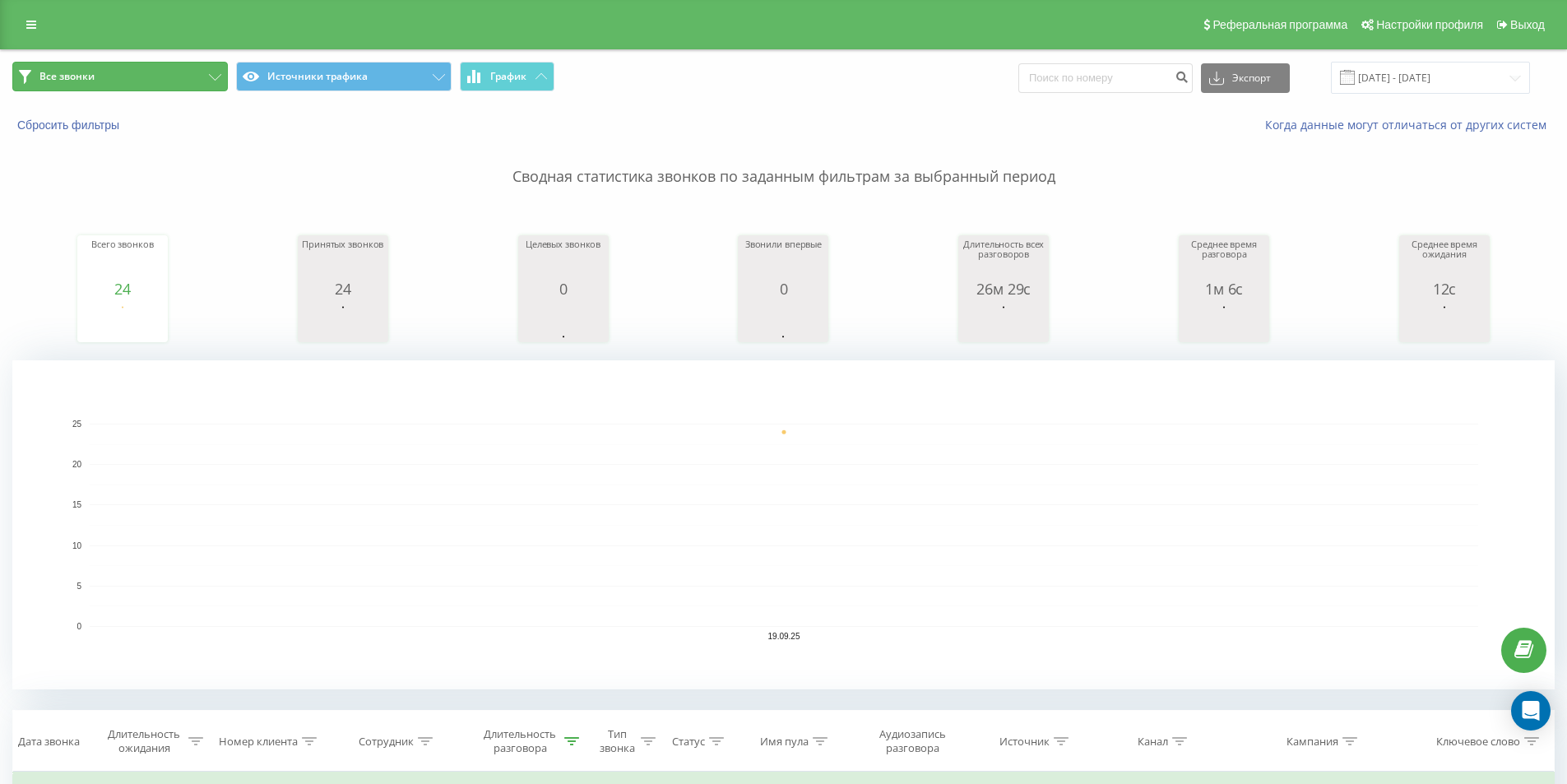
click at [164, 74] on button "Все звонки" at bounding box center [119, 76] width 215 height 30
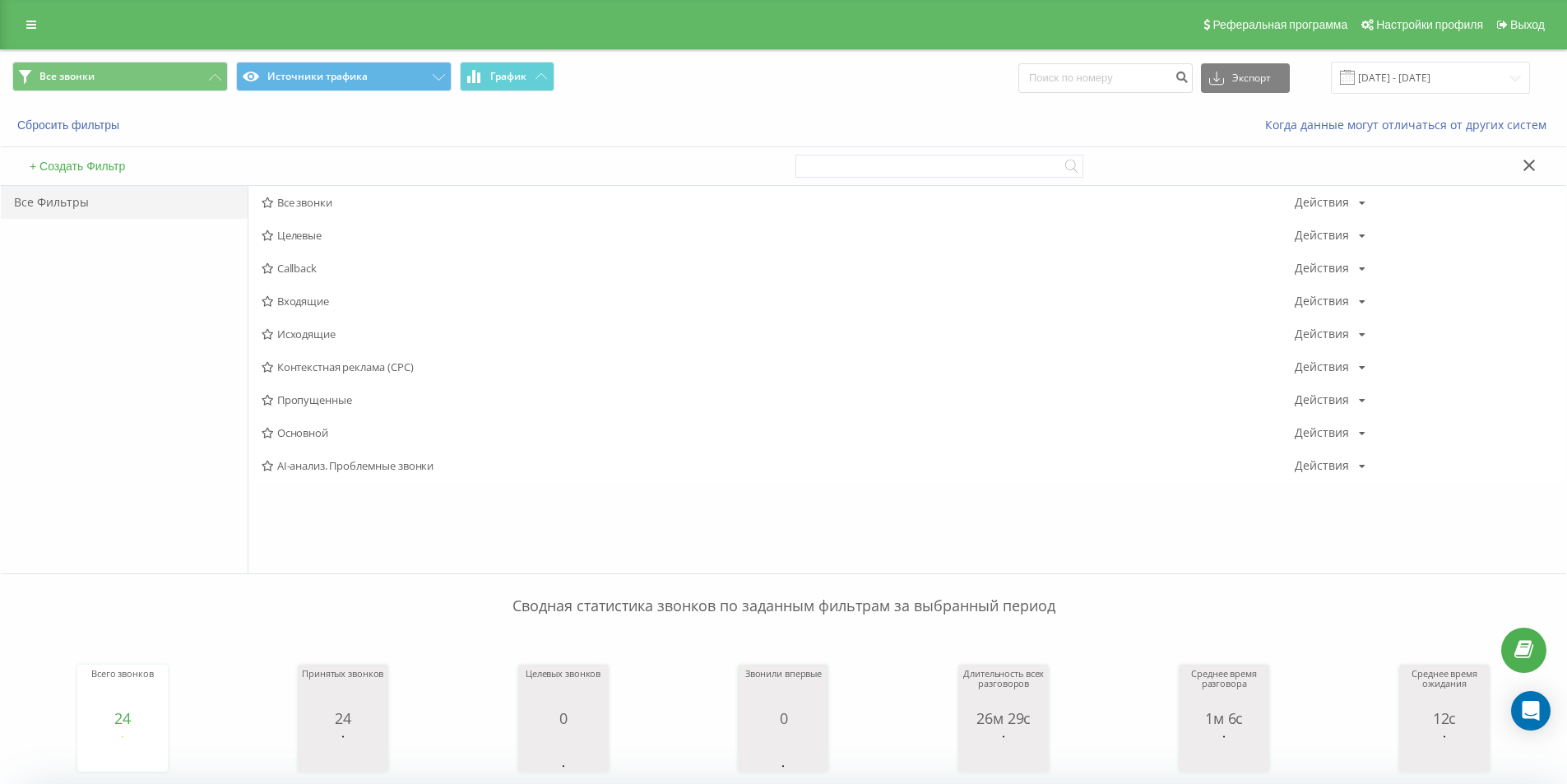
click at [108, 211] on div "Все Фильтры" at bounding box center [124, 202] width 247 height 33
click at [106, 57] on div "Все звонки Источники трафика График Экспорт .csv .xls .xlsx 19.09.2025 - 19.09.…" at bounding box center [784, 77] width 1565 height 55
click at [26, 11] on div "Реферальная программа Настройки профиля Выход" at bounding box center [784, 25] width 1567 height 49
click at [26, 18] on link at bounding box center [31, 24] width 30 height 23
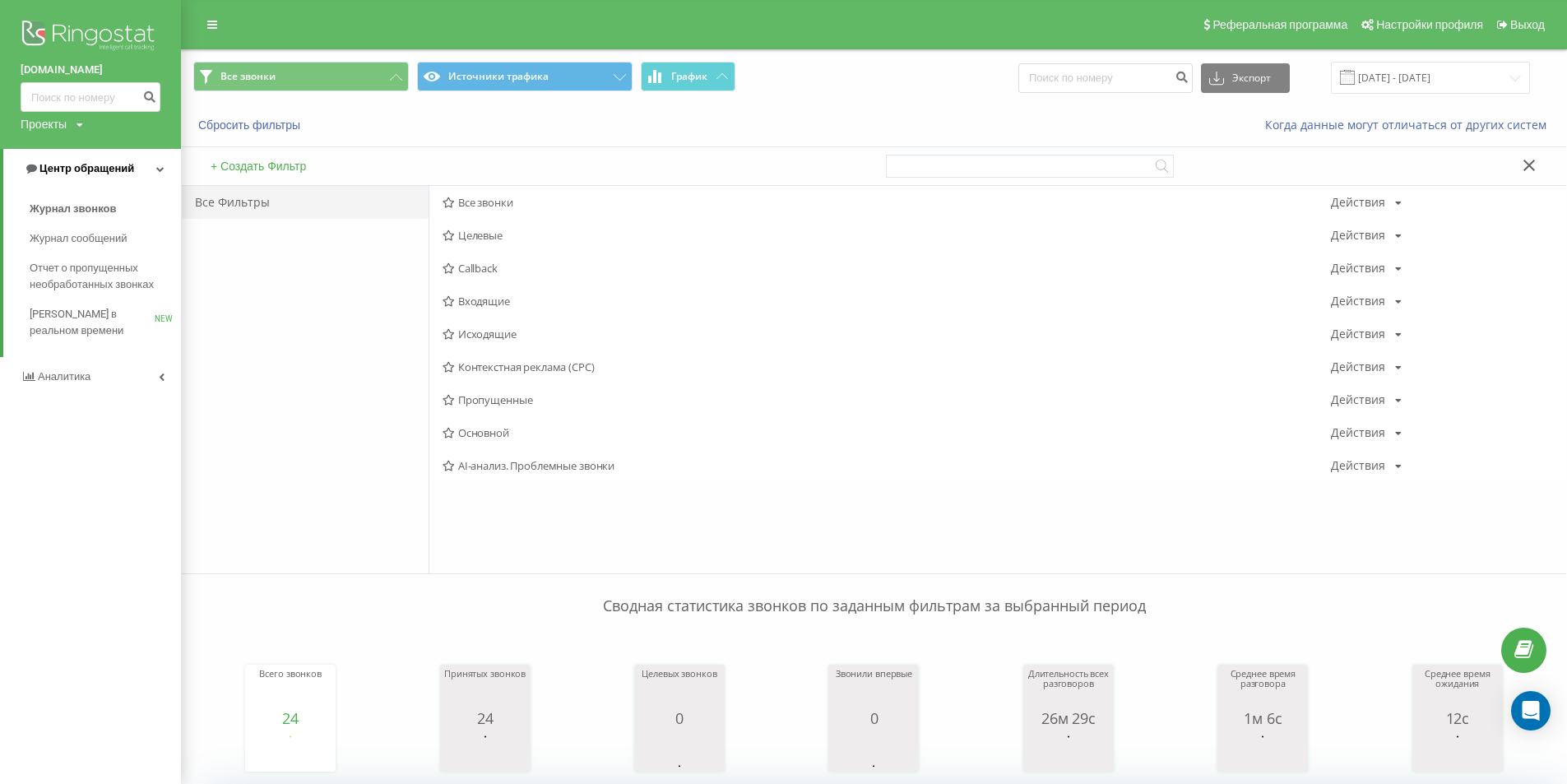
click at [55, 162] on span "Центр обращений" at bounding box center [78, 168] width 110 height 16
click at [55, 162] on span "Центр обращений" at bounding box center [75, 168] width 110 height 16
click at [70, 198] on link "Журнал звонков" at bounding box center [106, 209] width 152 height 30
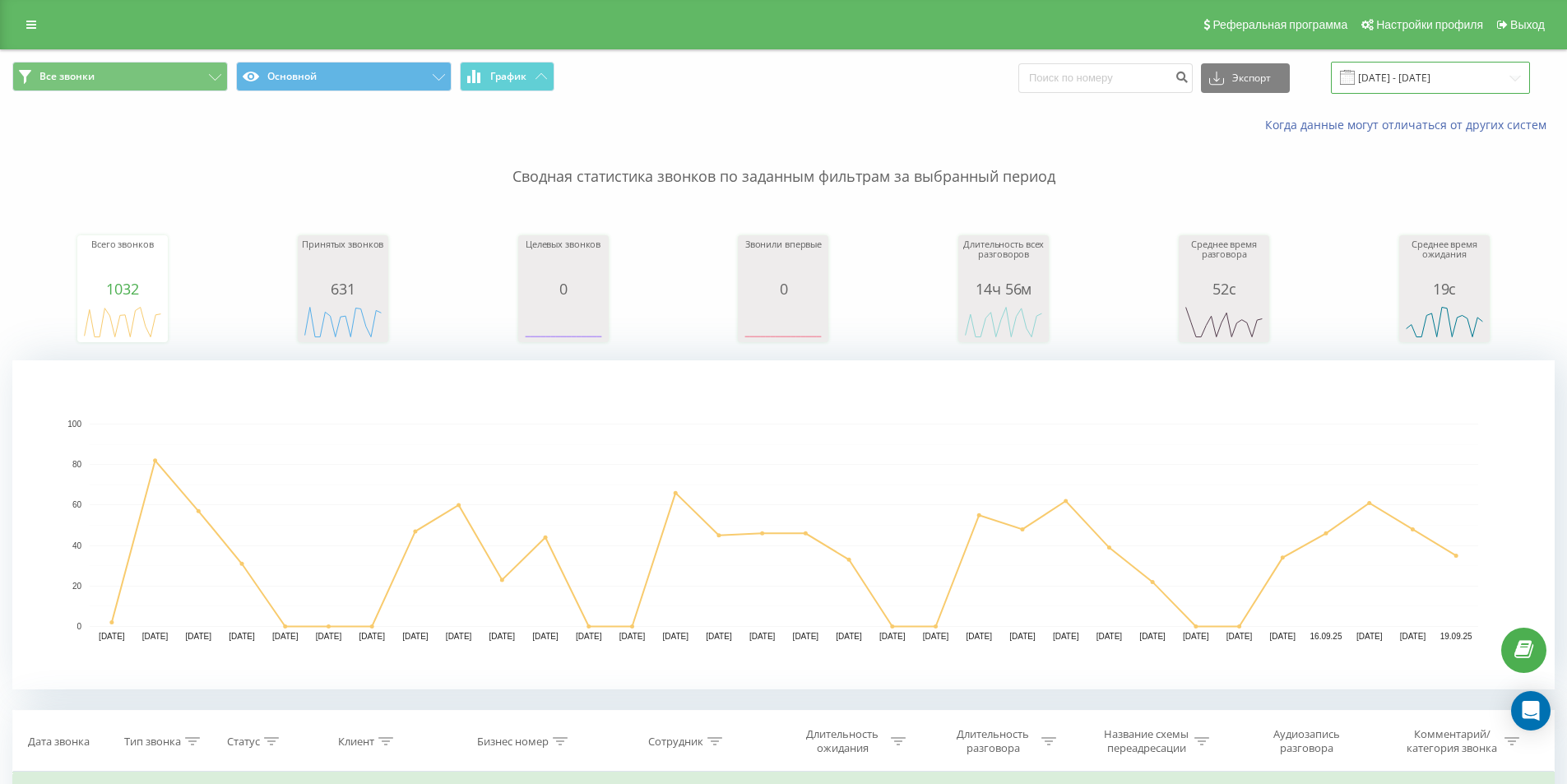
click at [1508, 74] on input "19.08.2025 - 19.09.2025" at bounding box center [1431, 77] width 199 height 32
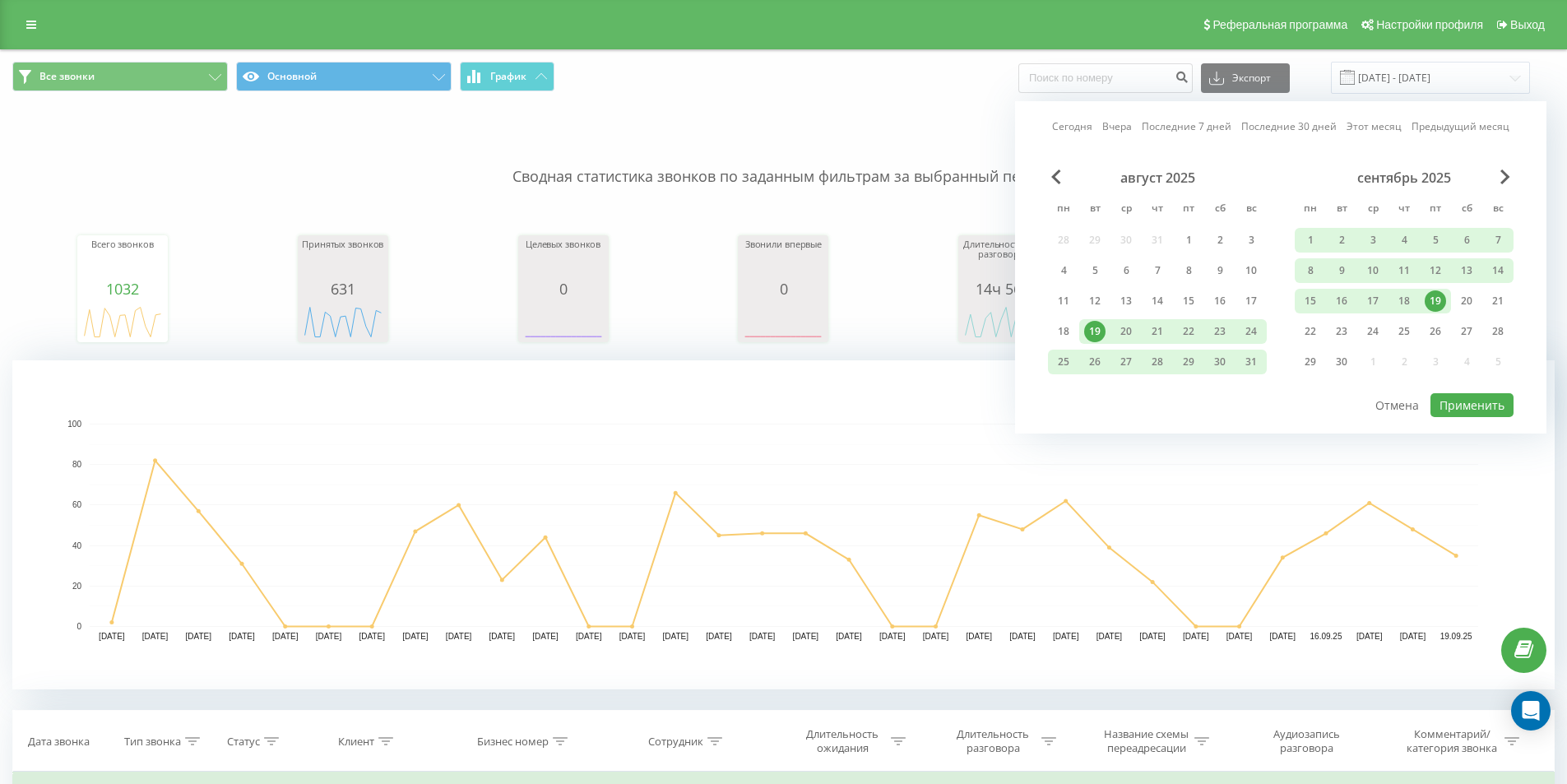
click at [1439, 303] on div "19" at bounding box center [1435, 300] width 21 height 21
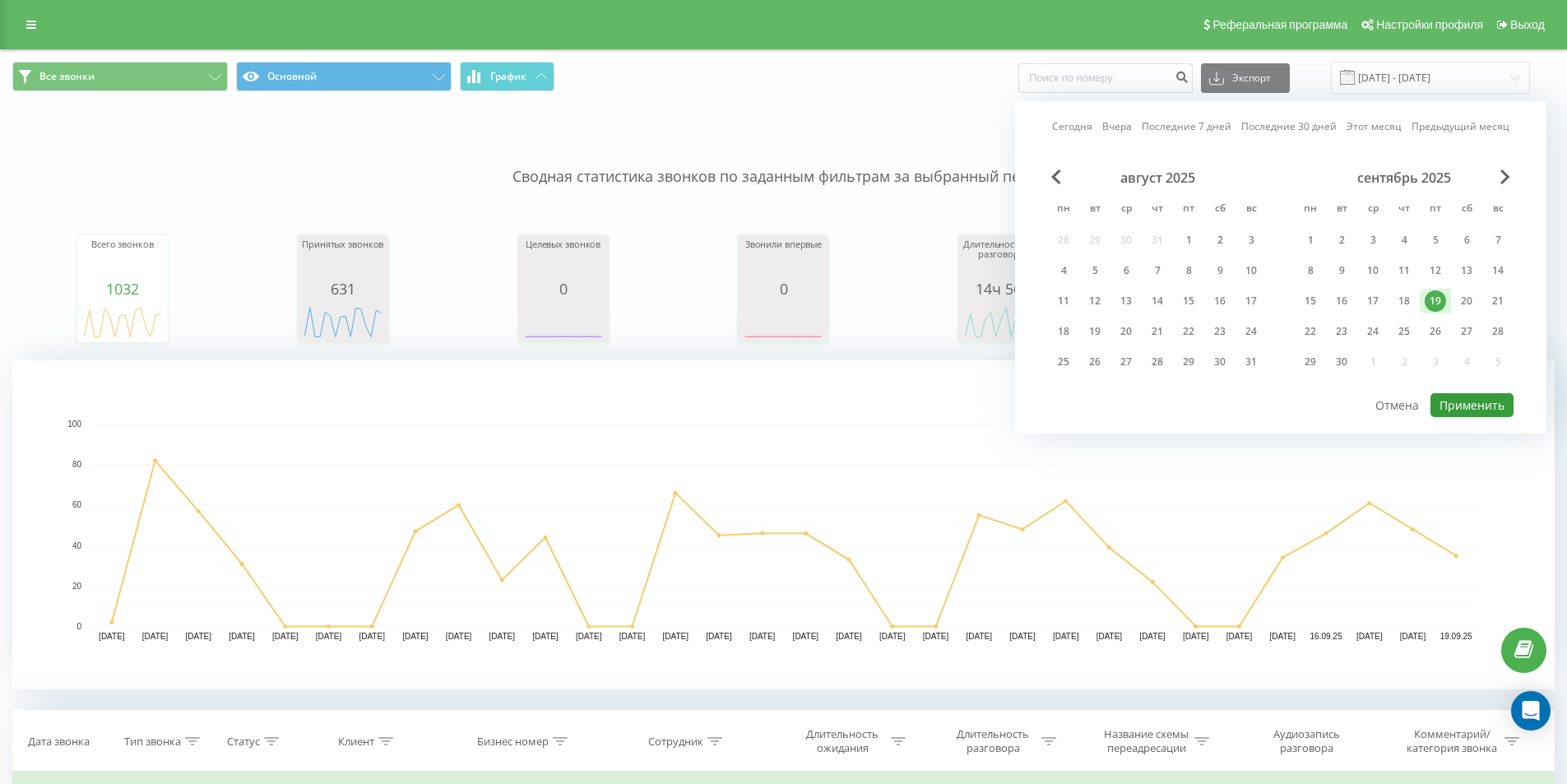
click at [1468, 405] on button "Применить" at bounding box center [1472, 405] width 83 height 24
type input "[DATE] - [DATE]"
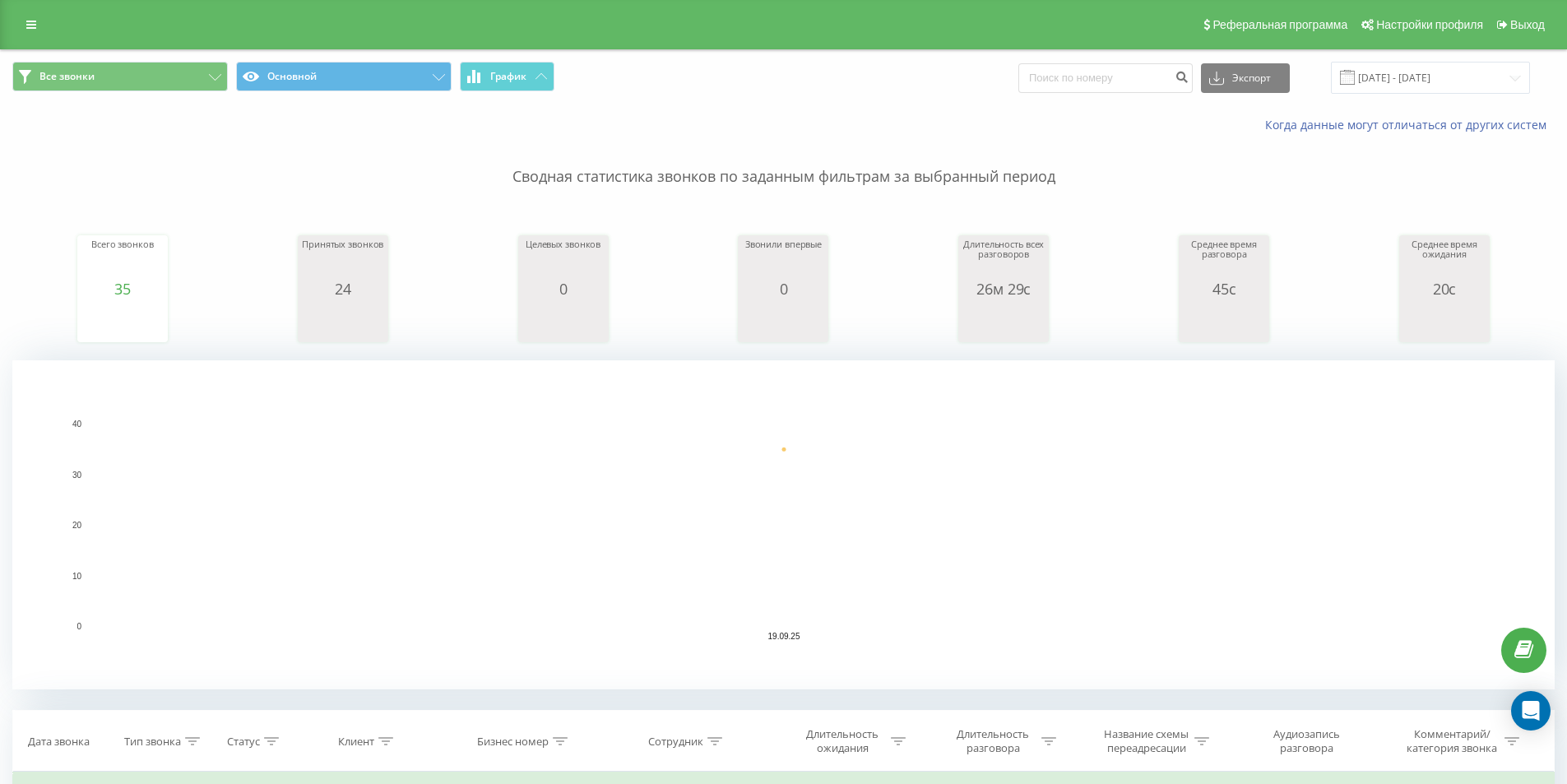
scroll to position [411, 0]
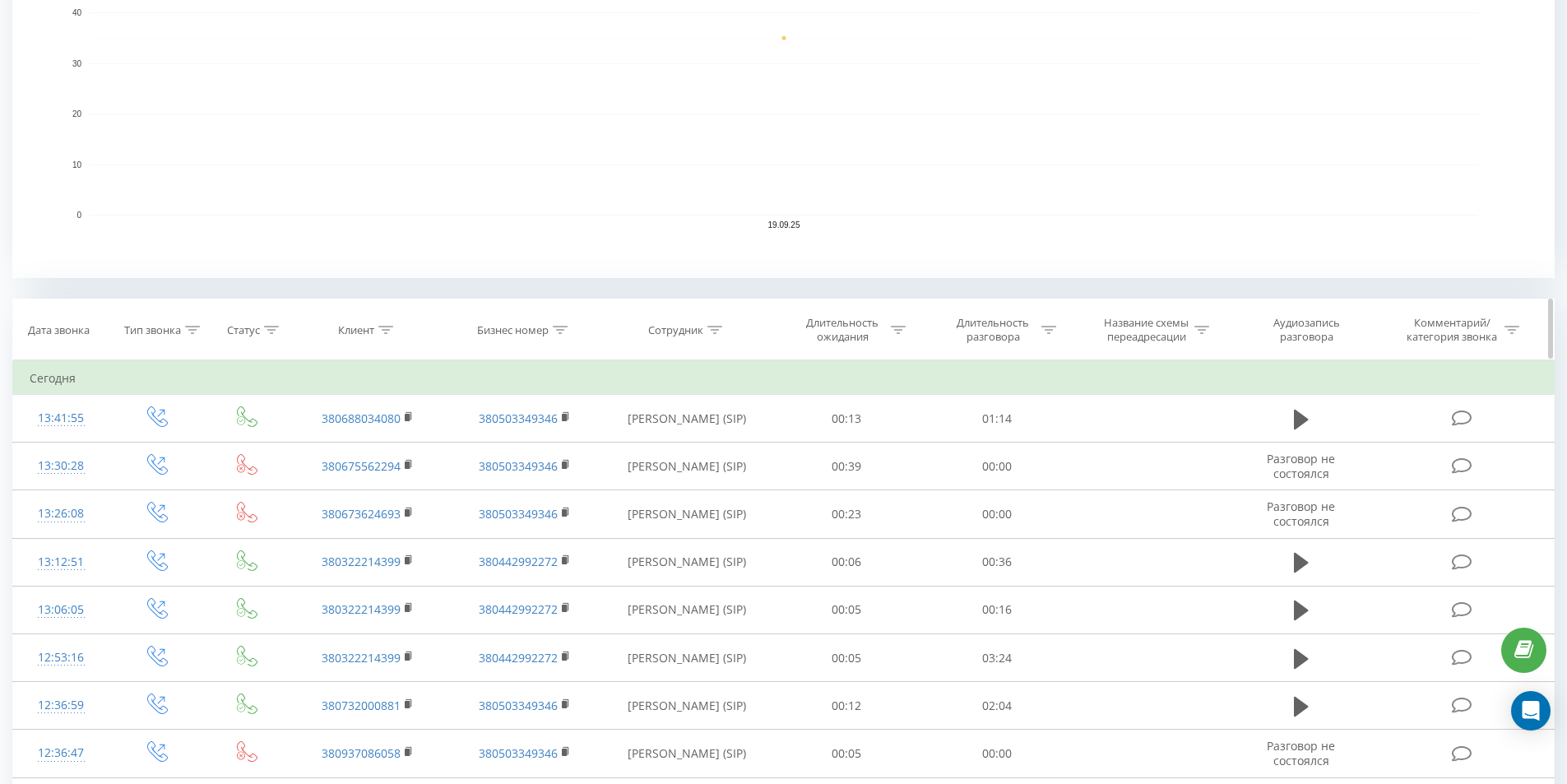
click at [1010, 330] on div "Длительность разговора" at bounding box center [993, 329] width 88 height 28
click at [1007, 402] on div at bounding box center [988, 409] width 117 height 15
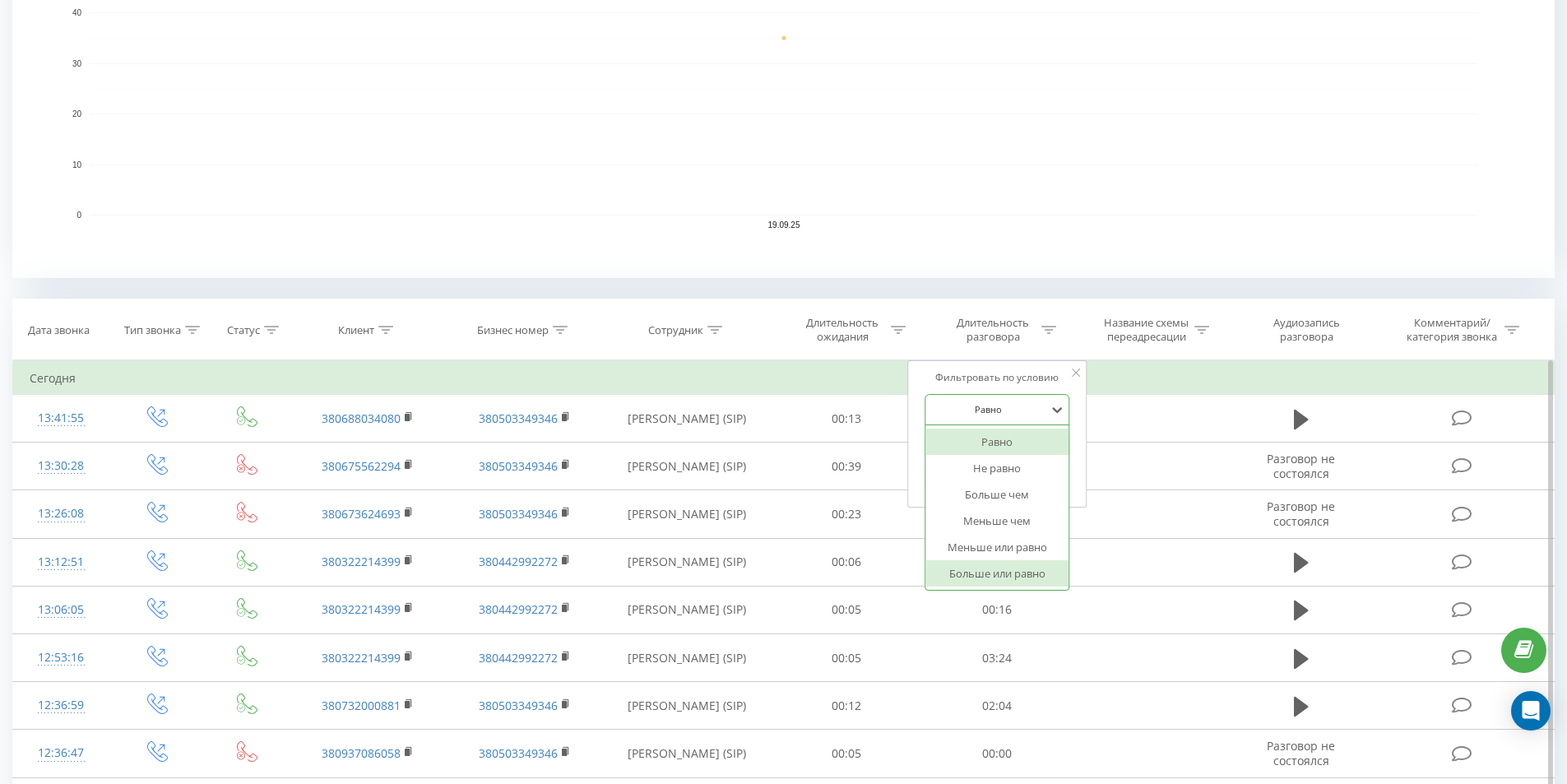
click at [1007, 568] on div "Больше или равно" at bounding box center [997, 573] width 143 height 26
click at [971, 447] on input "text" at bounding box center [997, 448] width 145 height 29
type input "01:00"
click at [1016, 475] on span "OK" at bounding box center [1032, 480] width 46 height 26
